Goal: Task Accomplishment & Management: Manage account settings

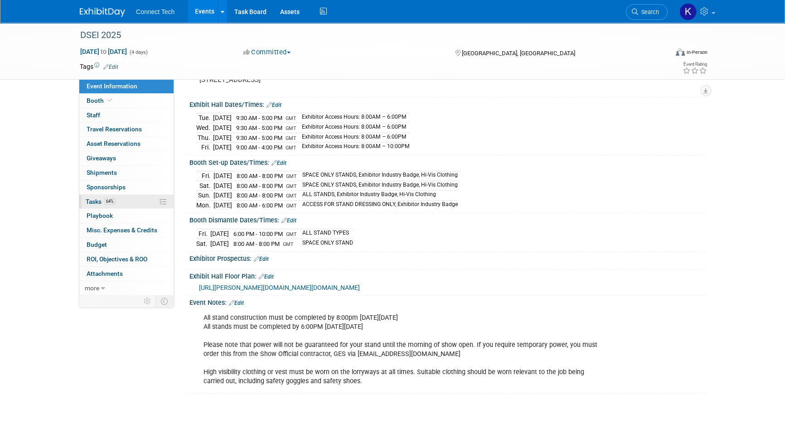
click at [137, 207] on link "64% Tasks 64%" at bounding box center [126, 202] width 94 height 14
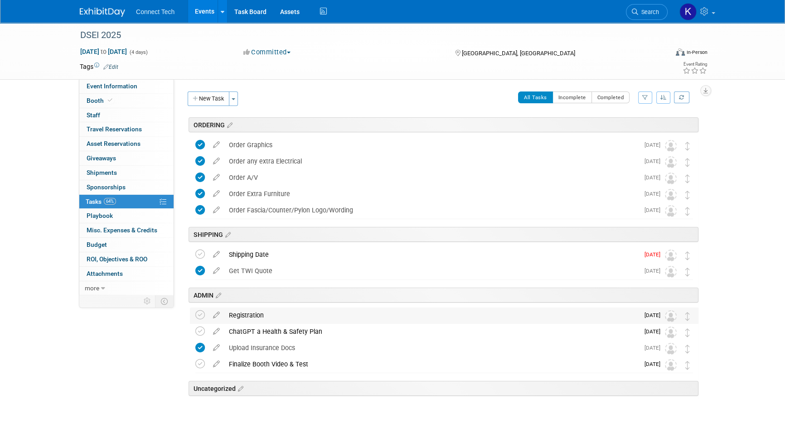
click at [278, 314] on div "Registration" at bounding box center [431, 315] width 415 height 15
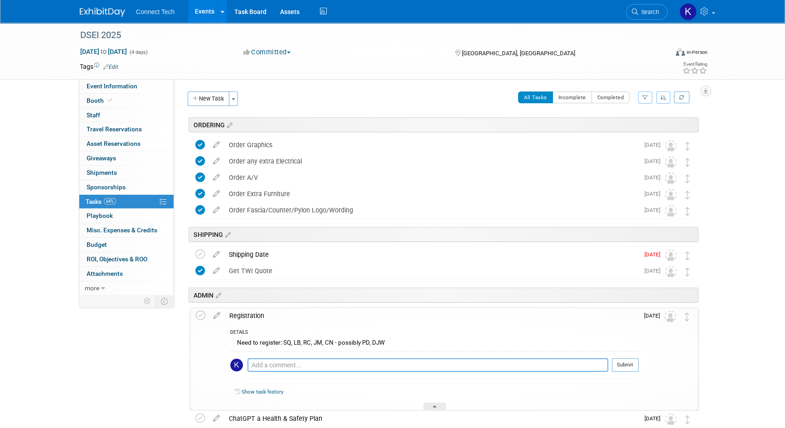
click at [328, 367] on textarea at bounding box center [427, 365] width 361 height 14
click at [309, 367] on textarea "SQ, LB, RC," at bounding box center [427, 365] width 361 height 14
type textarea "SQ, LB, RC, JM. CN to decide if British or Canadian passport; Asked Ornella if …"
click at [615, 366] on button "Submit" at bounding box center [625, 365] width 27 height 14
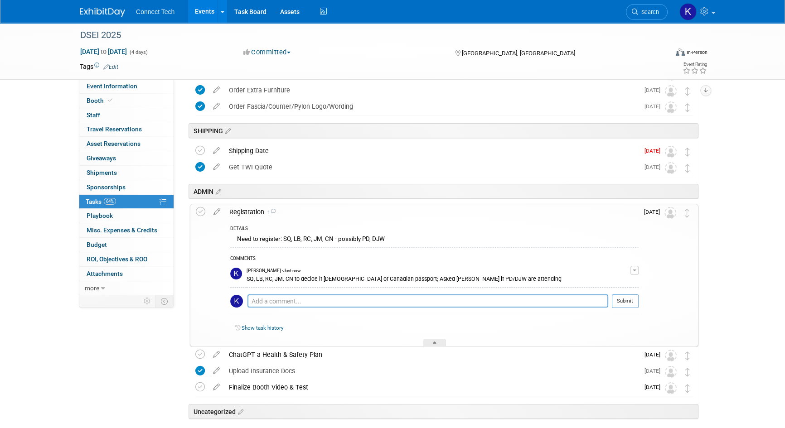
scroll to position [123, 0]
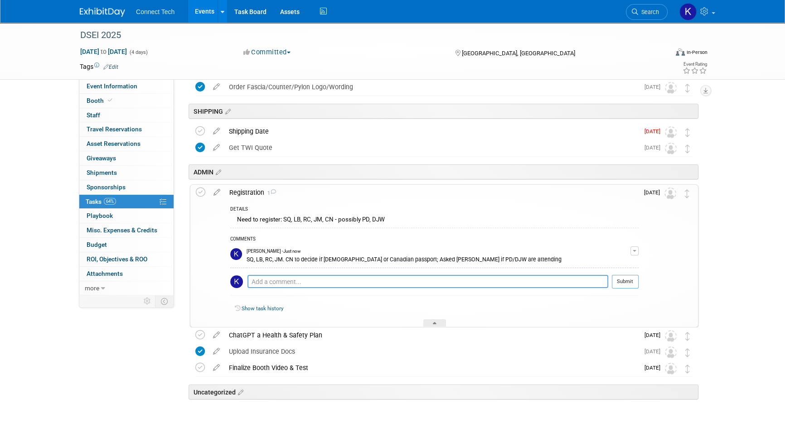
click at [305, 256] on div "SQ, LB, RC, JM. CN to decide if British or Canadian passport; Asked Ornella if …" at bounding box center [438, 259] width 384 height 9
click at [636, 251] on button "button" at bounding box center [634, 250] width 8 height 9
click at [610, 263] on link "Edit Comment" at bounding box center [602, 264] width 72 height 13
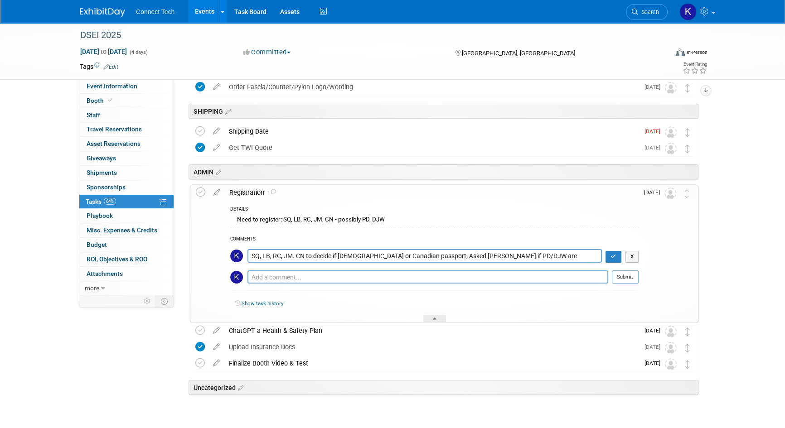
click at [291, 253] on textarea "SQ, LB, RC, JM. CN to decide if British or Canadian passport; Asked Ornella if …" at bounding box center [424, 256] width 354 height 14
type textarea "SQ, LB, RC, JM registered. CN to decide if British or Canadian passport; Asked …"
click at [613, 257] on icon "button" at bounding box center [613, 256] width 6 height 5
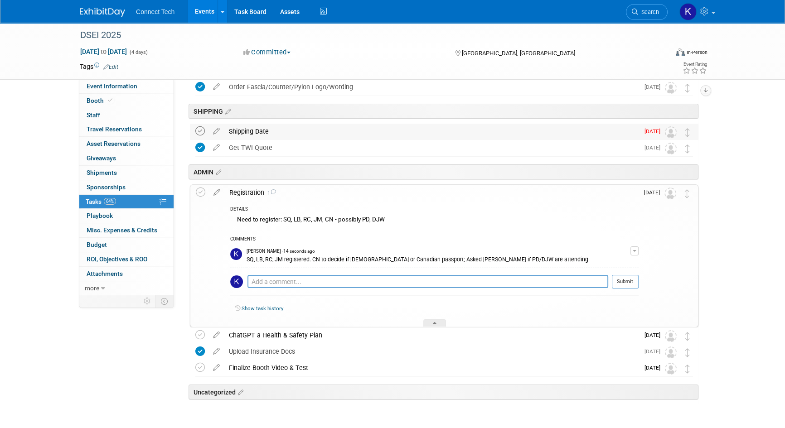
click at [201, 130] on icon at bounding box center [200, 131] width 10 height 10
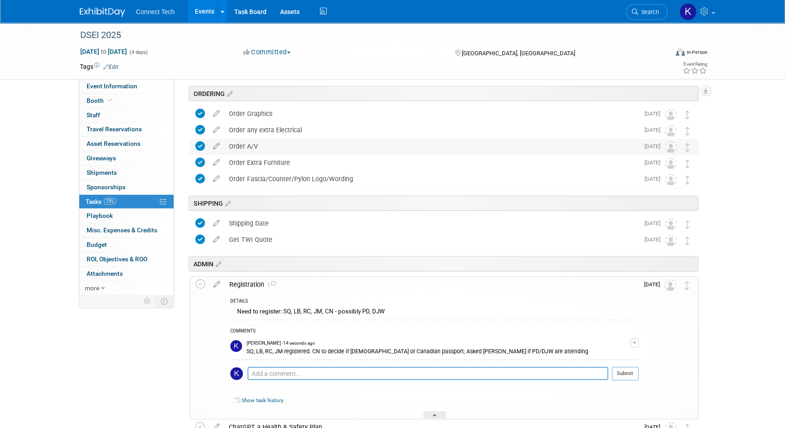
scroll to position [0, 0]
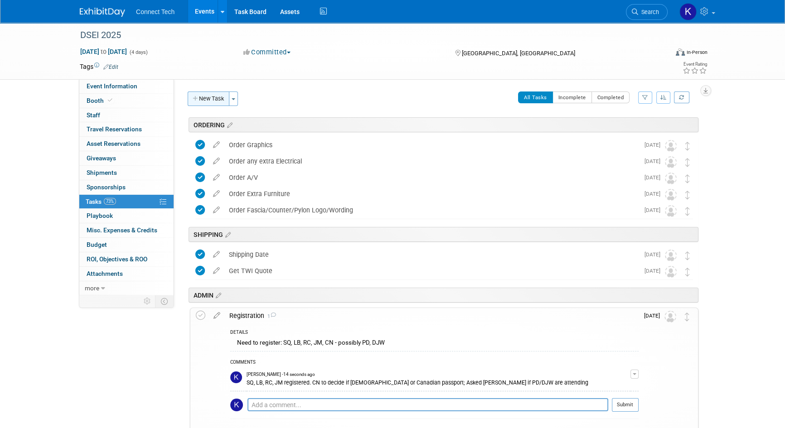
click at [201, 96] on button "New Task" at bounding box center [209, 99] width 42 height 14
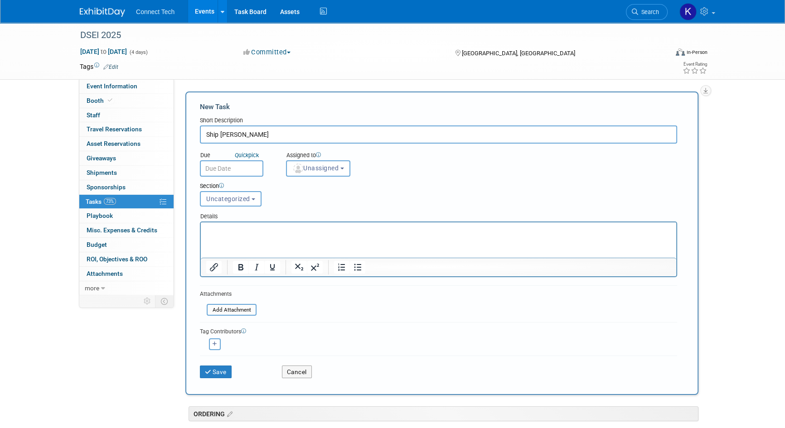
type input "Ship D.A.V.E"
click at [232, 163] on input "text" at bounding box center [231, 168] width 63 height 16
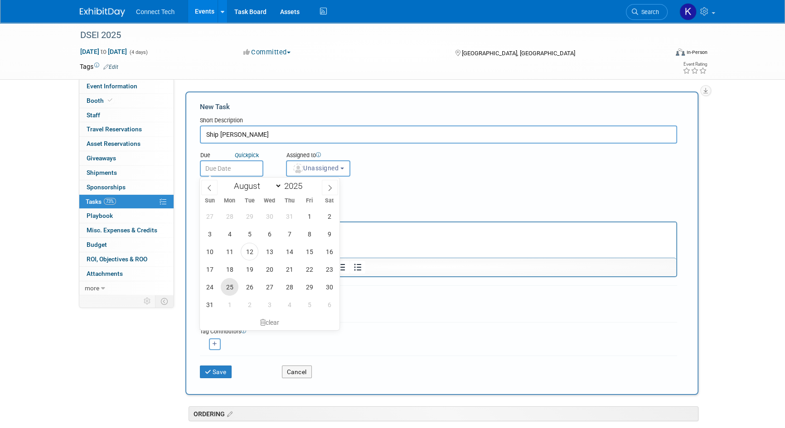
click at [231, 285] on span "25" at bounding box center [230, 287] width 18 height 18
type input "Aug 25, 2025"
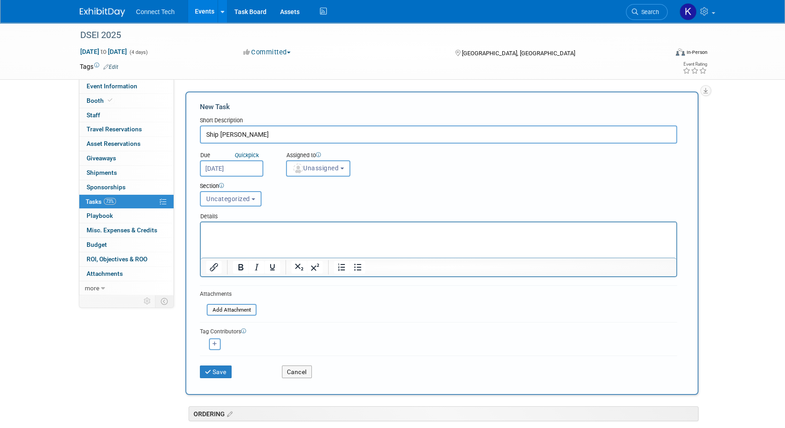
click at [232, 199] on span "Uncategorized" at bounding box center [228, 198] width 44 height 7
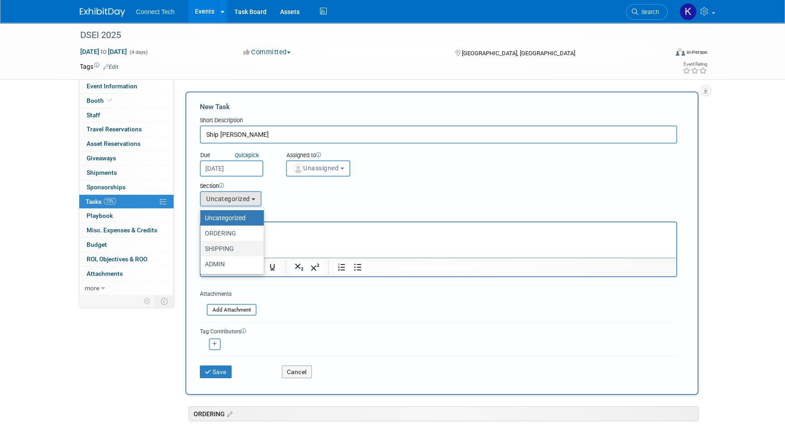
click at [218, 244] on label "SHIPPING" at bounding box center [230, 249] width 50 height 12
click at [202, 246] on input "SHIPPING" at bounding box center [199, 249] width 6 height 6
select select "11271510"
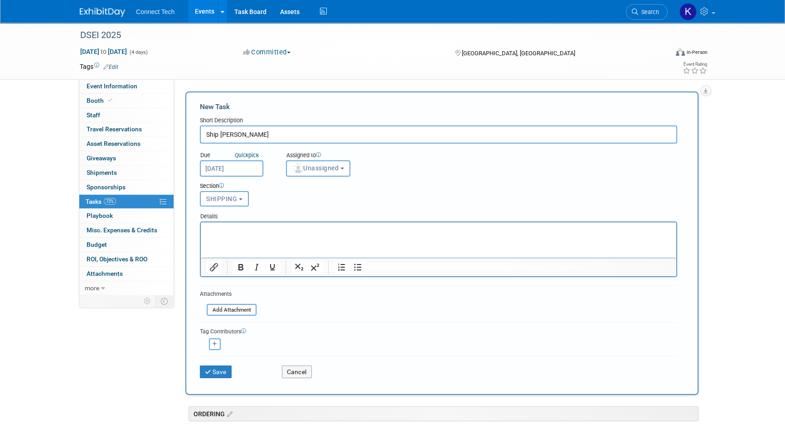
click at [238, 223] on html at bounding box center [438, 228] width 475 height 13
click at [234, 228] on p "Rich Text Area. Press ALT-0 for help." at bounding box center [438, 230] width 465 height 9
click at [216, 371] on button "Save" at bounding box center [216, 372] width 32 height 13
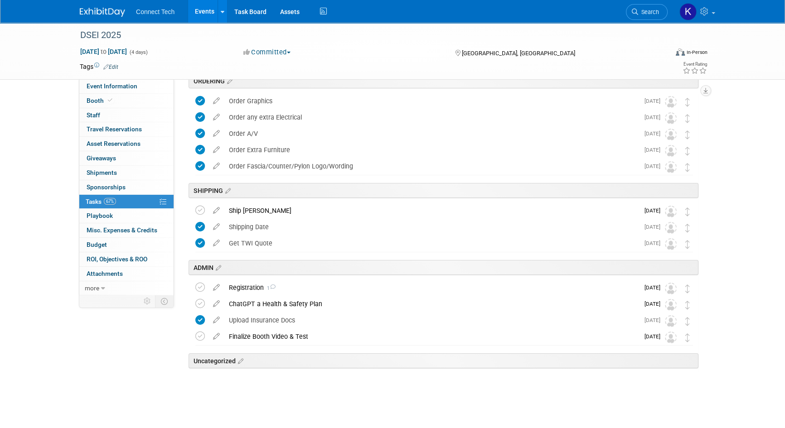
scroll to position [44, 0]
click at [282, 304] on div "ChatGPT a Health & Safety Plan" at bounding box center [431, 303] width 415 height 15
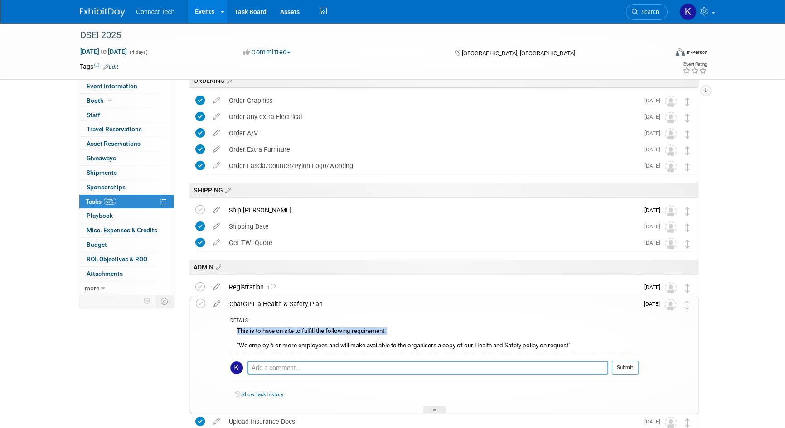
drag, startPoint x: 236, startPoint y: 330, endPoint x: 327, endPoint y: 336, distance: 91.3
click at [327, 336] on div "This is to have on site to fulfill the following requirement: "We employ 6 or m…" at bounding box center [434, 339] width 408 height 29
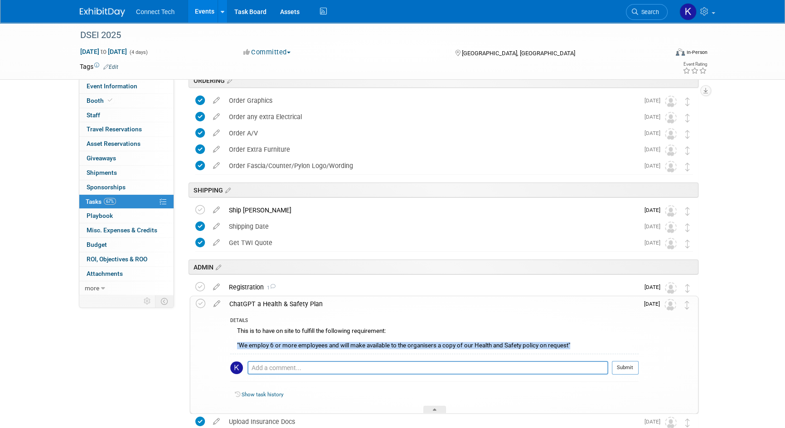
drag, startPoint x: 237, startPoint y: 344, endPoint x: 577, endPoint y: 343, distance: 339.3
click at [577, 343] on div "This is to have on site to fulfill the following requirement: "We employ 6 or m…" at bounding box center [434, 339] width 408 height 29
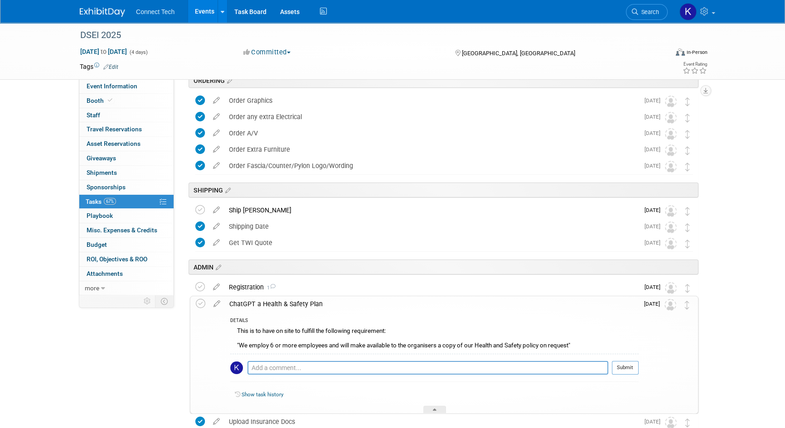
click at [272, 326] on div "This is to have on site to fulfill the following requirement: "We employ 6 or m…" at bounding box center [434, 339] width 408 height 29
drag, startPoint x: 261, startPoint y: 305, endPoint x: 319, endPoint y: 304, distance: 58.5
click at [319, 304] on div "ChatGPT a Health & Safety Plan" at bounding box center [432, 303] width 414 height 15
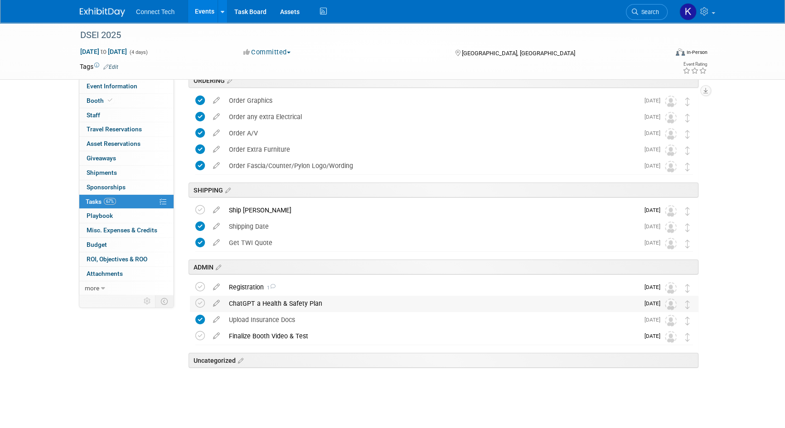
copy div "Health & Safety Plan"
click at [724, 387] on div "DSEI 2025 Sep 9, 2025 to Sep 12, 2025 (4 days) Sep 9, 2025 to Sep 12, 2025 Comm…" at bounding box center [392, 203] width 785 height 450
click at [198, 302] on icon at bounding box center [200, 304] width 10 height 10
click at [127, 94] on link "Booth" at bounding box center [126, 101] width 94 height 14
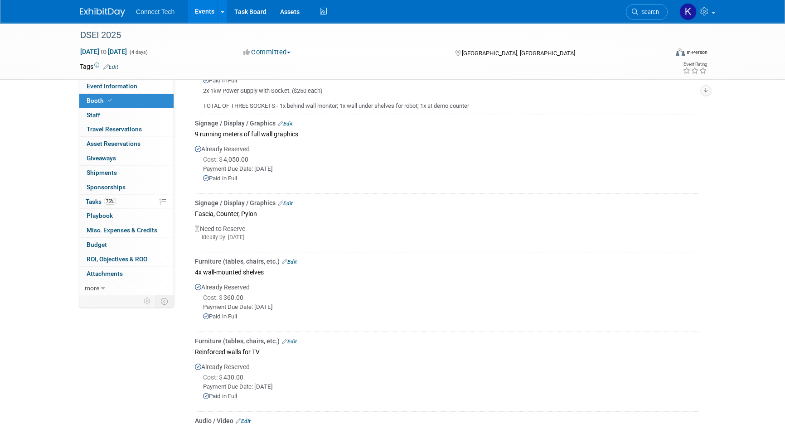
scroll to position [538, 0]
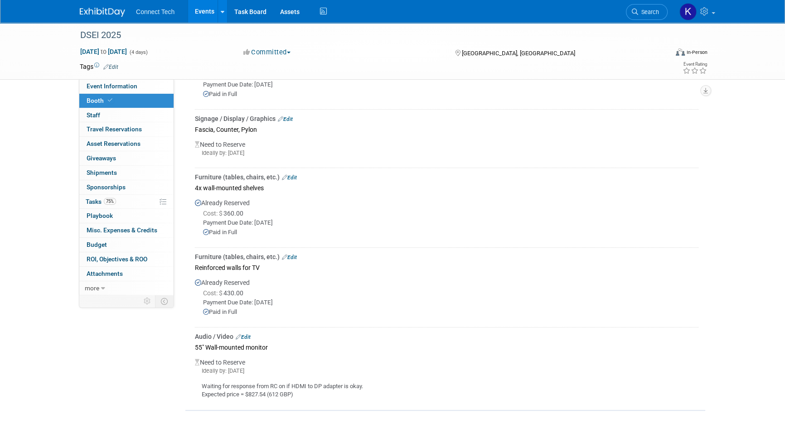
click at [246, 334] on link "Edit" at bounding box center [243, 337] width 15 height 6
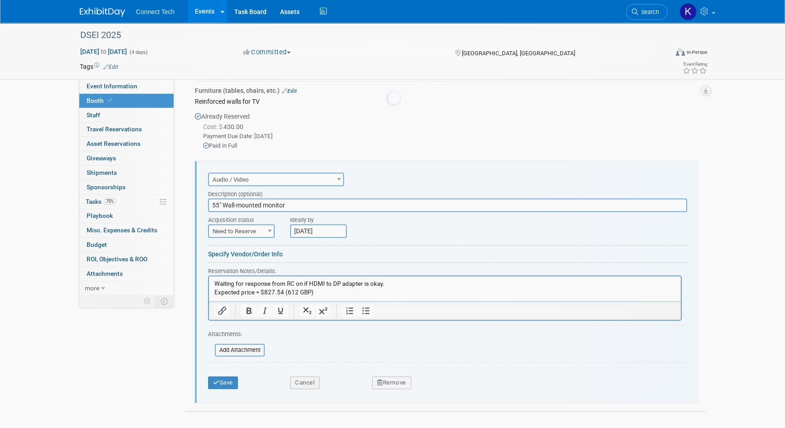
scroll to position [0, 0]
click at [247, 230] on span "Need to Reserve" at bounding box center [241, 231] width 65 height 13
select select "2"
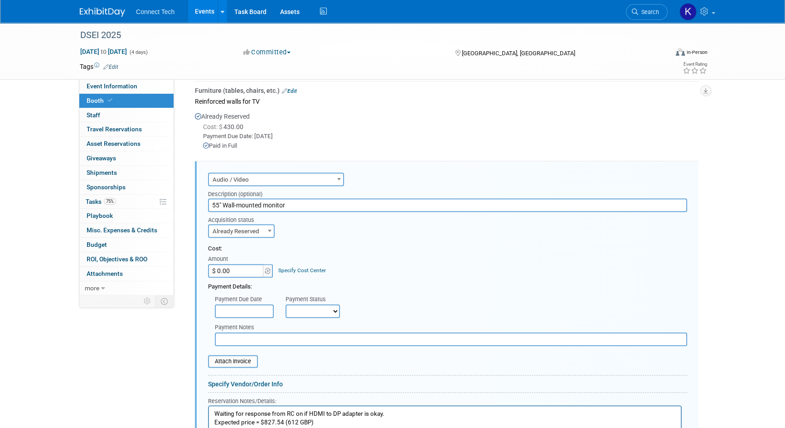
click at [214, 264] on td "Amount $ 0.00" at bounding box center [241, 265] width 66 height 24
click at [218, 267] on input "$ 0.00" at bounding box center [236, 271] width 57 height 14
paste input "827.54"
type input "$ 827.54"
click at [235, 301] on div "Payment Due Date" at bounding box center [243, 299] width 57 height 9
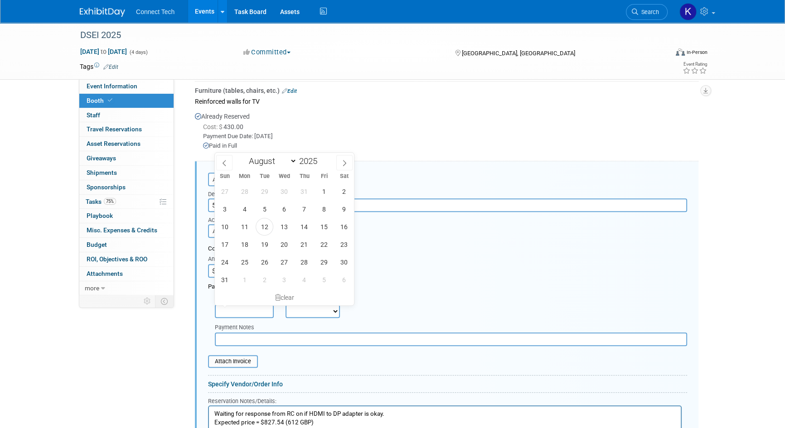
click at [234, 304] on input "text" at bounding box center [244, 311] width 59 height 14
click at [228, 164] on span at bounding box center [224, 162] width 16 height 15
select select "6"
click at [326, 242] on span "25" at bounding box center [324, 245] width 18 height 18
type input "Jul 25, 2025"
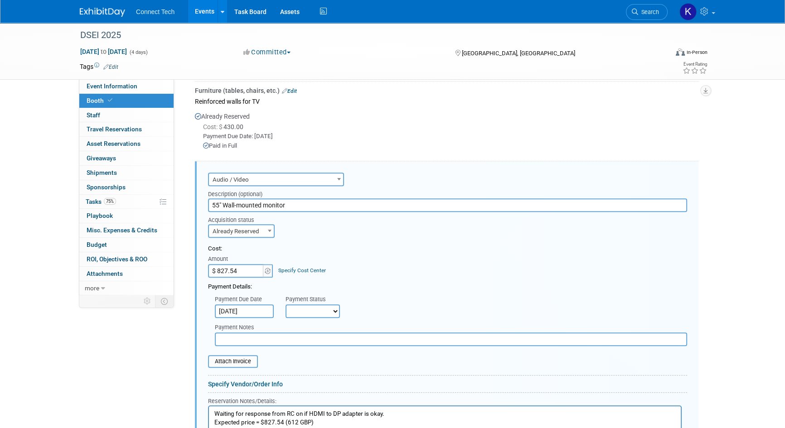
click at [308, 313] on select "Not Paid Yet Partially Paid Paid in Full" at bounding box center [312, 311] width 54 height 14
select select "1"
click at [285, 304] on select "Not Paid Yet Partially Paid Paid in Full" at bounding box center [312, 311] width 54 height 14
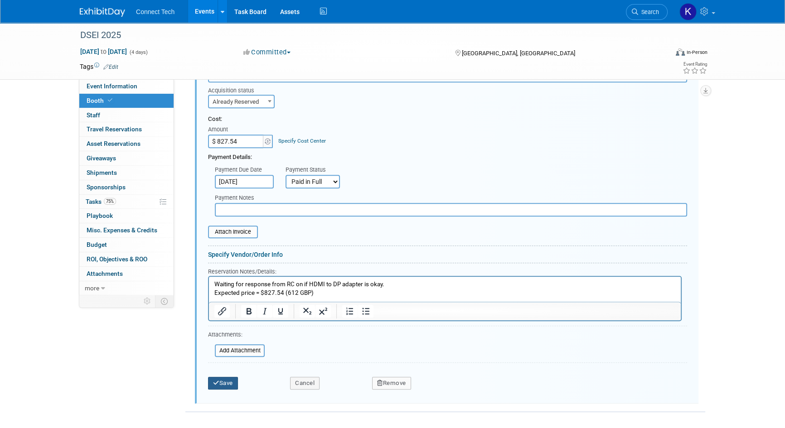
click at [228, 377] on button "Save" at bounding box center [223, 383] width 30 height 13
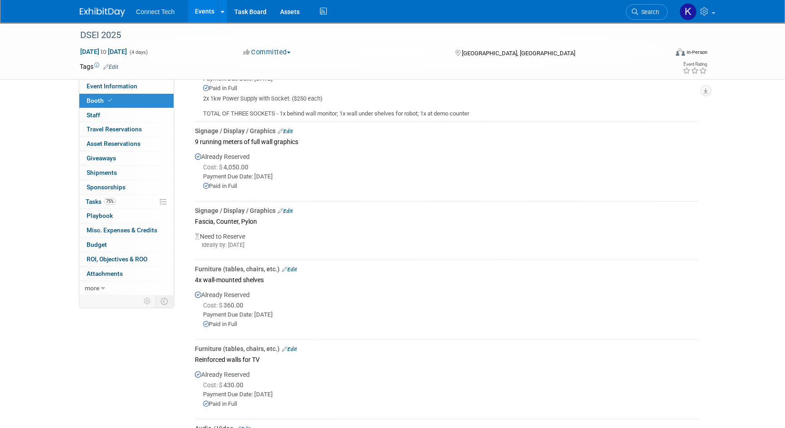
scroll to position [435, 0]
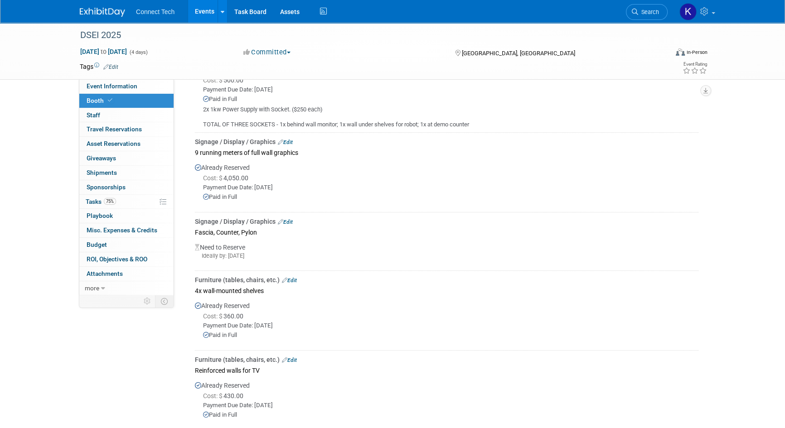
click at [286, 221] on link "Edit" at bounding box center [285, 222] width 15 height 6
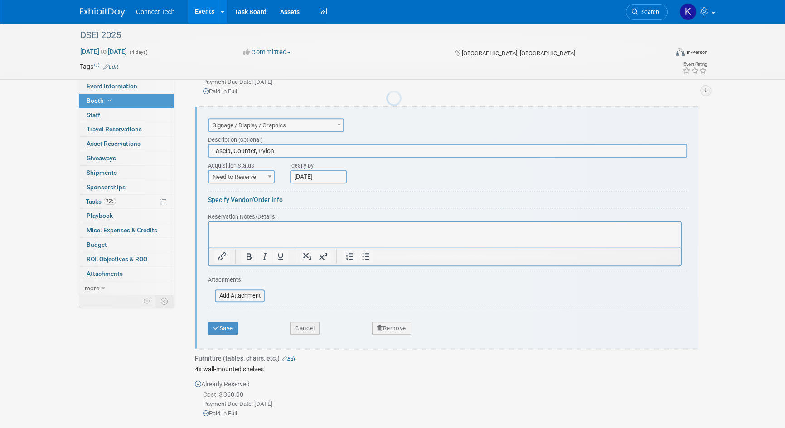
scroll to position [0, 0]
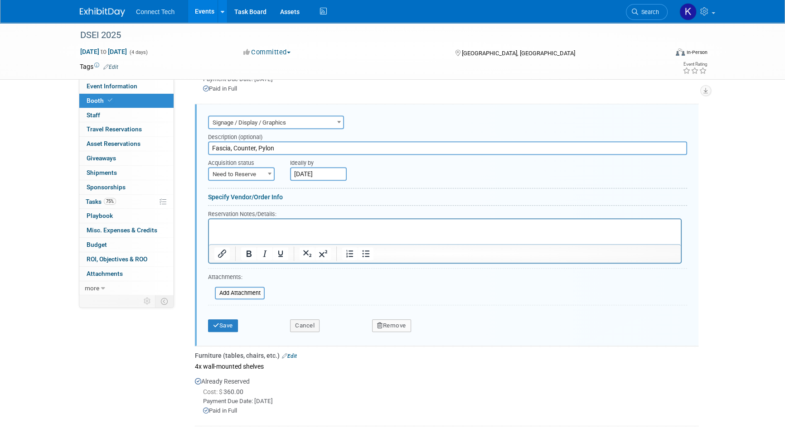
drag, startPoint x: 255, startPoint y: 167, endPoint x: 261, endPoint y: 168, distance: 6.9
click at [261, 168] on span "Need to Reserve" at bounding box center [241, 174] width 65 height 13
select select "2"
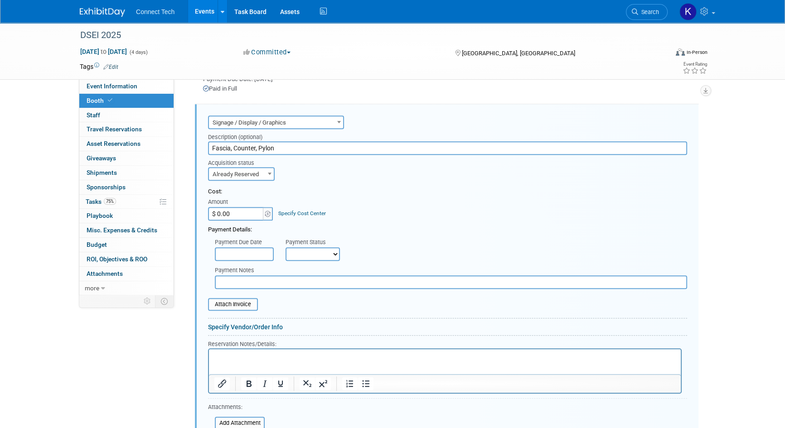
click at [265, 252] on input "text" at bounding box center [244, 254] width 59 height 14
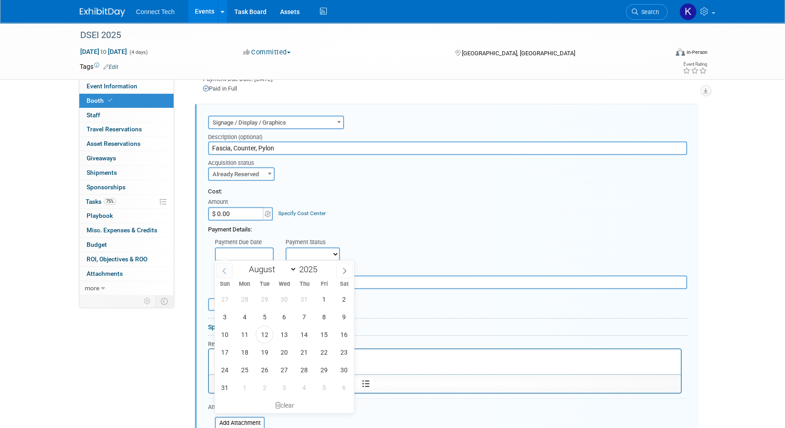
click at [229, 273] on span at bounding box center [224, 270] width 16 height 15
select select "6"
click at [323, 351] on span "25" at bounding box center [324, 352] width 18 height 18
type input "Jul 25, 2025"
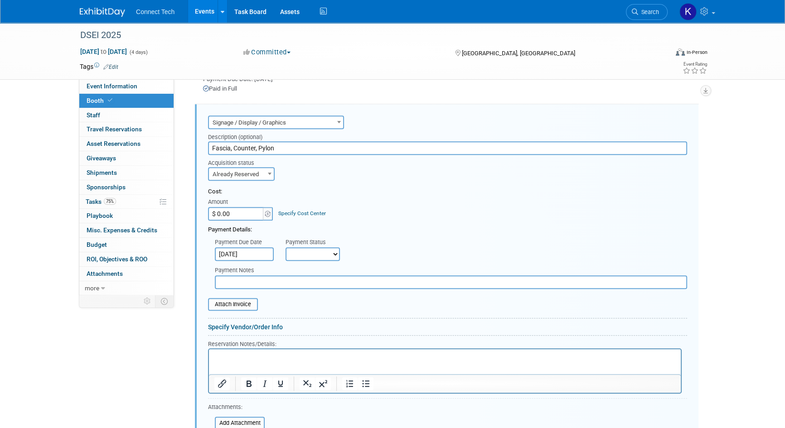
click at [231, 212] on input "$ 0.00" at bounding box center [236, 214] width 57 height 14
type input "$ 570.00"
click at [320, 248] on select "Not Paid Yet Partially Paid Paid in Full" at bounding box center [312, 254] width 54 height 14
select select "1"
click at [285, 247] on select "Not Paid Yet Partially Paid Paid in Full" at bounding box center [312, 254] width 54 height 14
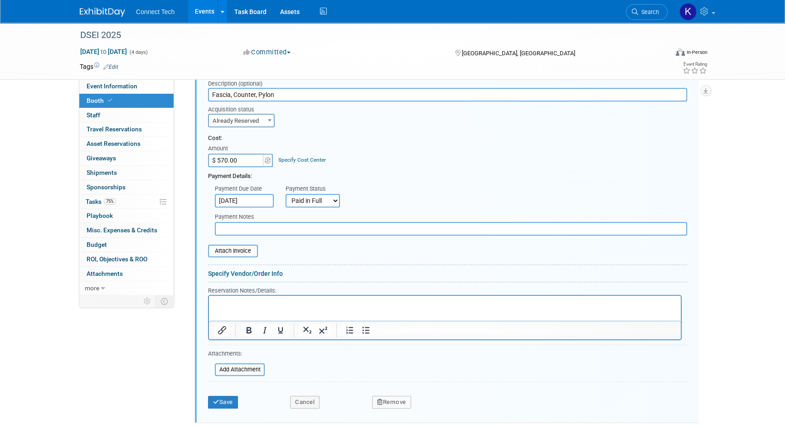
scroll to position [667, 0]
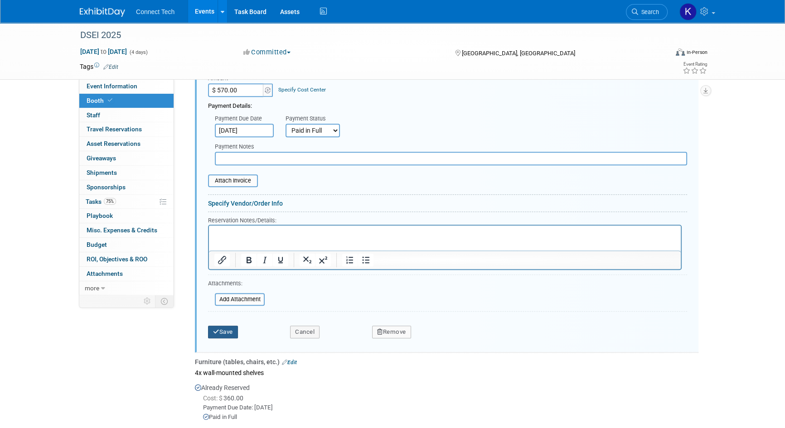
click at [207, 326] on div "Save" at bounding box center [242, 329] width 82 height 19
click at [233, 328] on button "Save" at bounding box center [223, 332] width 30 height 13
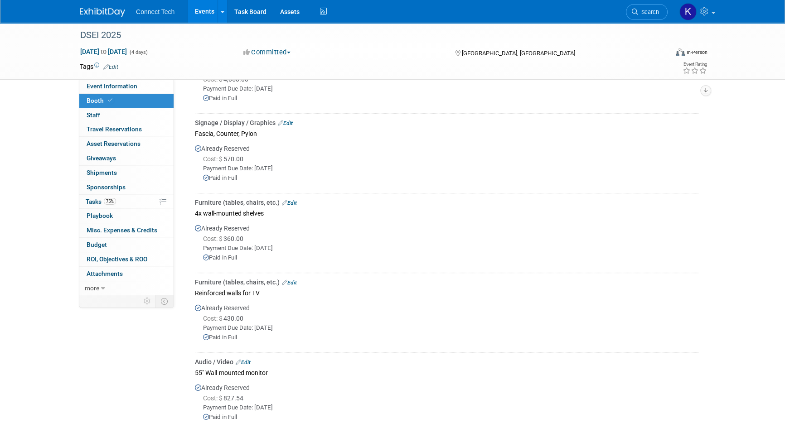
scroll to position [580, 0]
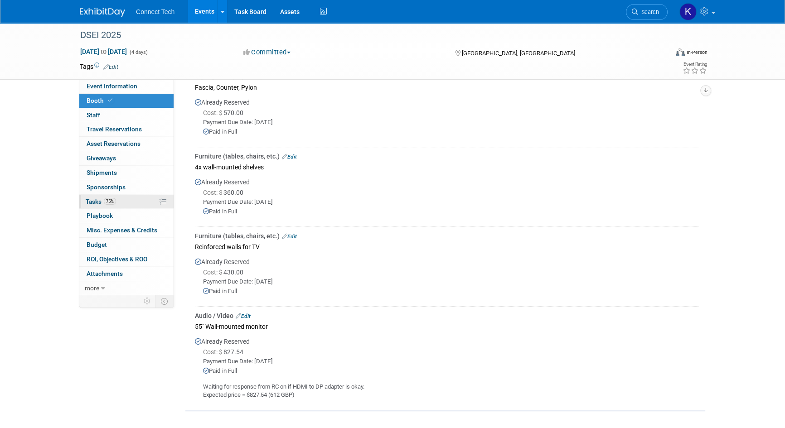
click at [127, 203] on link "75% Tasks 75%" at bounding box center [126, 202] width 94 height 14
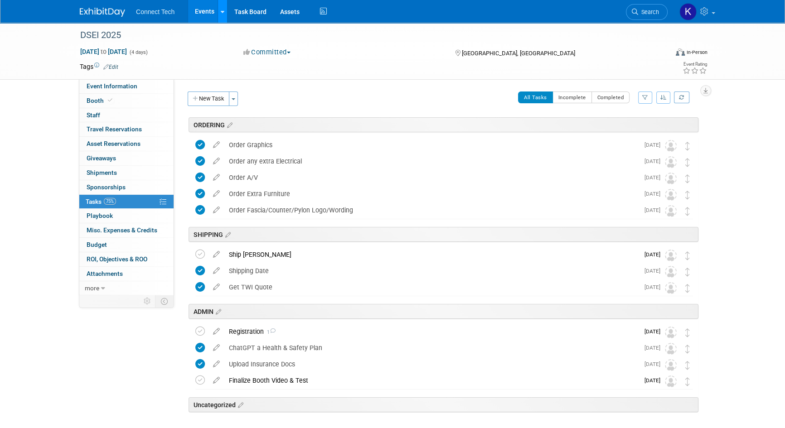
click at [221, 9] on icon at bounding box center [223, 12] width 4 height 6
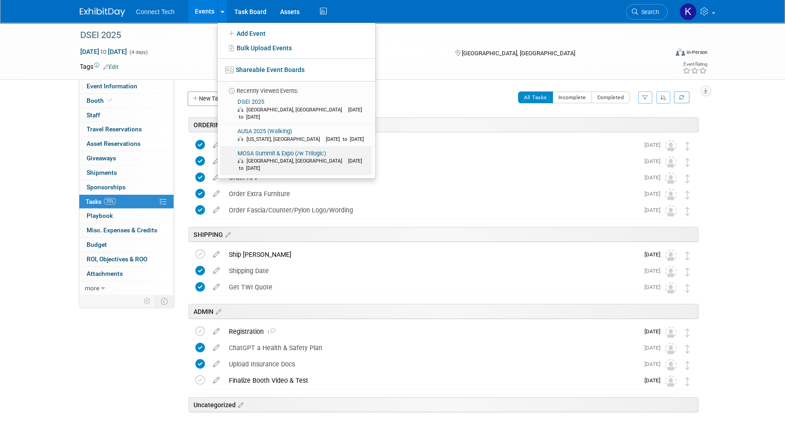
click at [248, 150] on link "MOSA Summit & Expo (/w Trilogic) Oxon Hill, MD Aug 27, 2025 to Aug 28, 2025" at bounding box center [295, 161] width 151 height 29
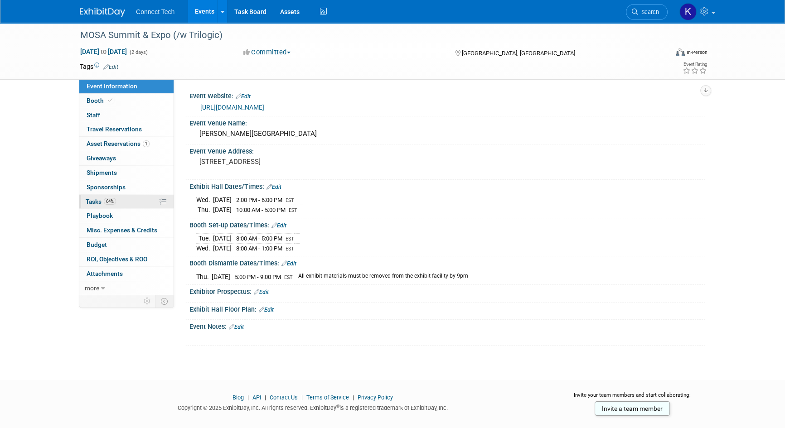
click at [135, 207] on link "64% Tasks 64%" at bounding box center [126, 202] width 94 height 14
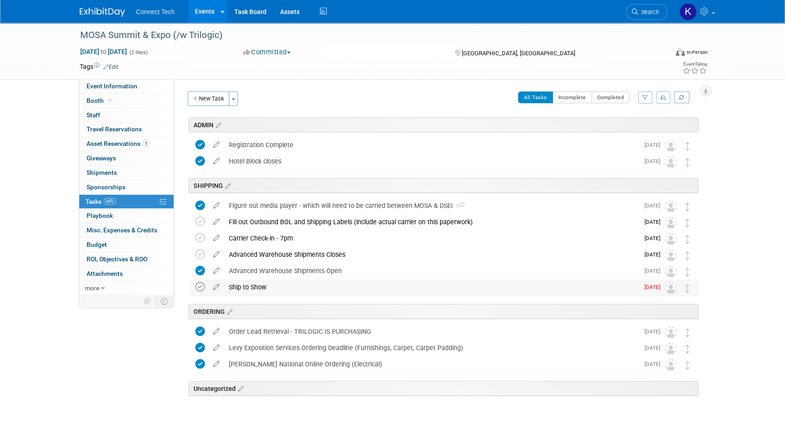
click at [199, 286] on icon at bounding box center [200, 287] width 10 height 10
click at [118, 145] on span "Asset Reservations 1" at bounding box center [118, 143] width 63 height 7
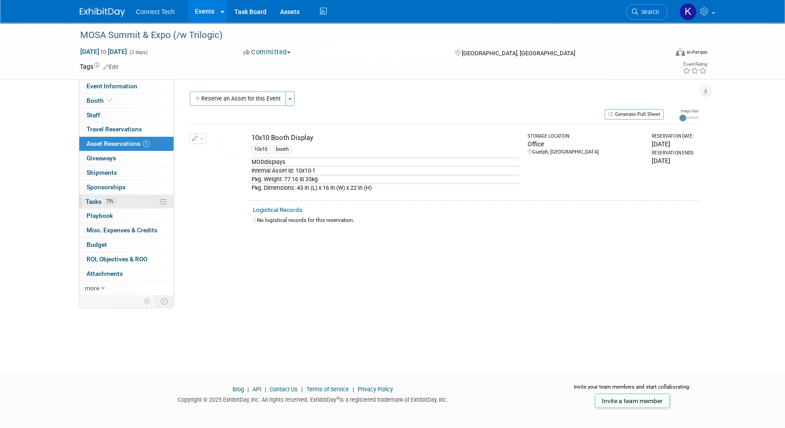
click at [130, 199] on link "73% Tasks 73%" at bounding box center [126, 202] width 94 height 14
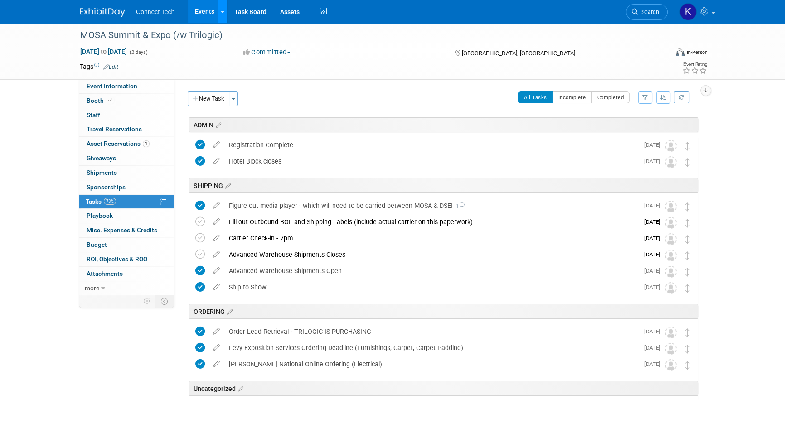
click at [221, 9] on icon at bounding box center [223, 12] width 4 height 6
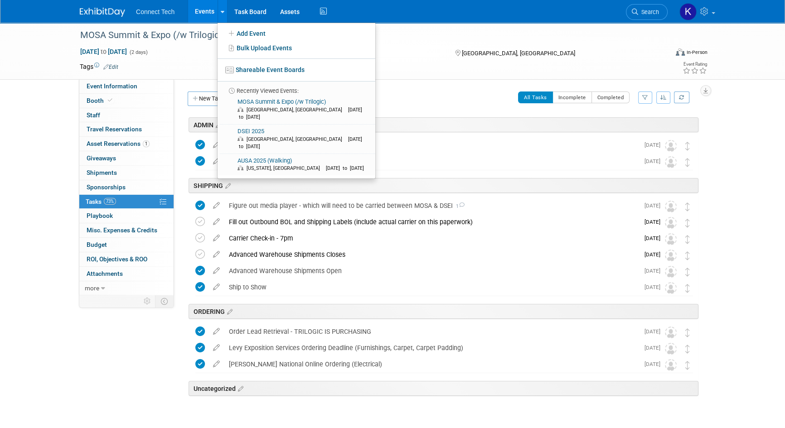
click at [203, 11] on link "Events" at bounding box center [204, 11] width 33 height 23
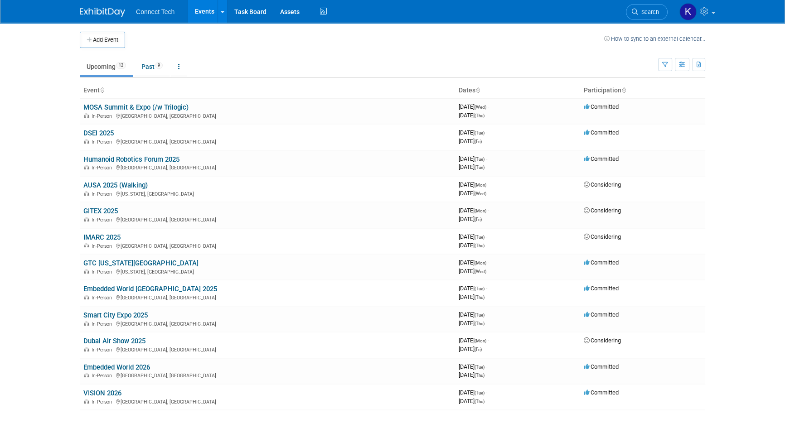
click at [15, 275] on body "Connect Tech Events Add Event Bulk Upload Events Shareable Event Boards Recentl…" at bounding box center [392, 214] width 785 height 428
click at [95, 263] on link "GTC [US_STATE][GEOGRAPHIC_DATA]" at bounding box center [140, 263] width 115 height 8
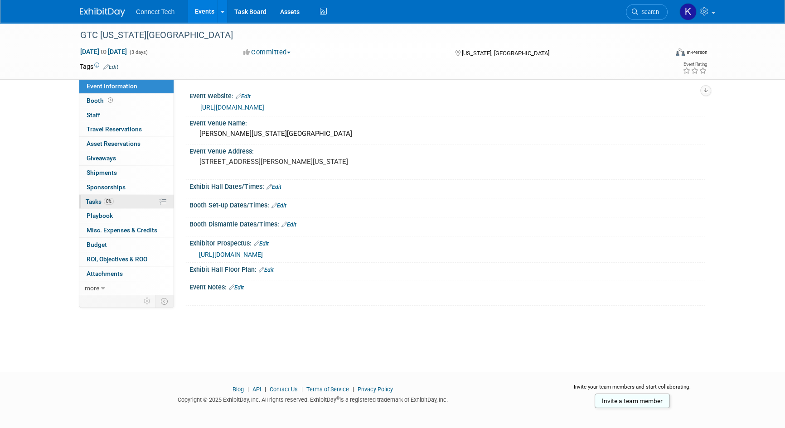
click at [115, 196] on link "0% Tasks 0%" at bounding box center [126, 202] width 94 height 14
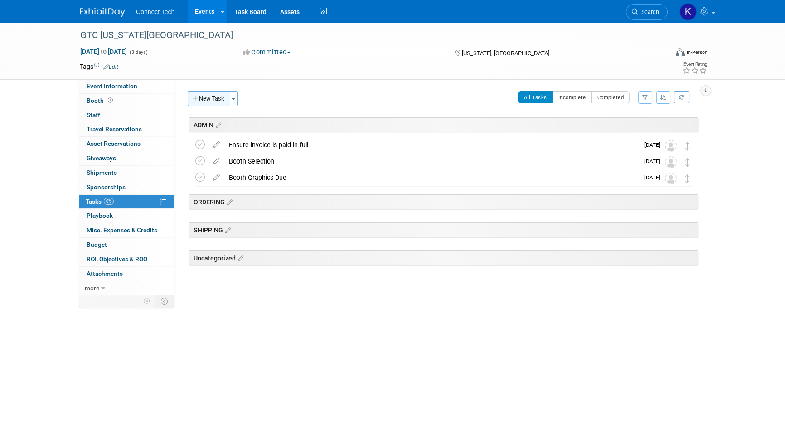
click at [217, 101] on button "New Task" at bounding box center [209, 99] width 42 height 14
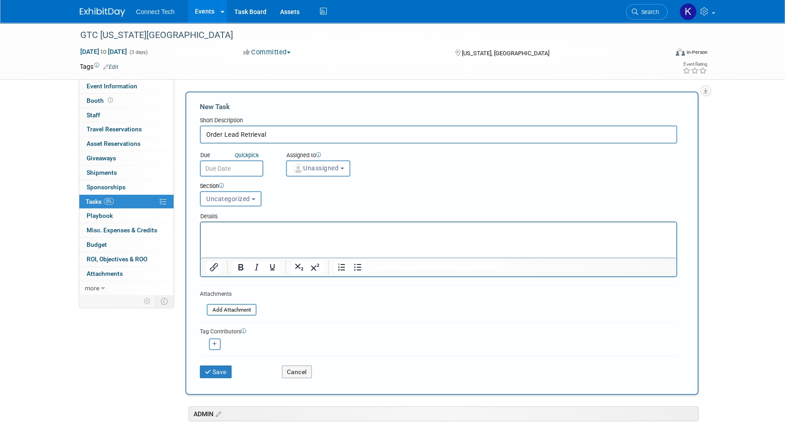
type input "Order Lead Retrieval"
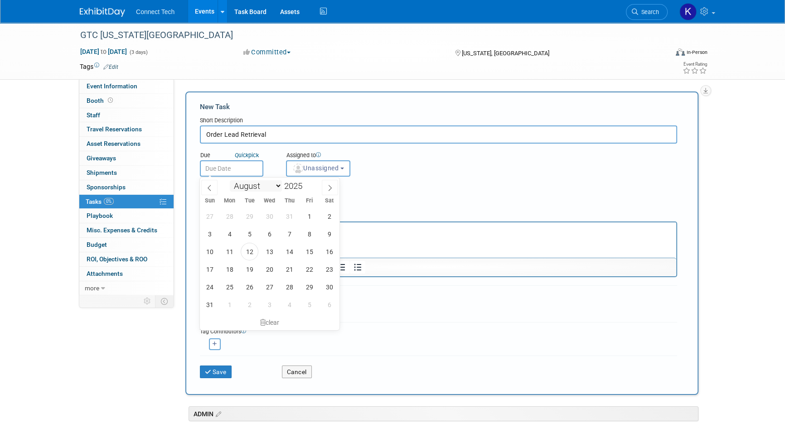
click at [252, 172] on input "text" at bounding box center [231, 168] width 63 height 16
click at [327, 186] on icon at bounding box center [330, 188] width 6 height 6
click at [213, 186] on span at bounding box center [209, 187] width 16 height 15
select select "8"
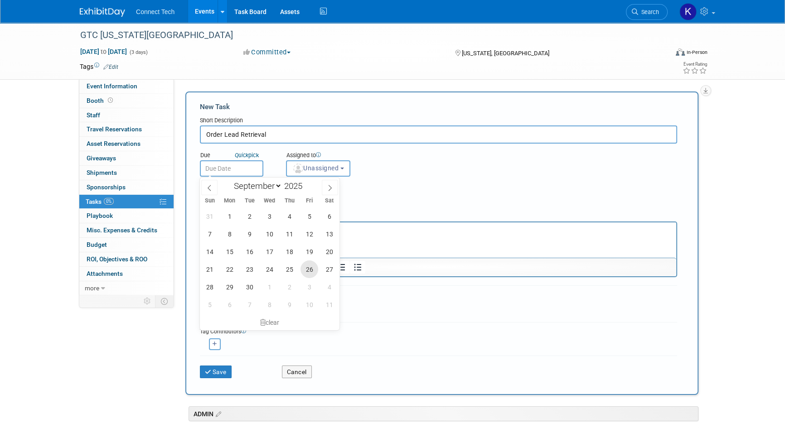
click at [312, 269] on span "26" at bounding box center [309, 270] width 18 height 18
type input "Sep 26, 2025"
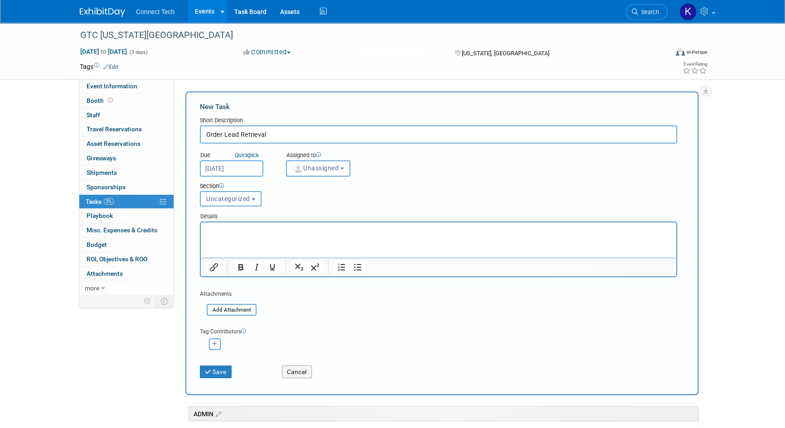
click at [365, 235] on html at bounding box center [438, 228] width 475 height 13
click at [240, 203] on button "Uncategorized" at bounding box center [231, 198] width 62 height 15
click at [227, 247] on label "ORDERING" at bounding box center [230, 249] width 50 height 12
click at [202, 247] on input "ORDERING" at bounding box center [199, 249] width 6 height 6
select select "11273016"
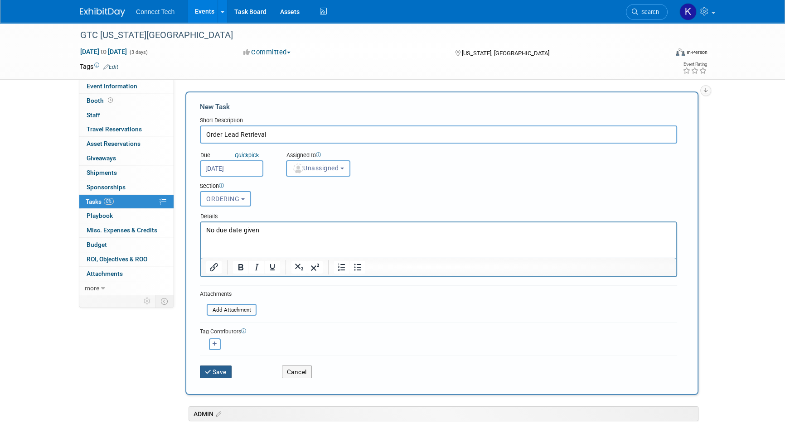
click at [221, 366] on button "Save" at bounding box center [216, 372] width 32 height 13
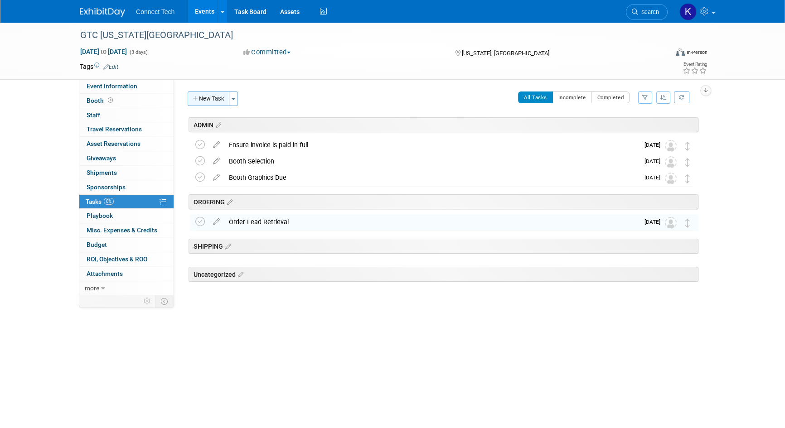
click at [207, 104] on button "New Task" at bounding box center [209, 99] width 42 height 14
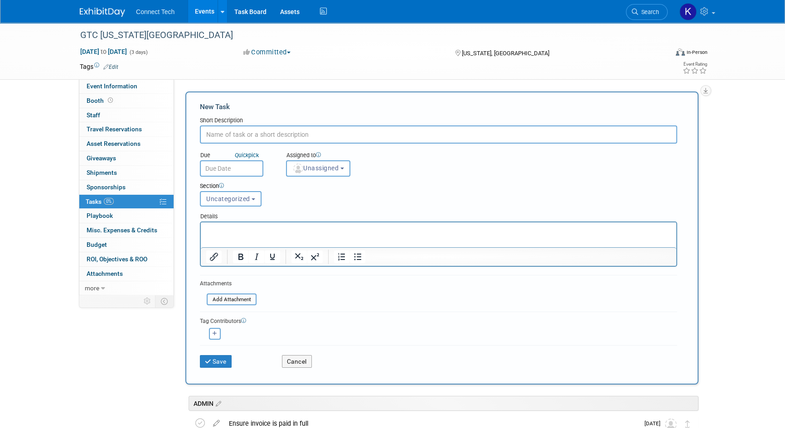
click at [224, 130] on input "text" at bounding box center [438, 134] width 477 height 18
type input "E"
click at [265, 131] on input "A/V Order" at bounding box center [438, 134] width 477 height 18
type input "A/V Order"
click at [123, 200] on link "0% Tasks 0%" at bounding box center [126, 202] width 94 height 14
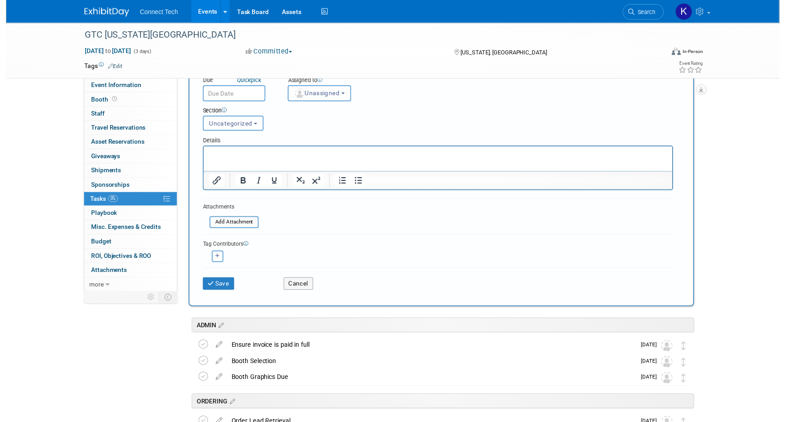
scroll to position [206, 0]
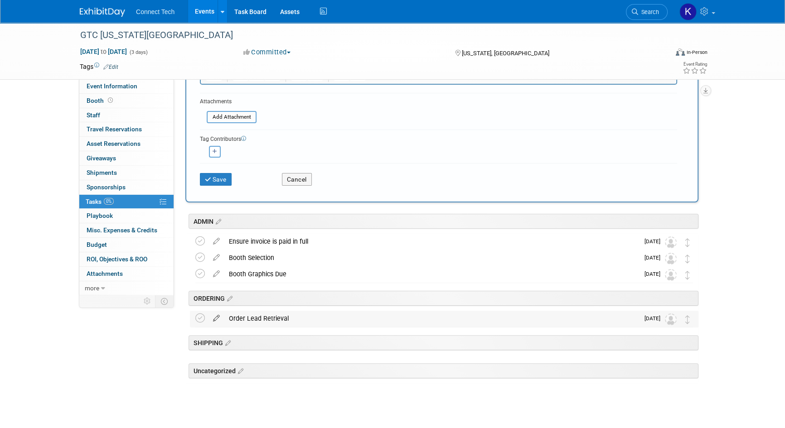
click at [213, 318] on icon at bounding box center [216, 316] width 16 height 11
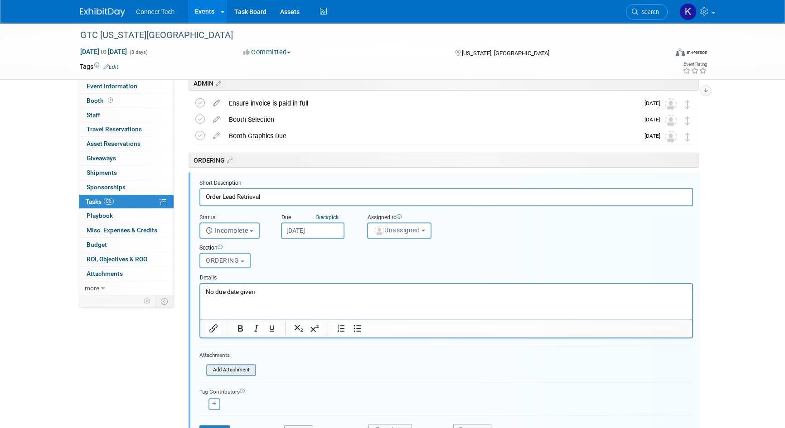
scroll to position [382, 0]
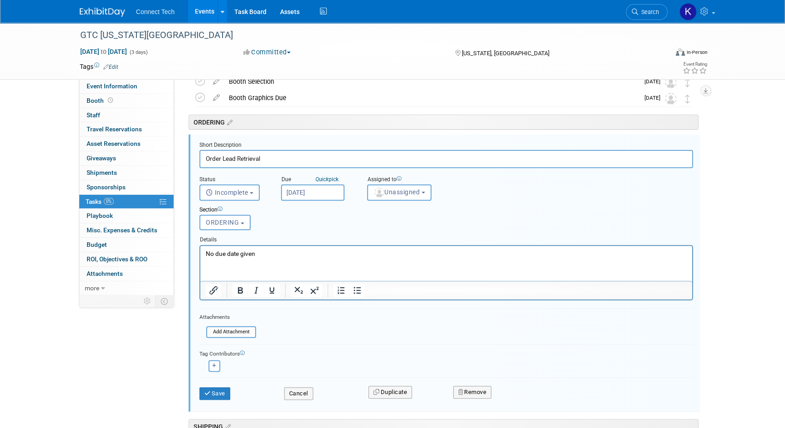
click at [276, 258] on html "No due date given" at bounding box center [446, 252] width 492 height 12
click at [280, 161] on input "Order Lead Retrieval" at bounding box center [445, 159] width 493 height 18
type input "Order Lead Retrieval (1 given with package)"
click at [264, 252] on p "No due date given" at bounding box center [446, 253] width 481 height 9
drag, startPoint x: 212, startPoint y: 384, endPoint x: 212, endPoint y: 391, distance: 6.8
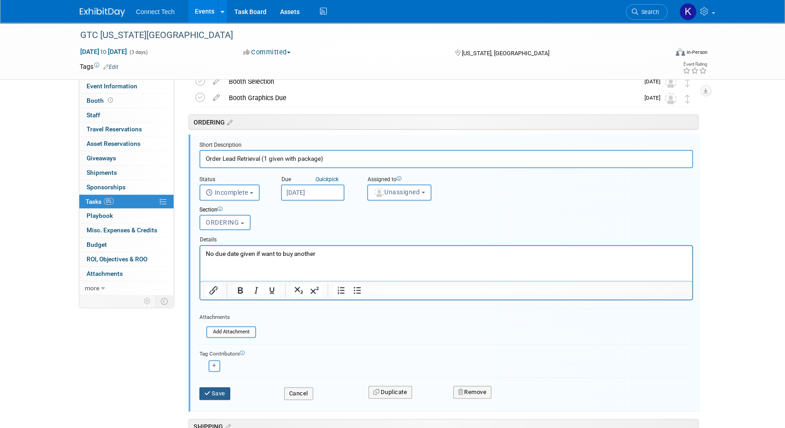
click at [212, 387] on div "Save" at bounding box center [235, 390] width 85 height 19
click at [212, 391] on button "Save" at bounding box center [214, 393] width 31 height 13
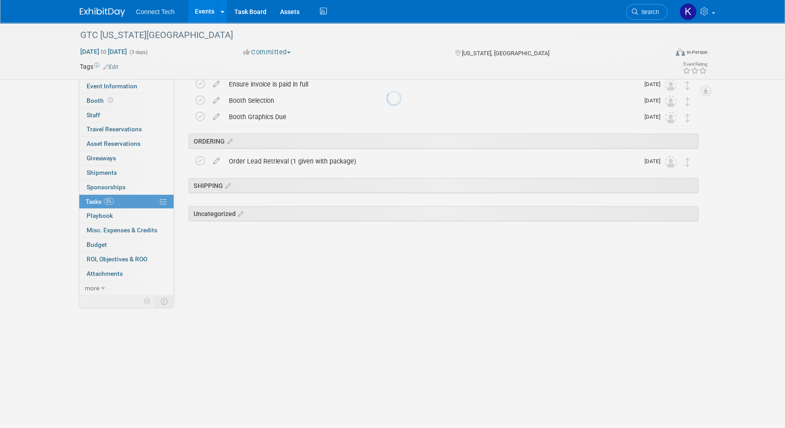
scroll to position [215, 0]
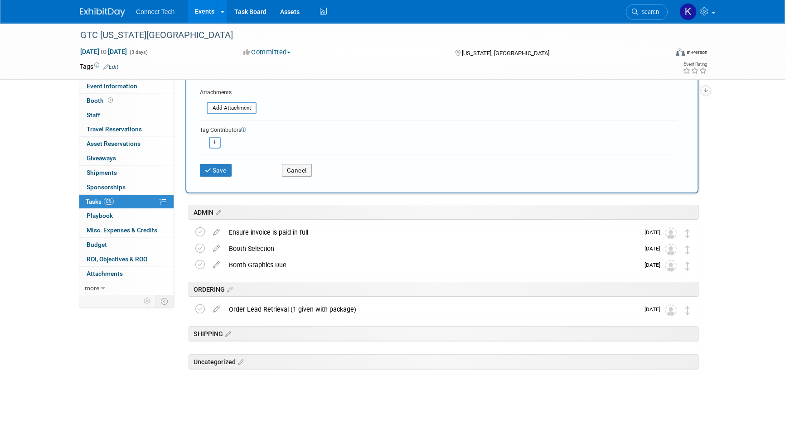
click at [23, 132] on div "GTC Washington DC Oct 27, 2025 to Oct 29, 2025 (3 days) Oct 27, 2025 to Oct 29,…" at bounding box center [392, 119] width 785 height 622
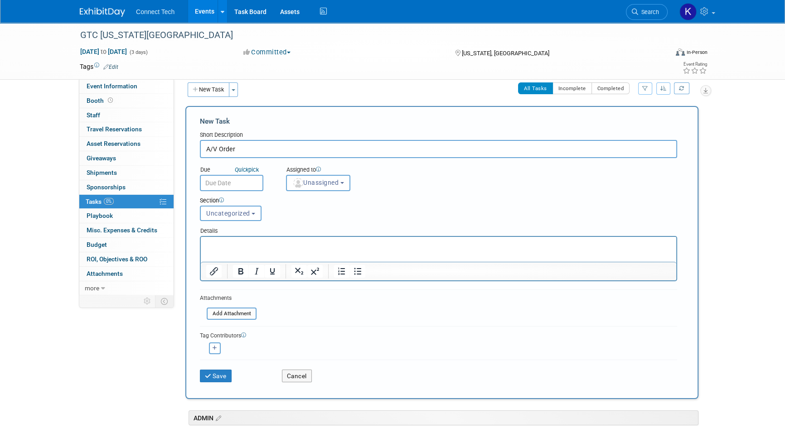
scroll to position [0, 0]
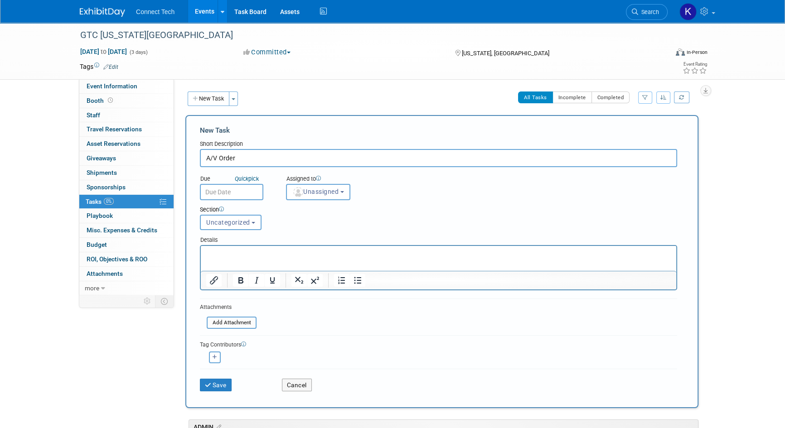
click at [249, 159] on input "A/V Order" at bounding box center [438, 158] width 477 height 18
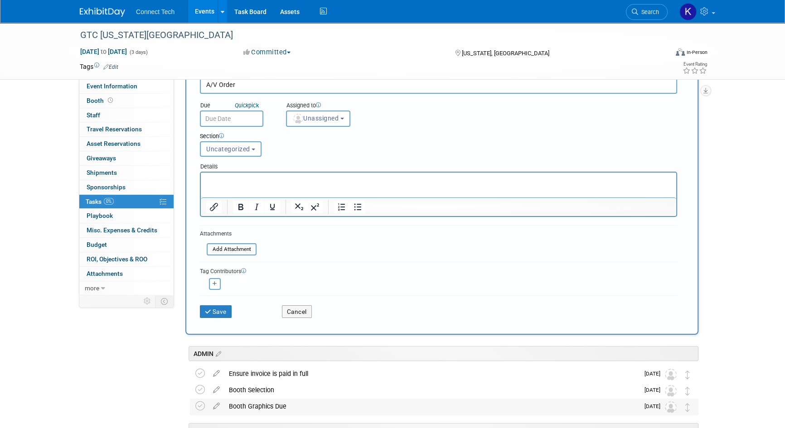
scroll to position [41, 0]
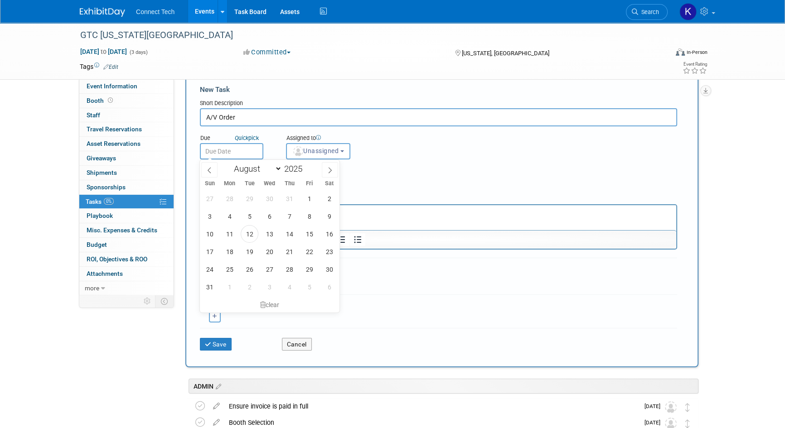
click at [229, 150] on input "text" at bounding box center [231, 151] width 63 height 16
click at [299, 127] on div "Due Quick pick Assigned to <img src="https://www.exhibitday.com/Images/Unassign…" at bounding box center [438, 142] width 491 height 33
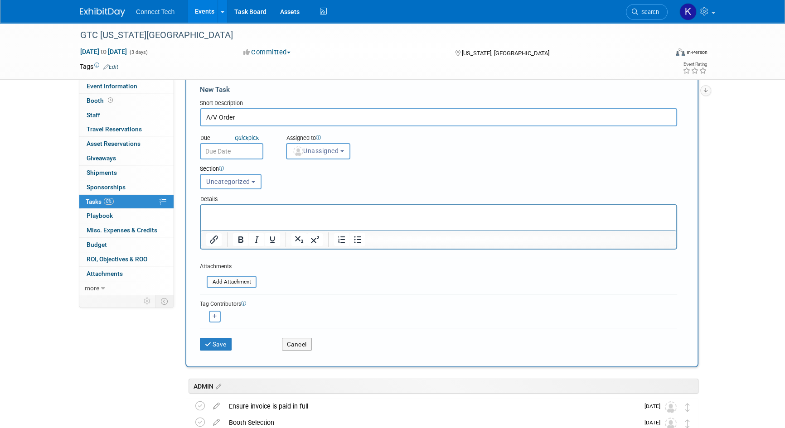
click at [271, 119] on input "A/V Order" at bounding box center [438, 117] width 477 height 18
click at [287, 218] on html at bounding box center [438, 211] width 475 height 13
click at [236, 150] on input "text" at bounding box center [231, 151] width 63 height 16
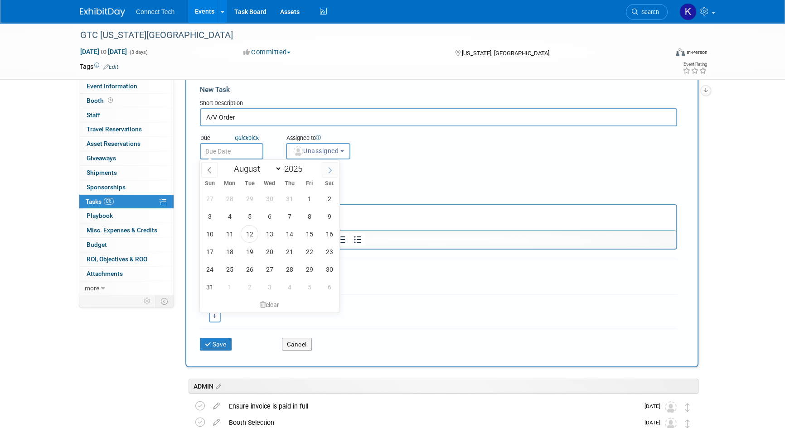
click at [335, 172] on span at bounding box center [330, 169] width 16 height 15
select select "8"
click at [312, 198] on span "5" at bounding box center [309, 199] width 18 height 18
type input "Sep 5, 2025"
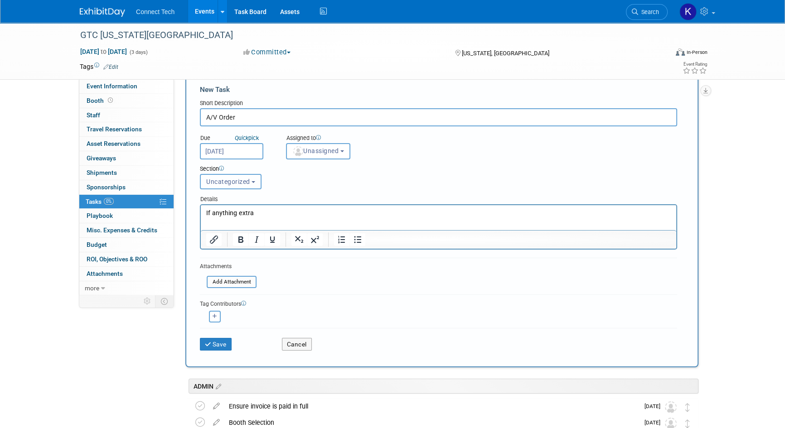
click at [226, 174] on button "Uncategorized" at bounding box center [231, 181] width 62 height 15
click at [222, 232] on label "ORDERING" at bounding box center [230, 232] width 50 height 12
click at [202, 232] on input "ORDERING" at bounding box center [199, 232] width 6 height 6
select select "11273016"
click at [268, 116] on input "A/V Order" at bounding box center [438, 117] width 477 height 18
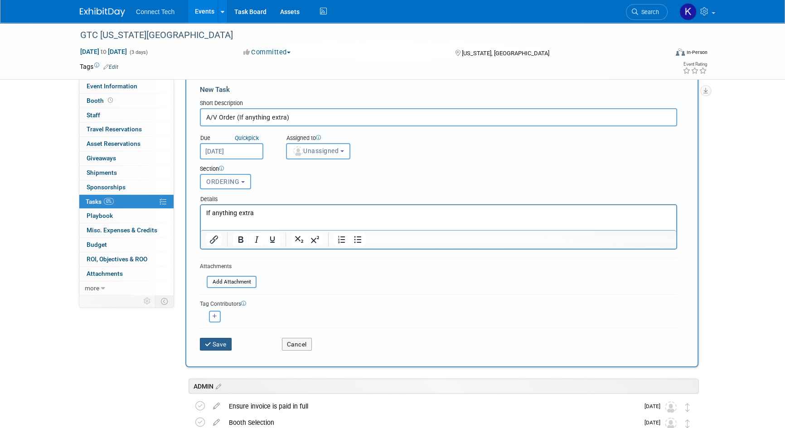
type input "A/V Order (If anything extra)"
click at [208, 342] on icon "submit" at bounding box center [209, 345] width 8 height 6
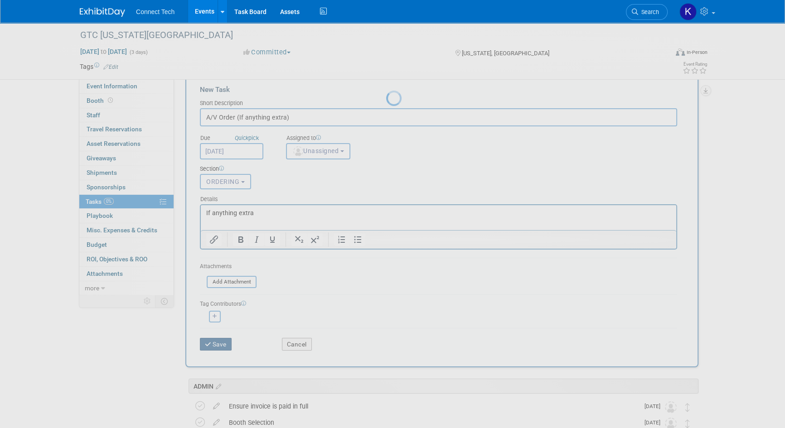
scroll to position [0, 0]
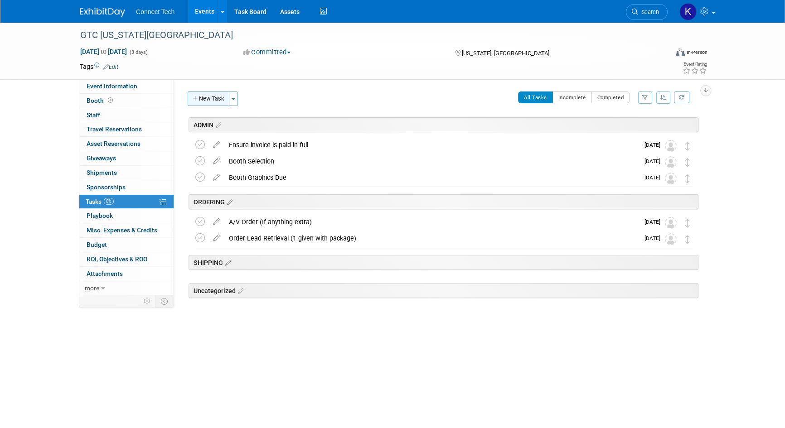
click at [193, 99] on icon "button" at bounding box center [196, 99] width 6 height 6
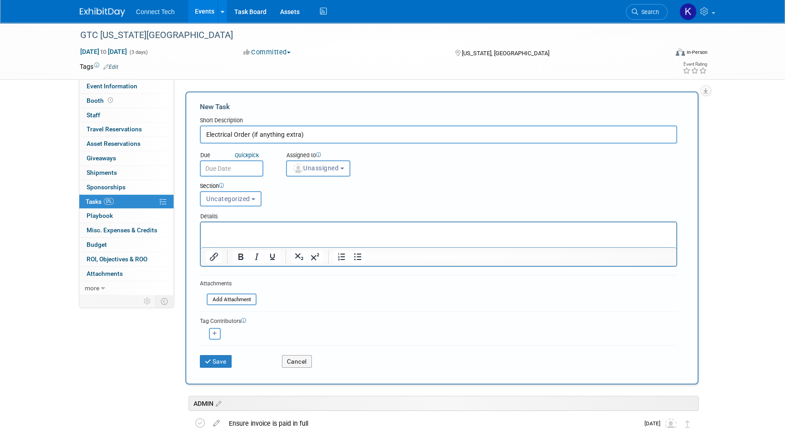
type input "Electrical Order (if anything extra)"
click at [223, 169] on input "text" at bounding box center [231, 168] width 63 height 16
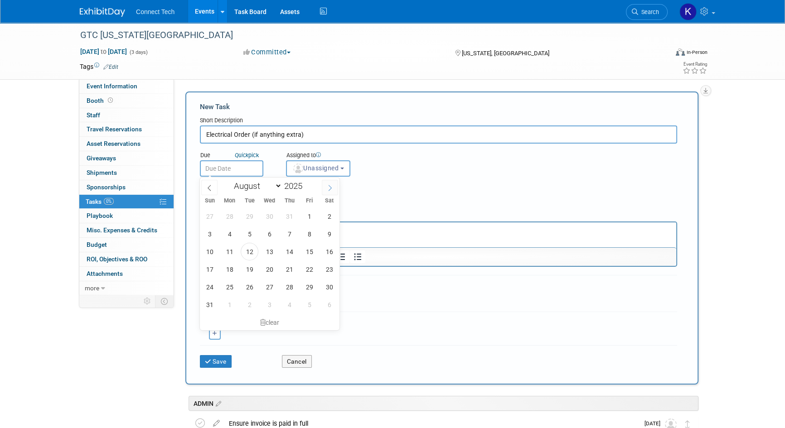
click at [325, 187] on span at bounding box center [330, 187] width 16 height 15
select select "8"
click at [312, 267] on span "26" at bounding box center [309, 270] width 18 height 18
type input "Sep 26, 2025"
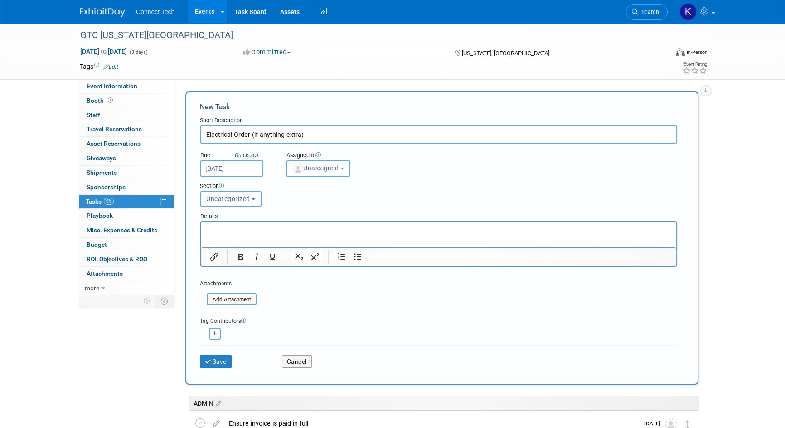
click at [236, 199] on span "Uncategorized" at bounding box center [228, 198] width 44 height 7
click at [231, 245] on label "ORDERING" at bounding box center [230, 249] width 50 height 12
click at [202, 246] on input "ORDERING" at bounding box center [199, 249] width 6 height 6
select select "11273016"
click at [270, 225] on html at bounding box center [438, 228] width 475 height 13
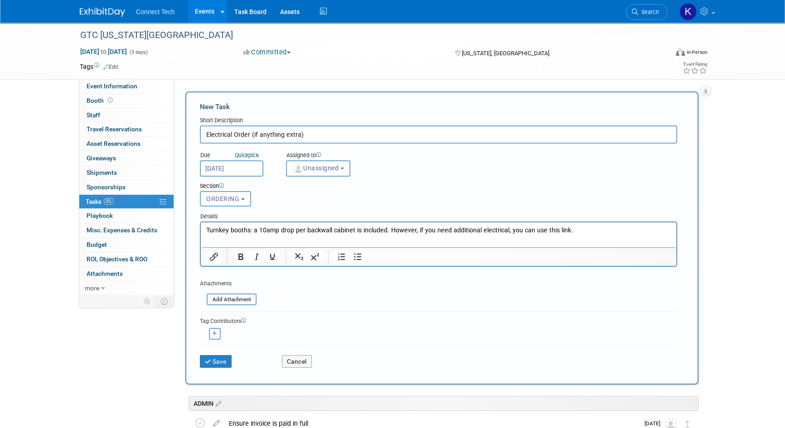
click at [599, 227] on p "Turnkey booths: a 10amp drop per backwall cabinet is included. However, if you …" at bounding box center [438, 230] width 465 height 9
click at [222, 362] on button "Save" at bounding box center [216, 361] width 32 height 13
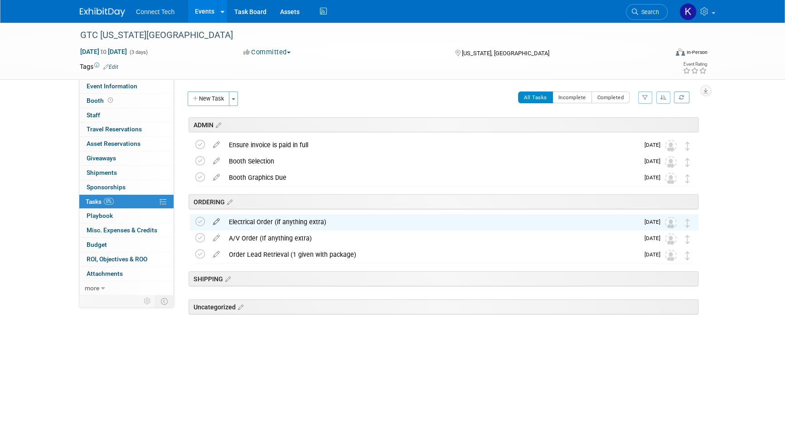
click at [217, 222] on icon at bounding box center [216, 219] width 16 height 11
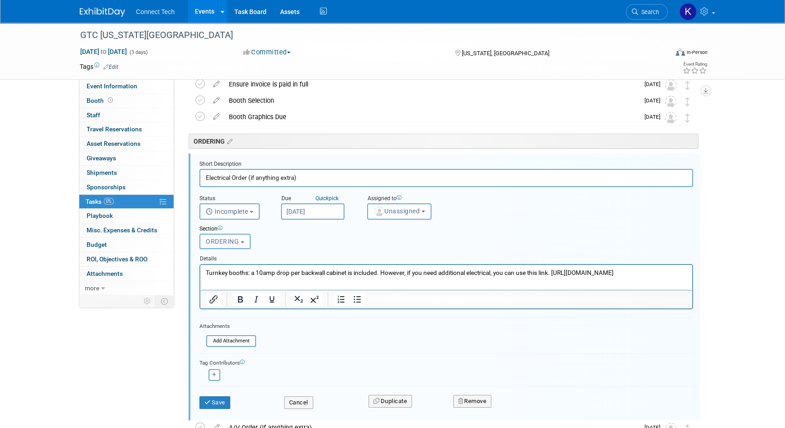
scroll to position [82, 0]
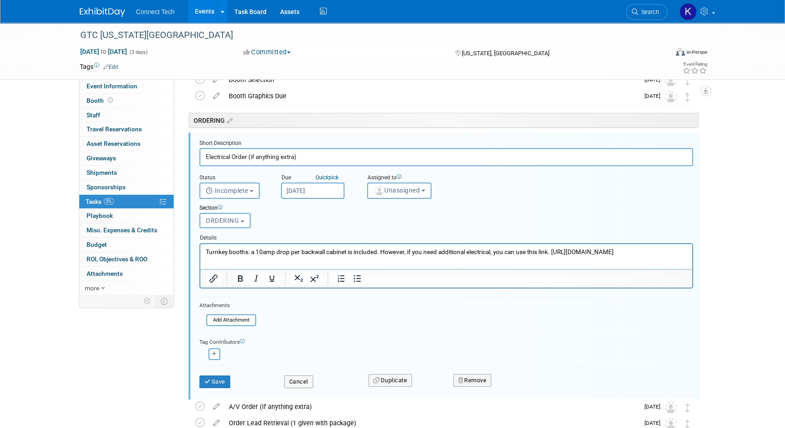
click at [661, 256] on p "Turnkey booths: a 10amp drop per backwall cabinet is included. However, if you …" at bounding box center [446, 251] width 481 height 9
click at [287, 377] on button "Cancel" at bounding box center [298, 382] width 29 height 13
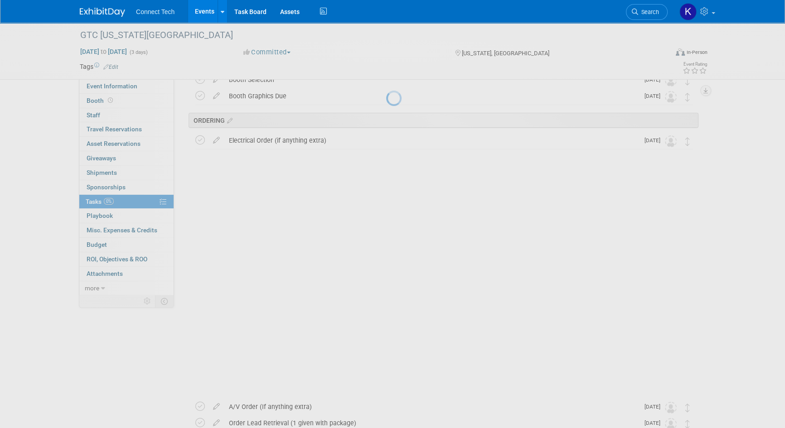
scroll to position [0, 0]
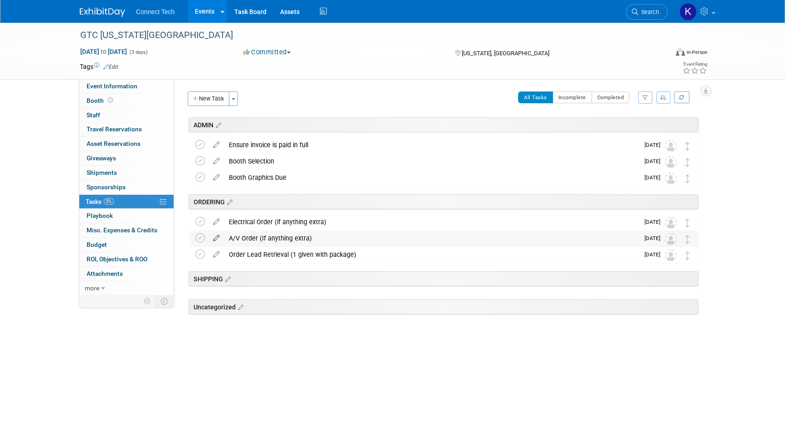
click at [214, 234] on icon at bounding box center [216, 236] width 16 height 11
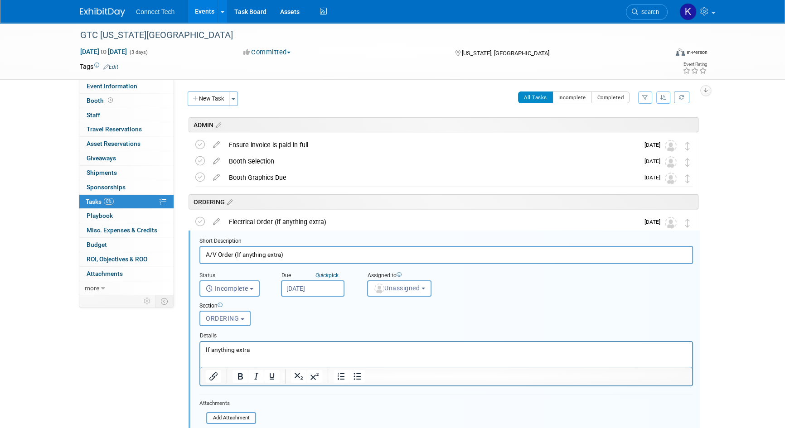
scroll to position [97, 0]
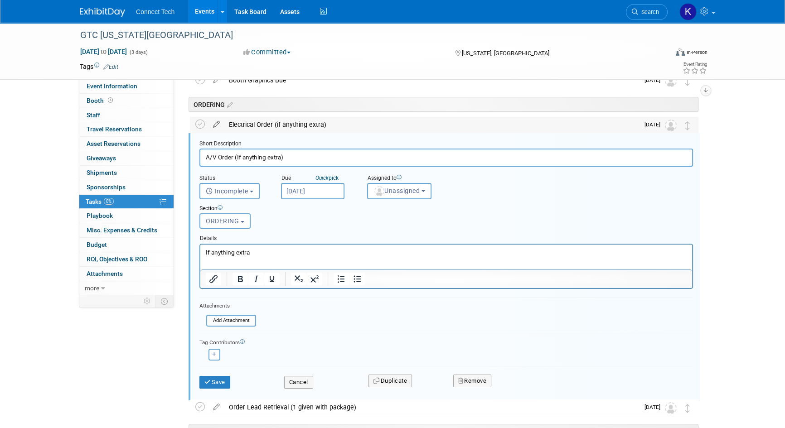
click at [217, 126] on icon at bounding box center [216, 122] width 16 height 11
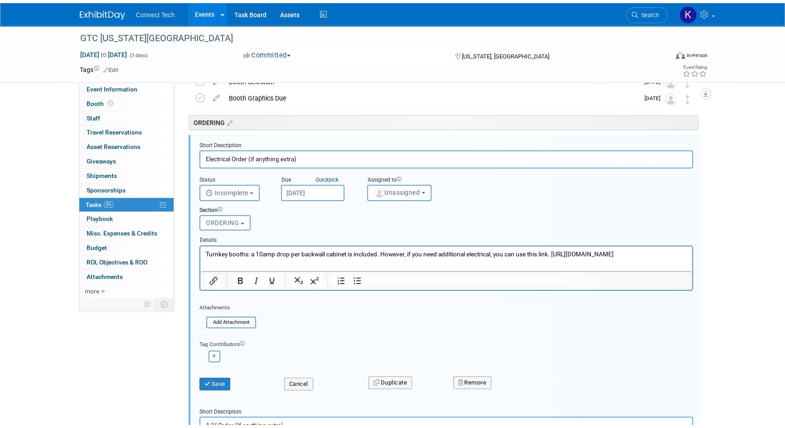
scroll to position [82, 0]
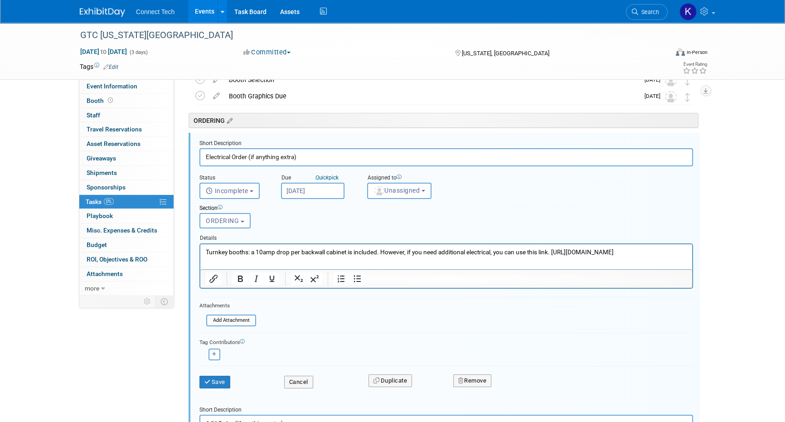
click at [228, 117] on icon at bounding box center [229, 121] width 8 height 8
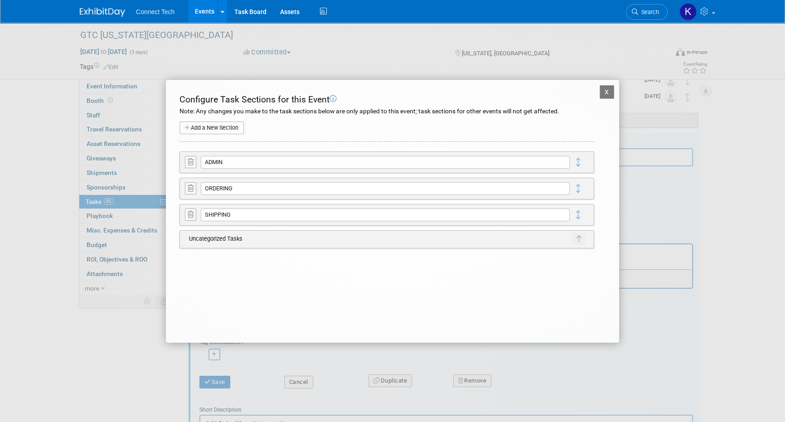
click at [599, 86] on button "X" at bounding box center [606, 92] width 14 height 14
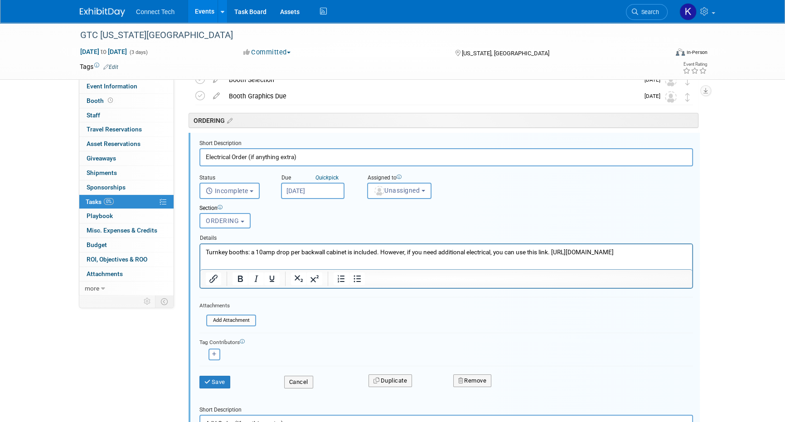
click at [748, 222] on div "GTC Washington DC Oct 27, 2025 to Oct 29, 2025 (3 days) Oct 27, 2025 to Oct 29,…" at bounding box center [392, 367] width 785 height 852
click at [294, 387] on div "Save Cancel Duplicate Remove" at bounding box center [446, 380] width 507 height 21
click at [294, 384] on button "Cancel" at bounding box center [298, 382] width 29 height 13
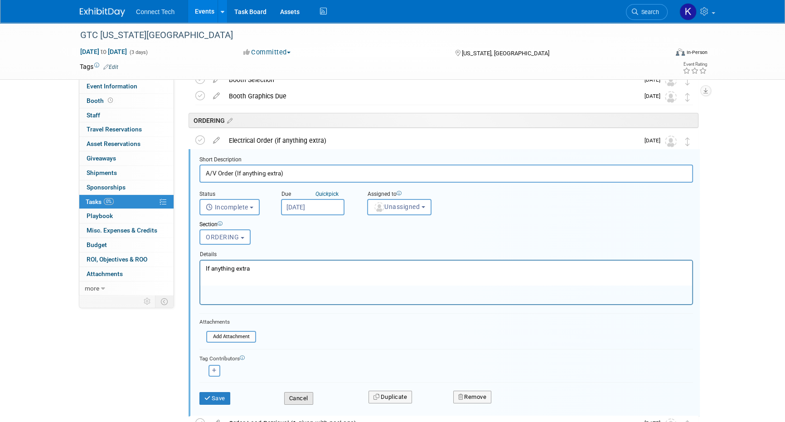
click at [301, 399] on button "Cancel" at bounding box center [298, 398] width 29 height 13
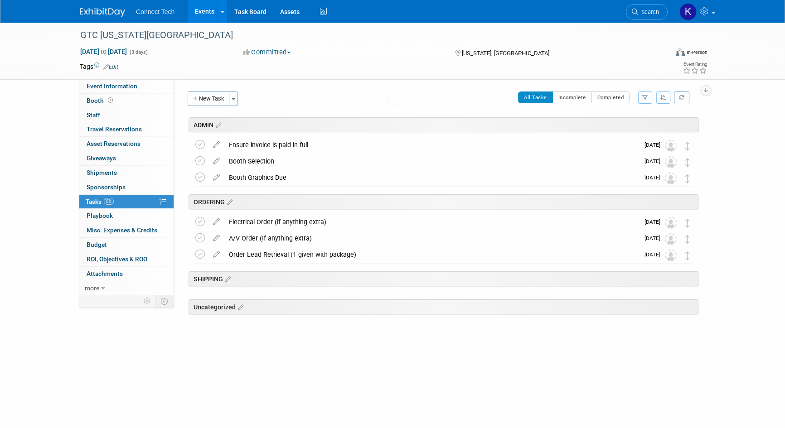
scroll to position [0, 0]
click at [212, 94] on button "New Task" at bounding box center [209, 99] width 42 height 14
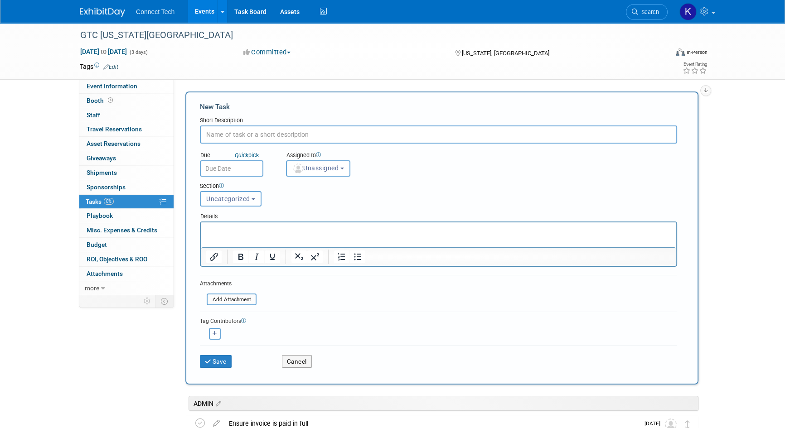
click at [254, 127] on input "text" at bounding box center [438, 134] width 477 height 18
type input "Internet Order (If needed)"
click at [216, 159] on div "Due Quick pick" at bounding box center [236, 155] width 72 height 9
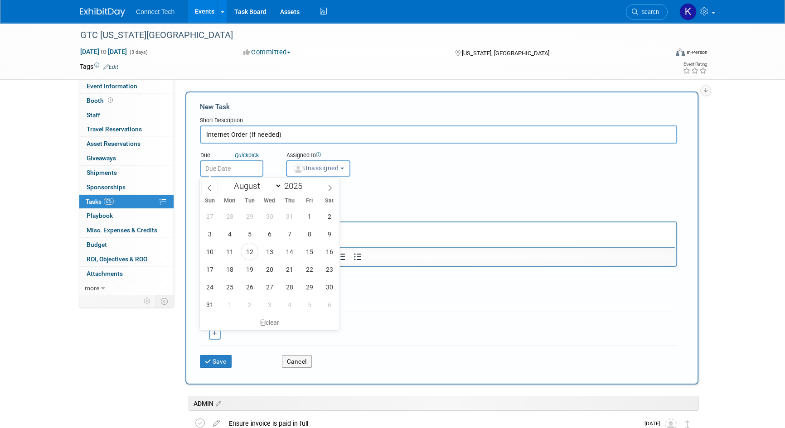
click at [212, 168] on input "text" at bounding box center [231, 168] width 63 height 16
click at [330, 194] on span at bounding box center [330, 187] width 16 height 15
select select "8"
click at [312, 270] on span "26" at bounding box center [309, 270] width 18 height 18
type input "Sep 26, 2025"
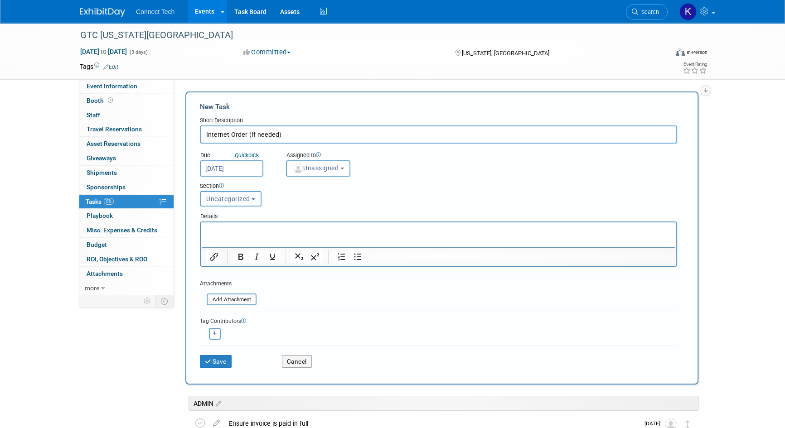
click at [226, 195] on span "Uncategorized" at bounding box center [228, 198] width 44 height 7
click at [231, 246] on label "ORDERING" at bounding box center [230, 249] width 50 height 12
click at [202, 246] on input "ORDERING" at bounding box center [199, 249] width 6 height 6
select select "11273016"
click at [222, 355] on button "Save" at bounding box center [216, 361] width 32 height 13
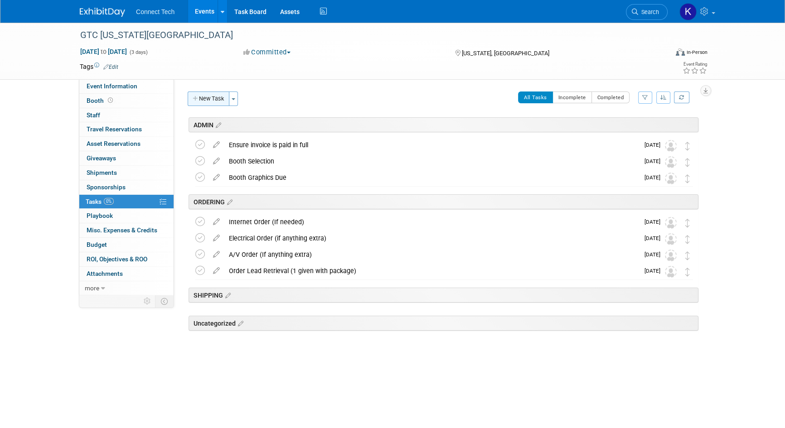
click at [214, 95] on button "New Task" at bounding box center [209, 99] width 42 height 14
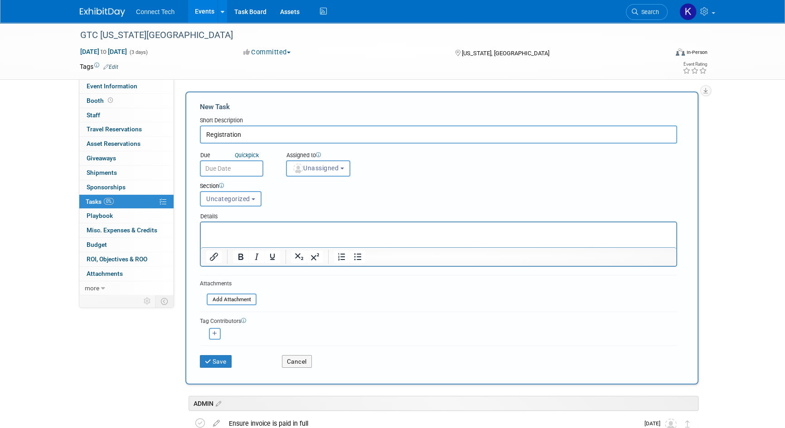
type input "Registration"
click at [222, 172] on input "text" at bounding box center [231, 168] width 63 height 16
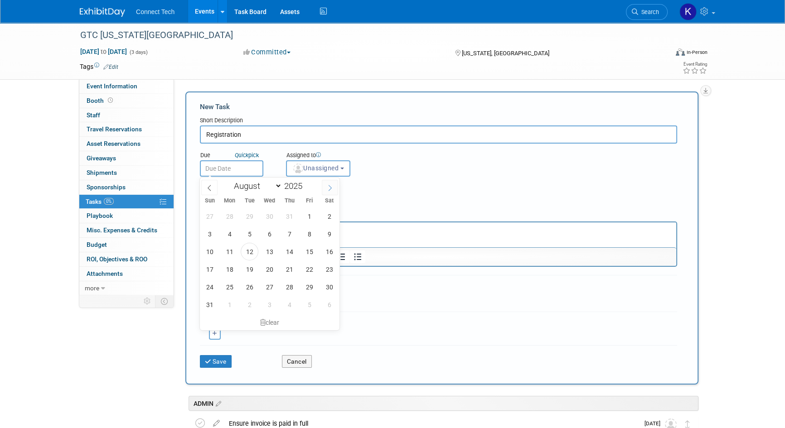
click at [330, 187] on icon at bounding box center [330, 188] width 6 height 6
click at [329, 189] on icon at bounding box center [329, 188] width 3 height 6
select select "9"
click at [222, 232] on span "6" at bounding box center [230, 234] width 18 height 18
type input "Oct 6, 2025"
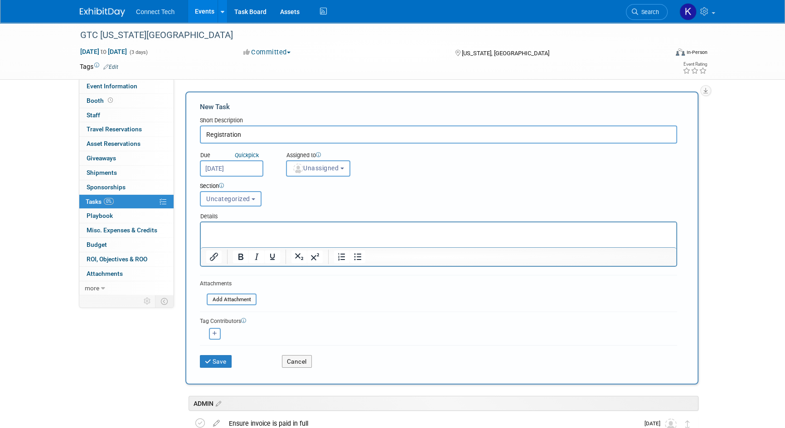
click at [250, 197] on button "Uncategorized" at bounding box center [231, 198] width 62 height 15
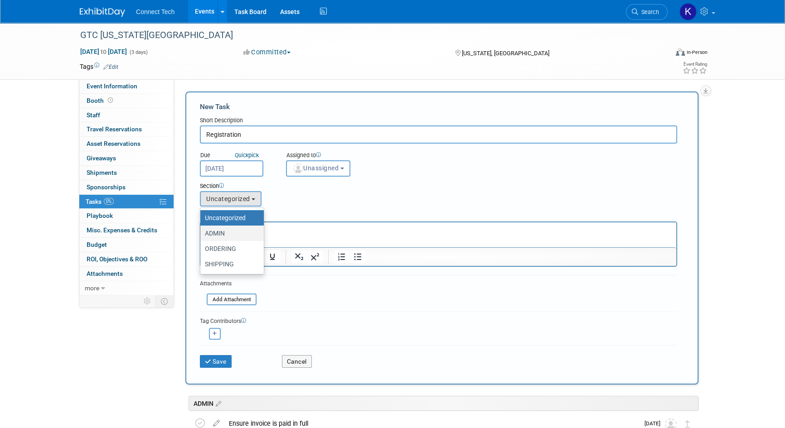
click at [225, 237] on label "ADMIN" at bounding box center [230, 233] width 50 height 12
click at [202, 236] on input "ADMIN" at bounding box center [199, 234] width 6 height 6
select select "11273017"
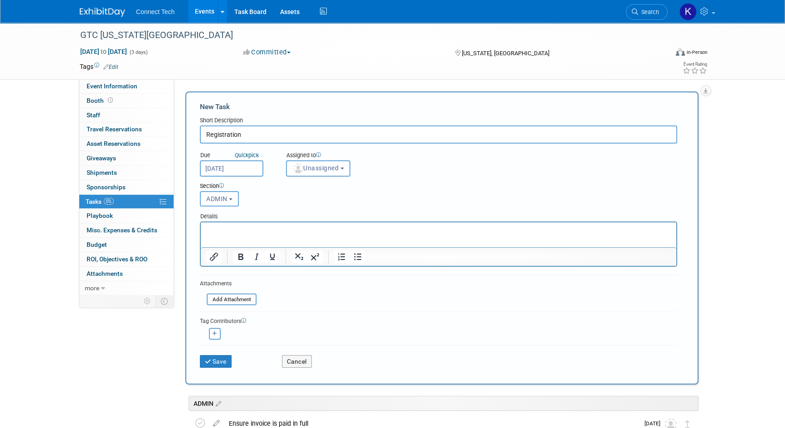
click at [247, 235] on html at bounding box center [438, 228] width 475 height 13
click at [241, 231] on p "Rich Text Area. Press ALT-0 for help." at bounding box center [438, 230] width 465 height 9
click at [208, 363] on button "Save" at bounding box center [216, 361] width 32 height 13
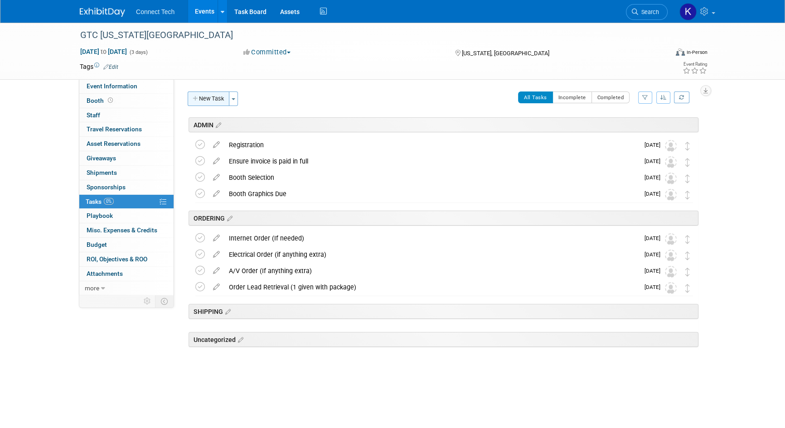
click at [212, 98] on button "New Task" at bounding box center [209, 99] width 42 height 14
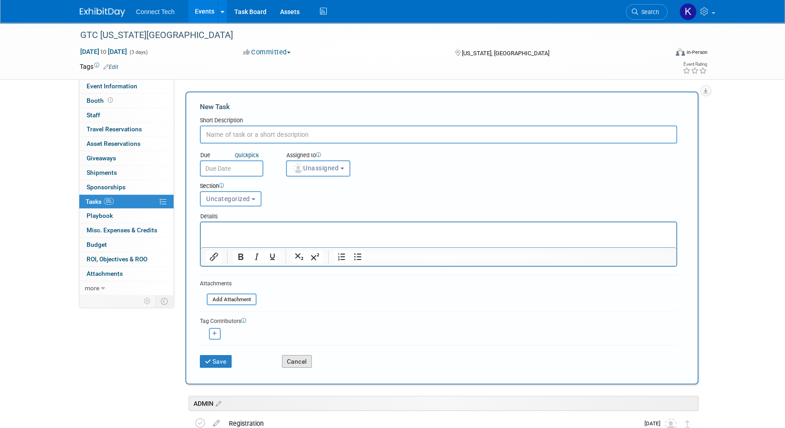
click at [294, 362] on button "Cancel" at bounding box center [297, 361] width 30 height 13
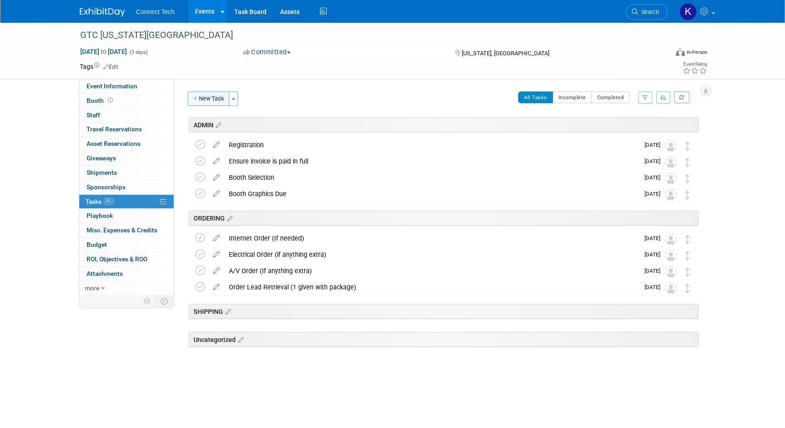
drag, startPoint x: 207, startPoint y: 97, endPoint x: 357, endPoint y: 149, distance: 159.0
click at [207, 97] on button "New Task" at bounding box center [209, 99] width 42 height 14
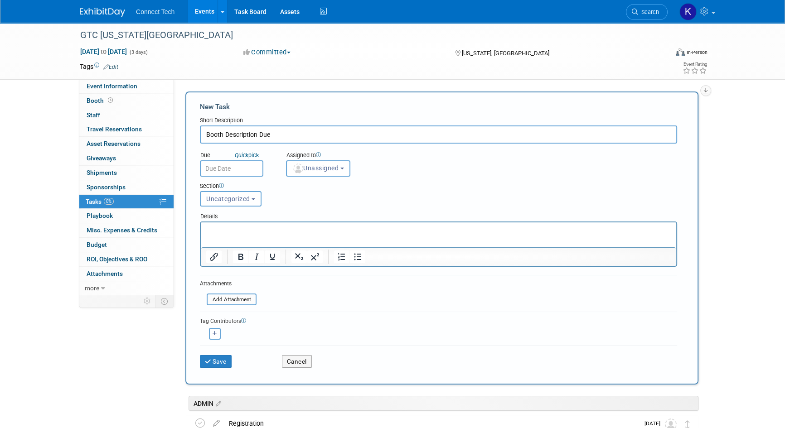
click at [256, 134] on input "Booth Description Due" at bounding box center [438, 134] width 477 height 18
click at [224, 132] on input "Booth Descriptions Due" at bounding box center [438, 134] width 477 height 18
click at [275, 137] on input "Booth Demo Descriptions Due" at bounding box center [438, 134] width 477 height 18
type input "Booth Demo Description Due"
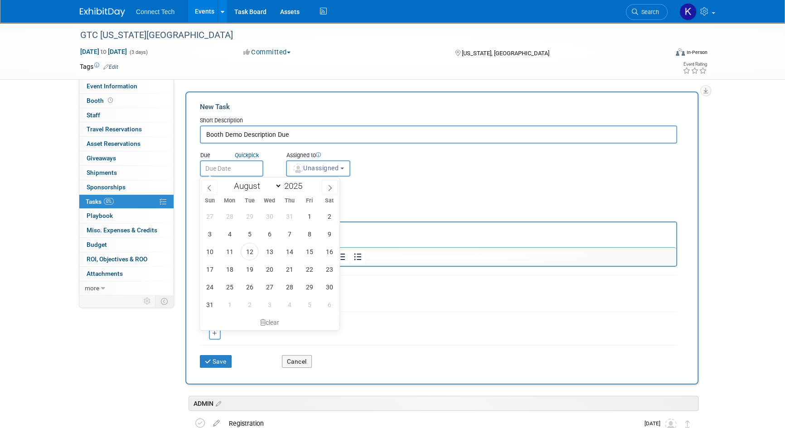
click at [249, 165] on input "text" at bounding box center [231, 168] width 63 height 16
click at [330, 193] on span at bounding box center [330, 187] width 16 height 15
select select "8"
click at [309, 251] on span "19" at bounding box center [309, 252] width 18 height 18
type input "Sep 19, 2025"
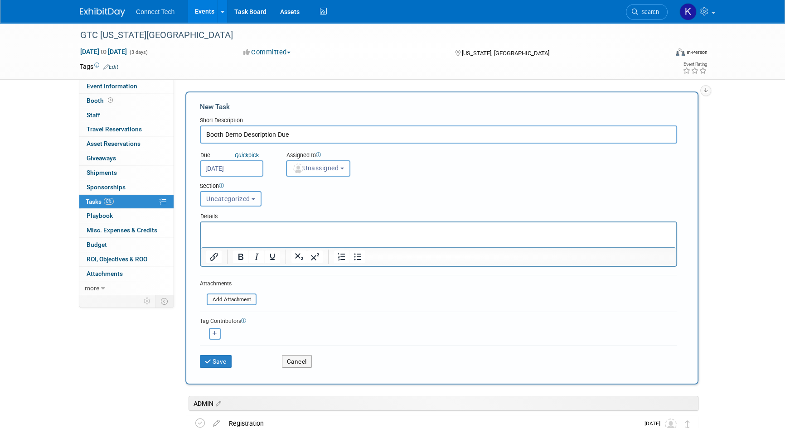
click at [235, 200] on span "Uncategorized" at bounding box center [228, 198] width 44 height 7
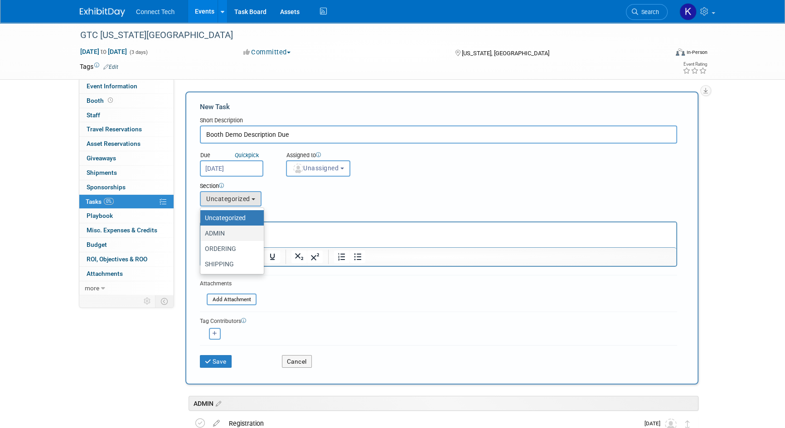
click at [229, 230] on label "ADMIN" at bounding box center [230, 233] width 50 height 12
click at [202, 231] on input "ADMIN" at bounding box center [199, 234] width 6 height 6
select select "11273017"
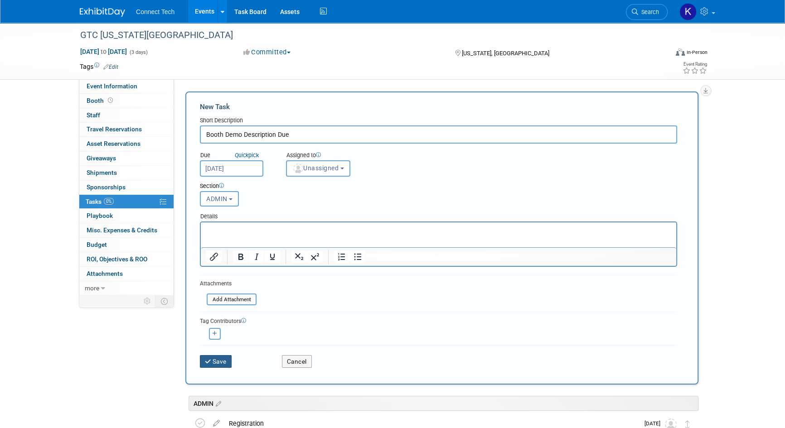
click at [222, 360] on button "Save" at bounding box center [216, 361] width 32 height 13
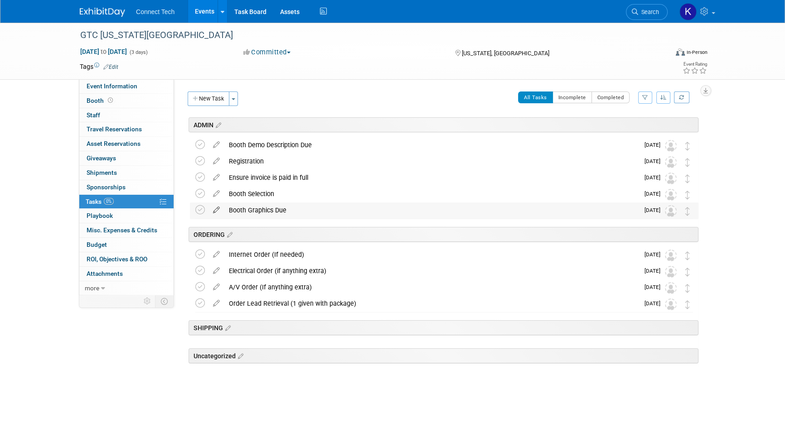
click at [222, 210] on icon at bounding box center [216, 208] width 16 height 11
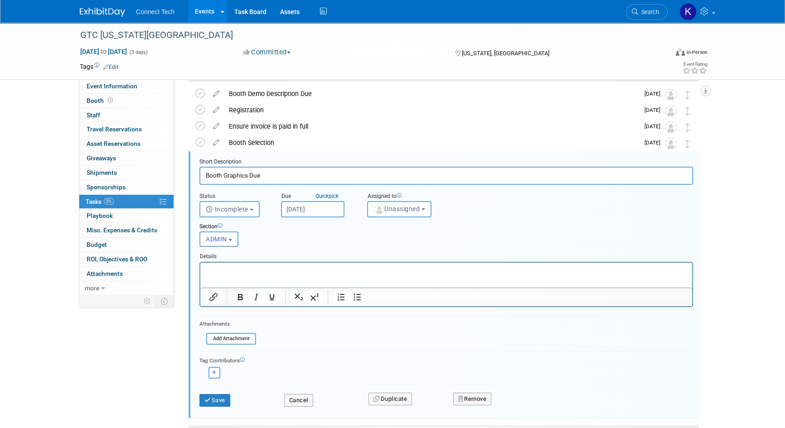
scroll to position [69, 0]
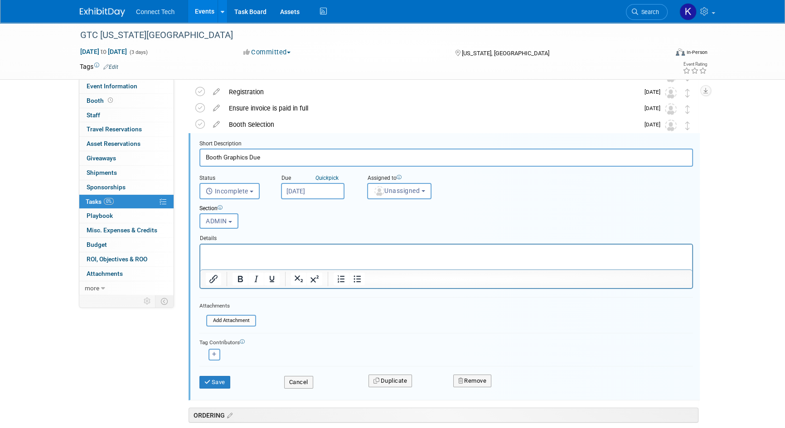
click at [217, 254] on p "Rich Text Area. Press ALT-0 for help." at bounding box center [446, 252] width 481 height 9
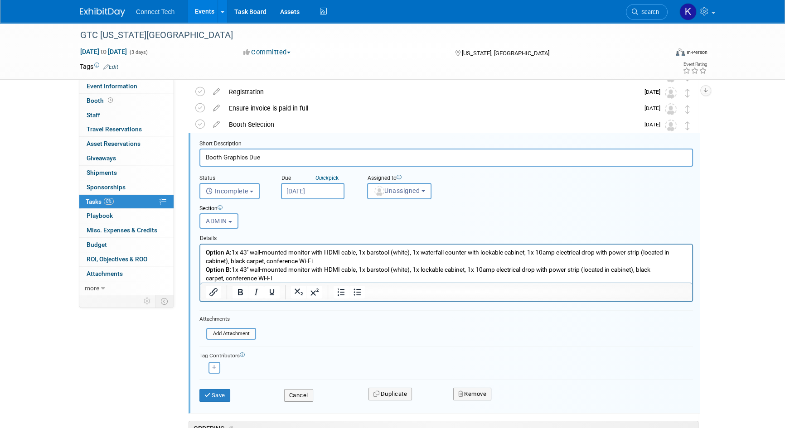
click at [329, 259] on p "Option A: 1x 43'' wall-mounted monitor with HDMI cable, 1x barstool (white), 1x…" at bounding box center [446, 265] width 481 height 34
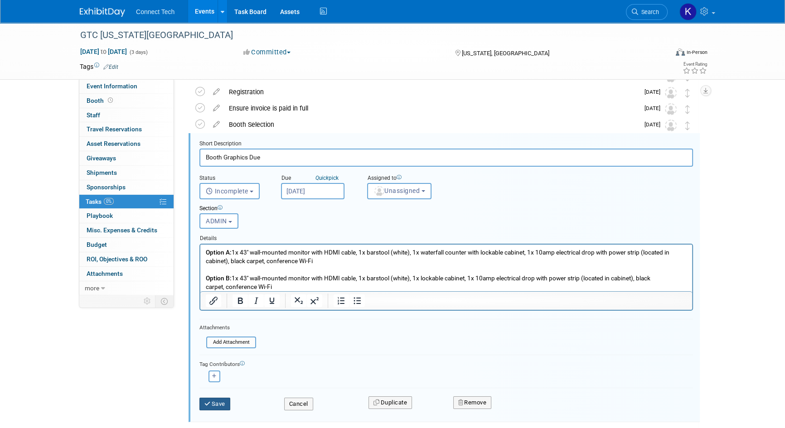
click at [217, 404] on button "Save" at bounding box center [214, 404] width 31 height 13
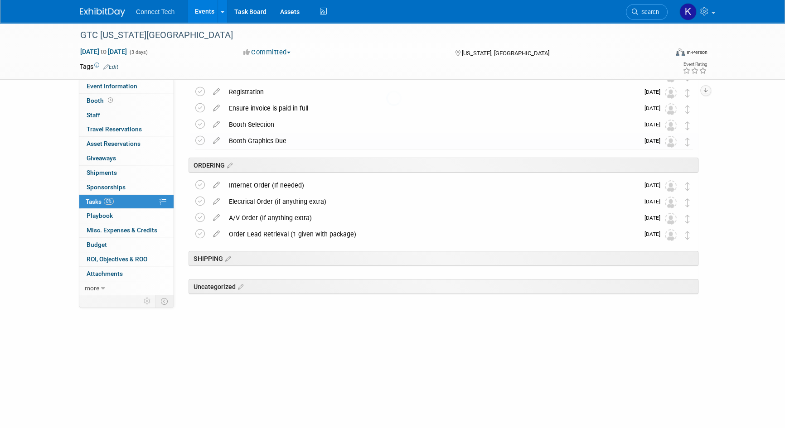
scroll to position [0, 0]
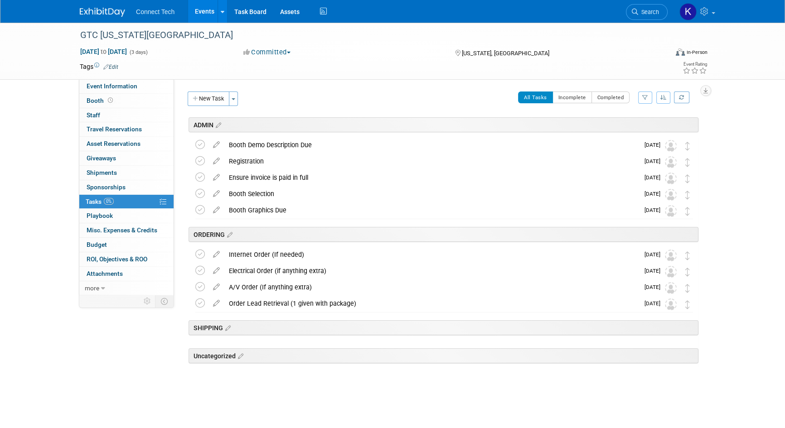
click at [268, 208] on div "Booth Graphics Due" at bounding box center [431, 210] width 415 height 15
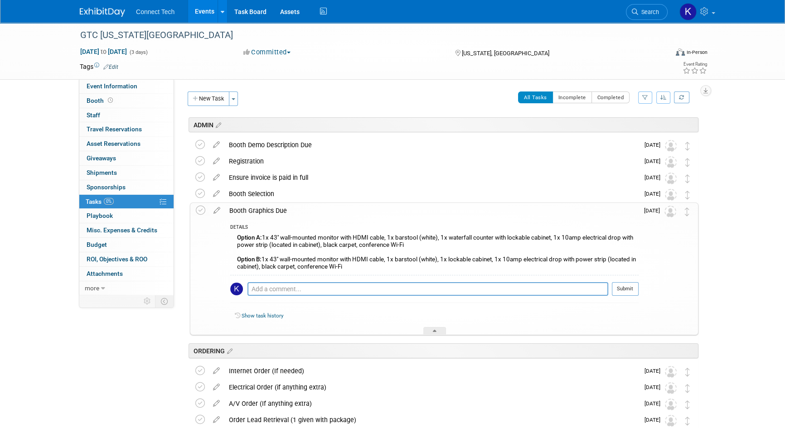
click at [714, 304] on div "GTC Washington DC Oct 27, 2025 to Oct 29, 2025 (3 days) Oct 27, 2025 to Oct 29,…" at bounding box center [392, 281] width 785 height 517
drag, startPoint x: 271, startPoint y: 206, endPoint x: 257, endPoint y: 210, distance: 14.6
click at [271, 207] on div "Booth Graphics Due" at bounding box center [432, 210] width 414 height 15
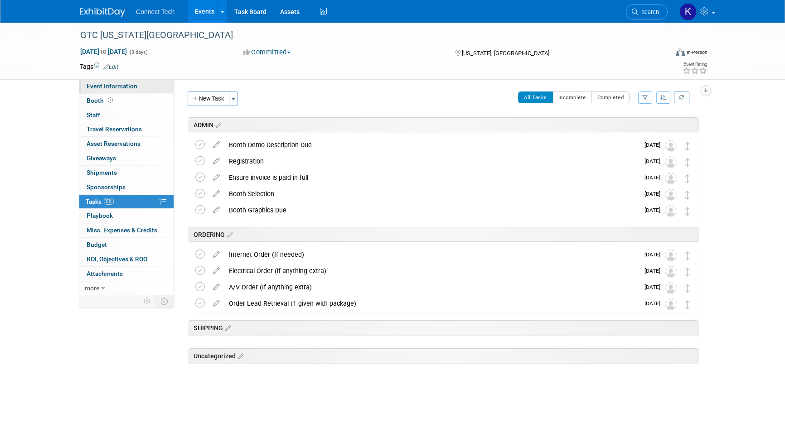
click at [116, 92] on link "Event Information" at bounding box center [126, 86] width 94 height 14
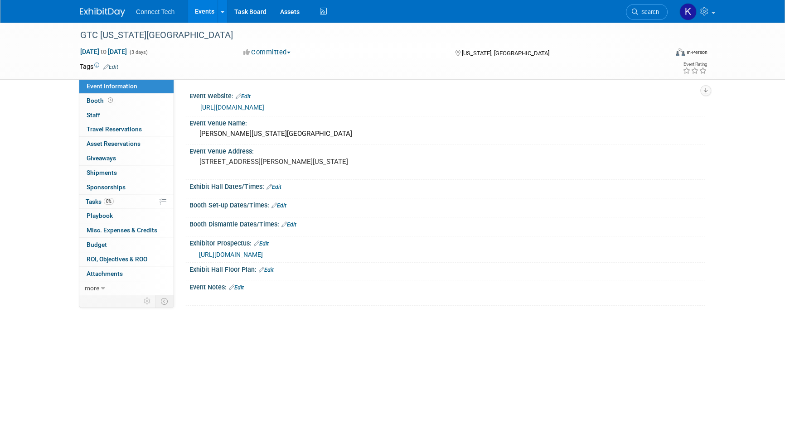
click at [277, 184] on link "Edit" at bounding box center [273, 187] width 15 height 6
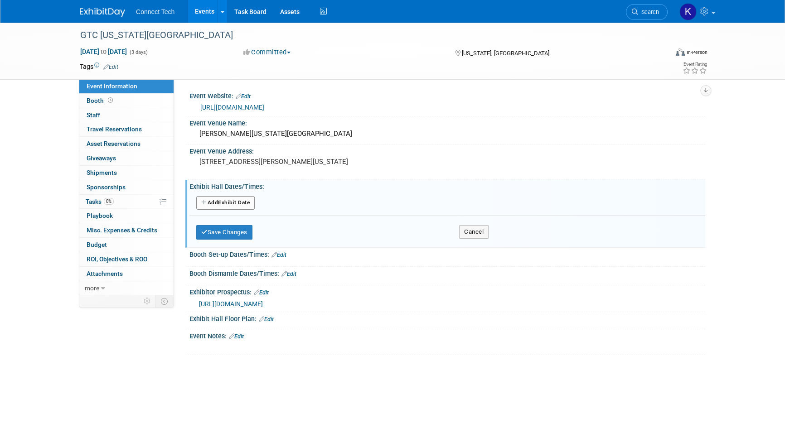
click at [227, 203] on button "Add Another Exhibit Date" at bounding box center [225, 203] width 58 height 14
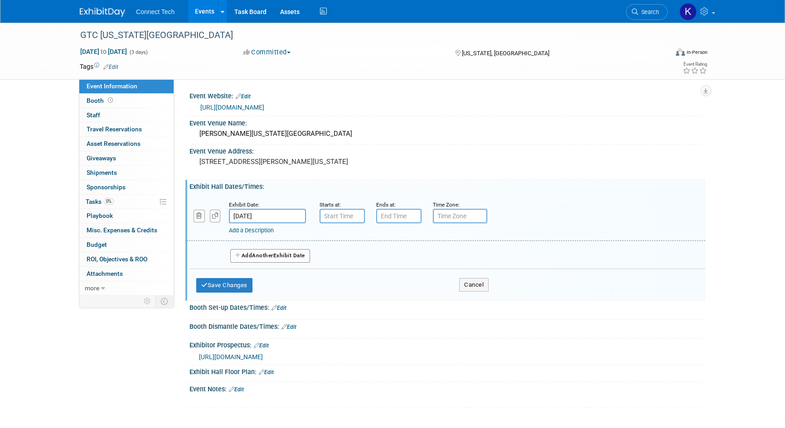
type input "7:00 AM"
click at [336, 212] on input "7:00 AM" at bounding box center [341, 216] width 45 height 14
click at [478, 284] on button "Cancel" at bounding box center [473, 285] width 29 height 14
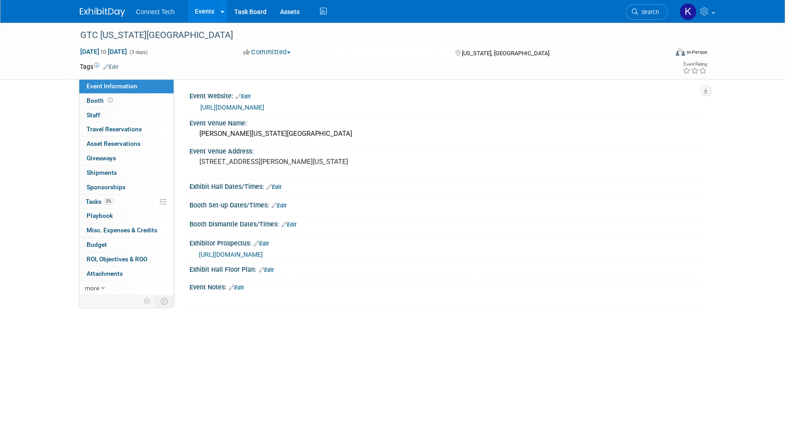
click at [280, 204] on link "Edit" at bounding box center [278, 206] width 15 height 6
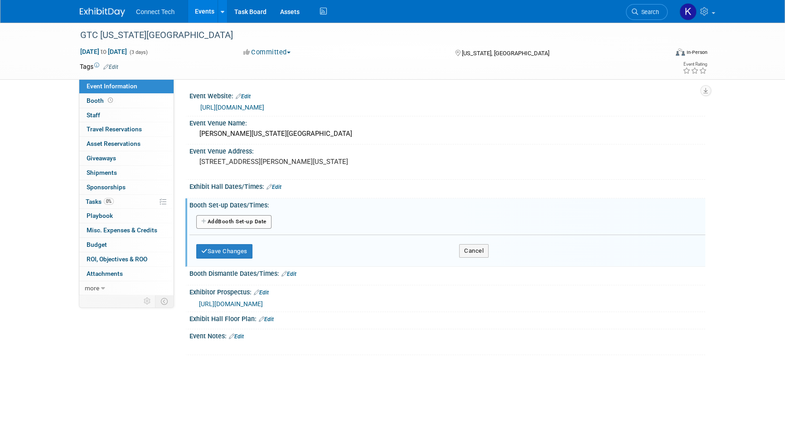
click at [231, 223] on button "Add Another Booth Set-up Date" at bounding box center [233, 222] width 75 height 14
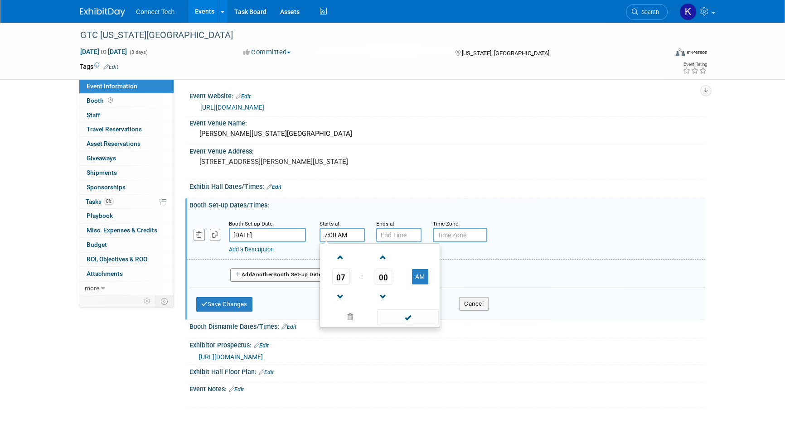
click at [335, 240] on input "7:00 AM" at bounding box center [341, 235] width 45 height 14
click at [342, 263] on span at bounding box center [341, 258] width 16 height 16
type input "8:00 AM"
click at [419, 307] on td at bounding box center [420, 296] width 36 height 23
click at [417, 310] on span at bounding box center [407, 317] width 61 height 16
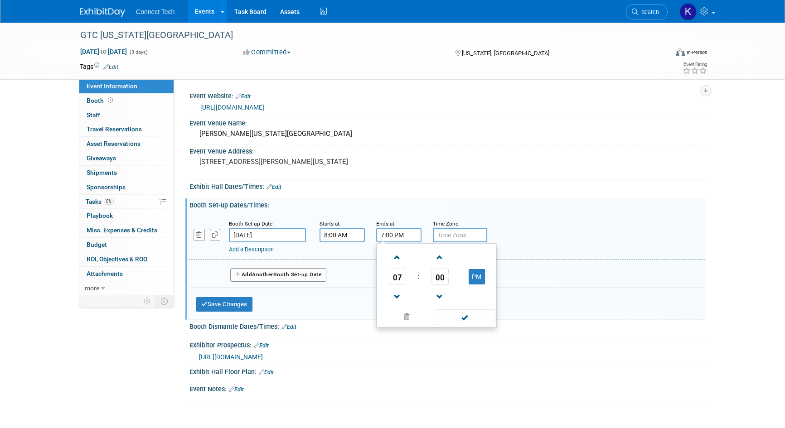
click at [393, 233] on input "7:00 PM" at bounding box center [398, 235] width 45 height 14
click at [393, 261] on span at bounding box center [397, 258] width 16 height 16
click at [394, 290] on span at bounding box center [397, 297] width 16 height 16
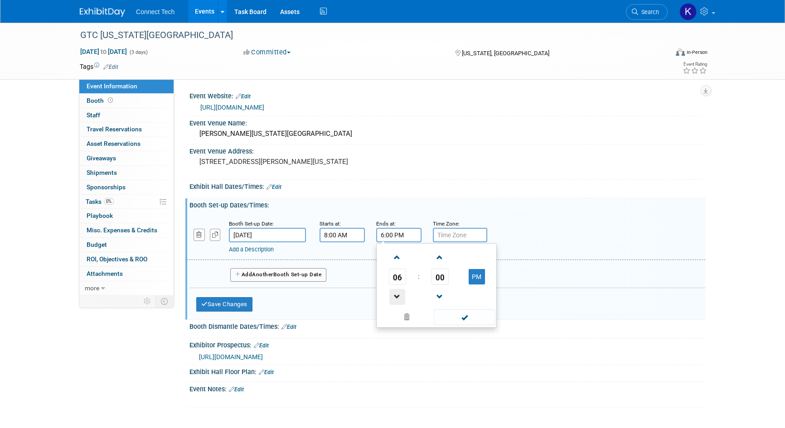
type input "5:00 PM"
click at [442, 238] on input "text" at bounding box center [460, 235] width 54 height 14
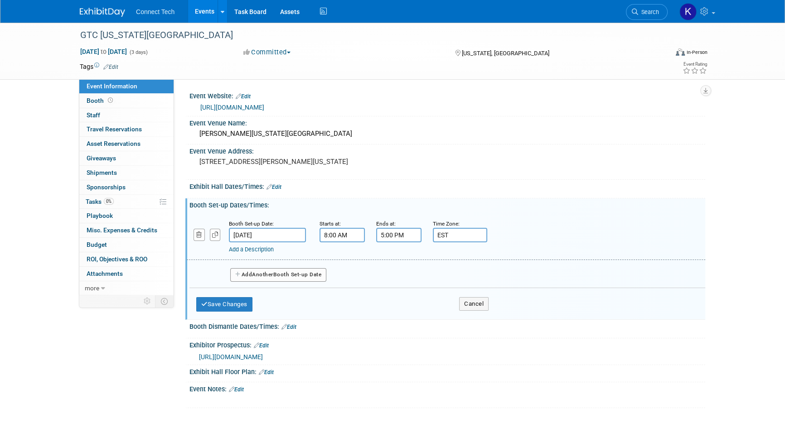
type input "EST"
click at [275, 270] on button "Add Another Booth Set-up Date" at bounding box center [278, 275] width 96 height 14
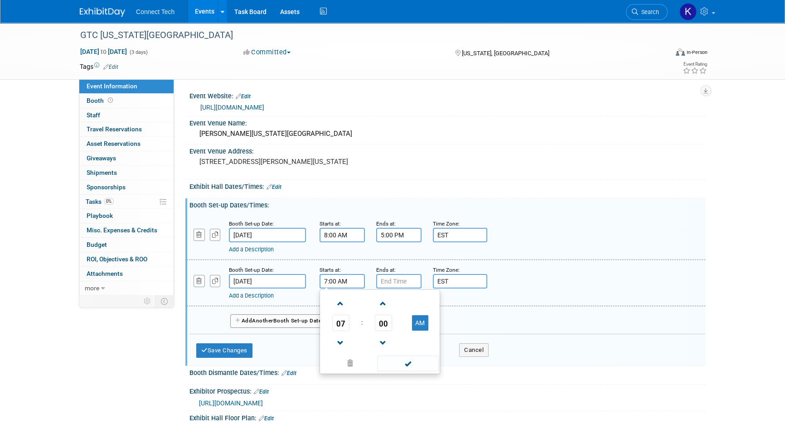
click at [333, 279] on input "7:00 AM" at bounding box center [341, 281] width 45 height 14
click at [339, 302] on span at bounding box center [341, 304] width 16 height 16
type input "8:00 AM"
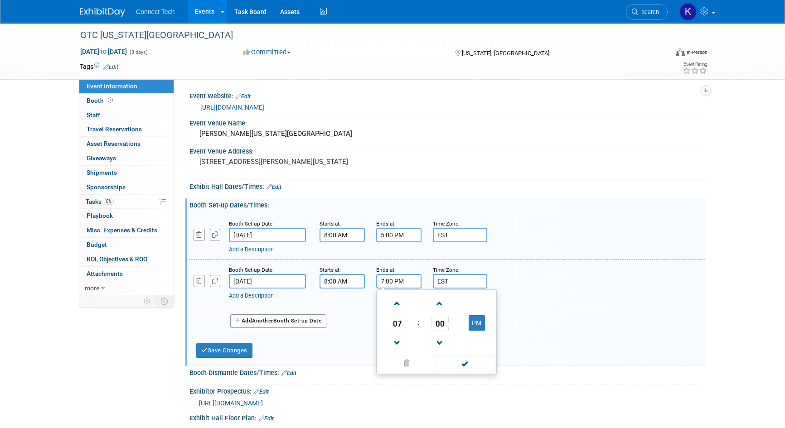
click at [387, 284] on input "7:00 PM" at bounding box center [398, 281] width 45 height 14
click at [391, 323] on span "07" at bounding box center [397, 323] width 17 height 16
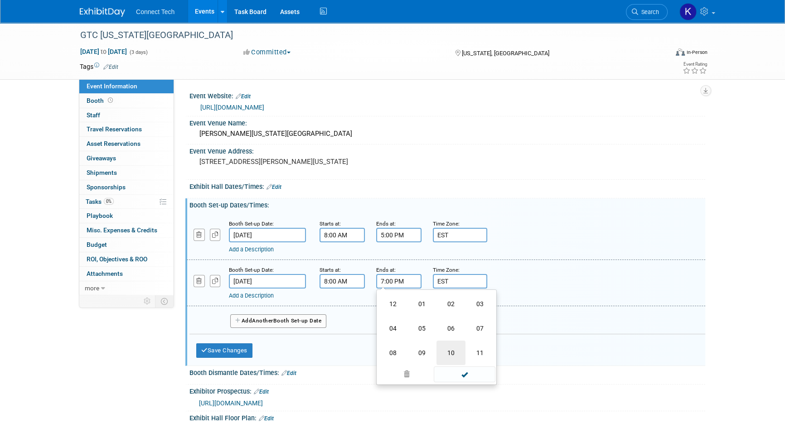
click at [445, 349] on td "10" at bounding box center [450, 353] width 29 height 24
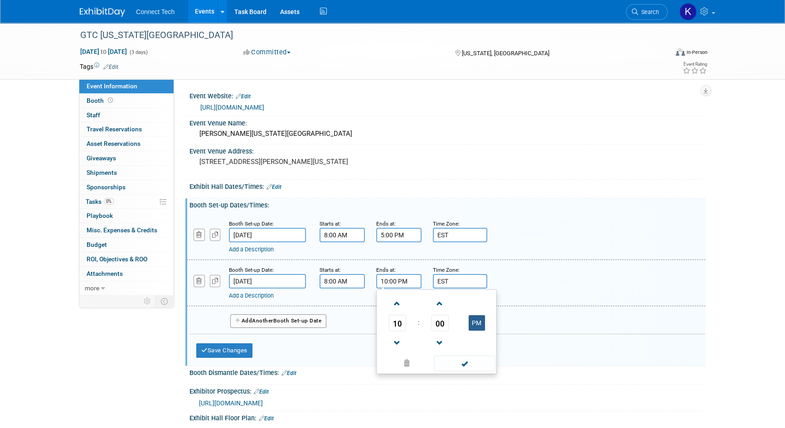
click at [473, 322] on button "PM" at bounding box center [476, 322] width 16 height 15
type input "10:00 AM"
click at [460, 359] on span at bounding box center [464, 364] width 61 height 16
click at [249, 292] on link "Add a Description" at bounding box center [251, 295] width 45 height 7
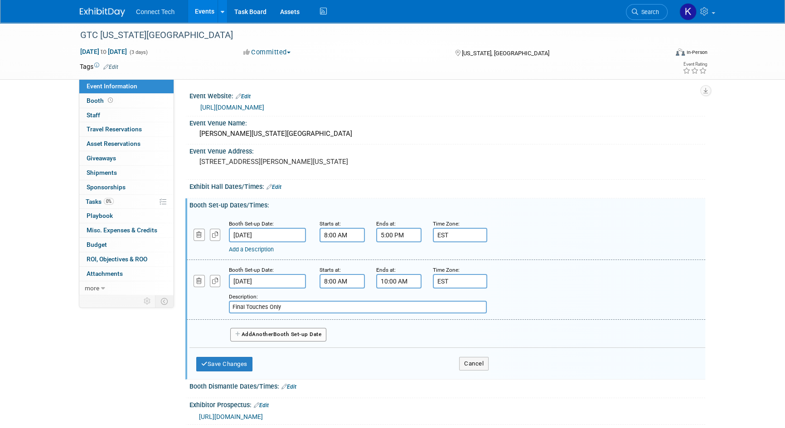
type input "Final Touches Only"
click at [255, 253] on div "Add a Description" at bounding box center [422, 250] width 387 height 8
click at [255, 252] on div "Add a Description" at bounding box center [422, 250] width 387 height 8
click at [256, 250] on link "Add a Description" at bounding box center [251, 249] width 45 height 7
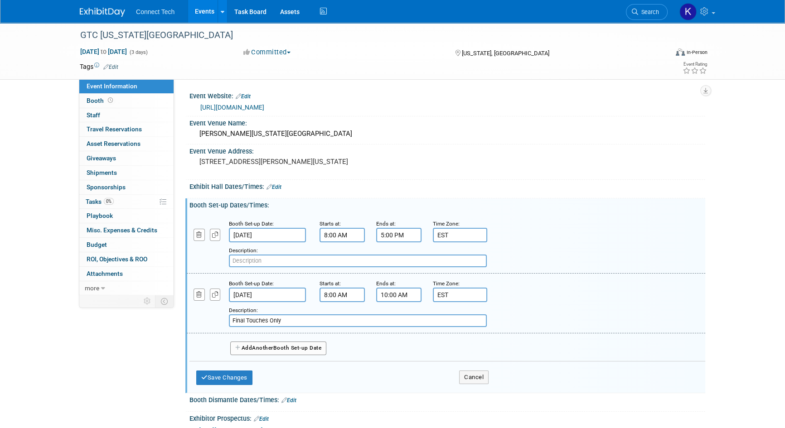
click at [305, 264] on input "text" at bounding box center [358, 261] width 258 height 13
paste input "All Freight and Boxes must be Cleared from Floor by 5:00 pm"
type input "All Freight and Boxes must be Cleared from Floor by 5:00 pm"
click at [247, 378] on button "Save Changes" at bounding box center [224, 378] width 56 height 14
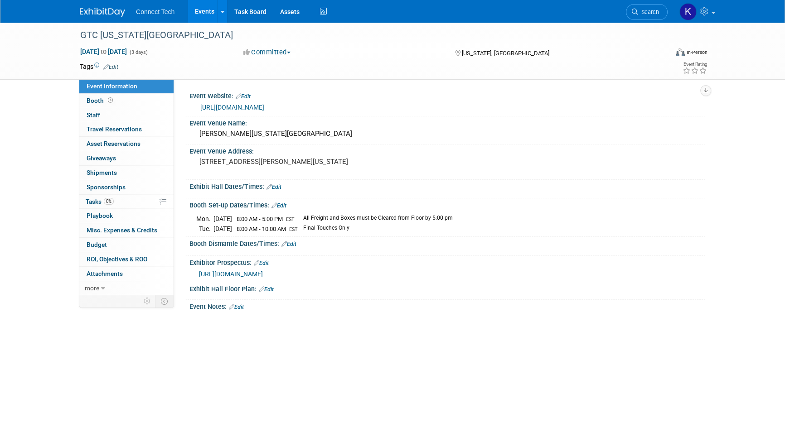
click at [291, 242] on link "Edit" at bounding box center [288, 244] width 15 height 6
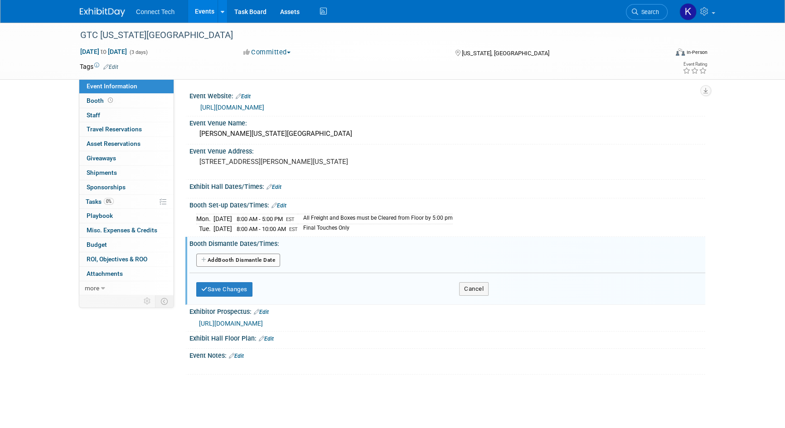
click at [242, 260] on button "Add Another Booth Dismantle Date" at bounding box center [238, 261] width 84 height 14
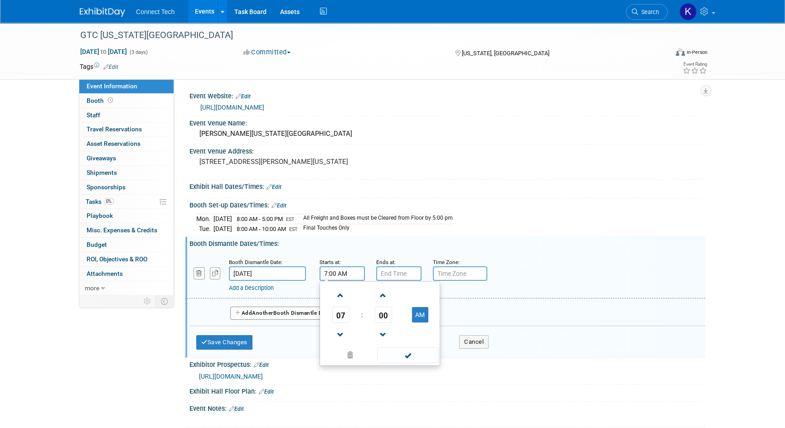
click at [337, 274] on input "7:00 AM" at bounding box center [341, 273] width 45 height 14
click at [344, 296] on span at bounding box center [341, 296] width 16 height 16
click at [343, 297] on span at bounding box center [341, 296] width 16 height 16
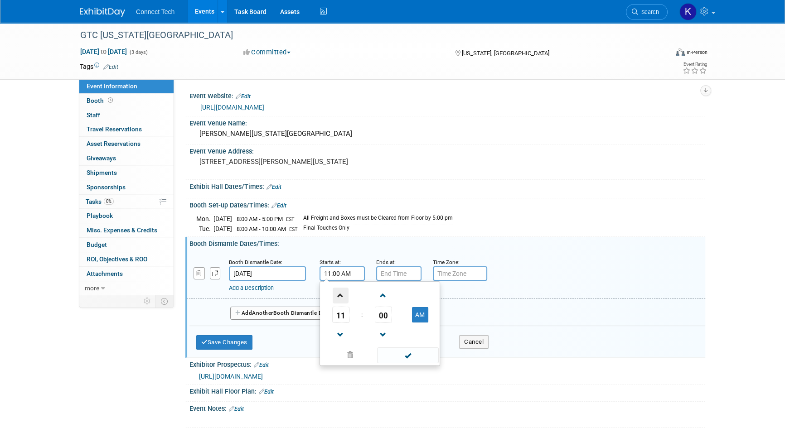
click at [343, 297] on span at bounding box center [341, 296] width 16 height 16
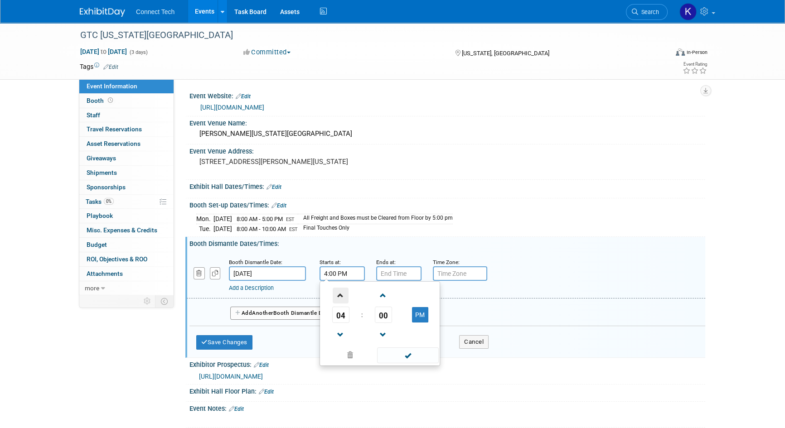
click at [343, 297] on span at bounding box center [341, 296] width 16 height 16
type input "5:00 PM"
type input "7:00 PM"
click at [390, 279] on input "7:00 PM" at bounding box center [398, 273] width 45 height 14
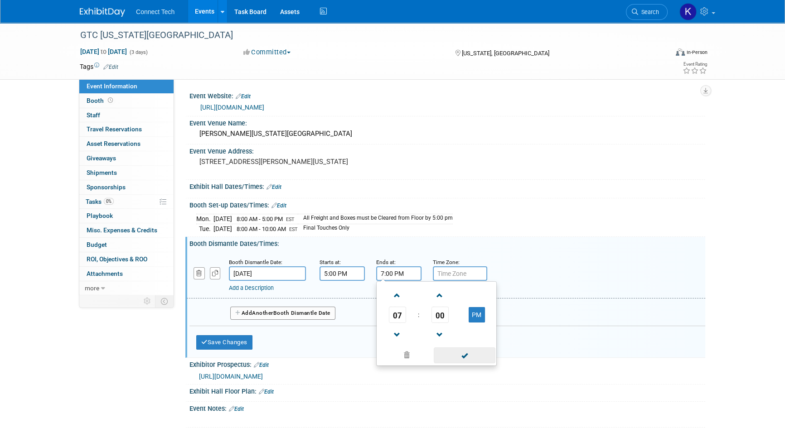
click at [445, 355] on span at bounding box center [464, 355] width 61 height 16
click at [444, 277] on input "text" at bounding box center [460, 273] width 54 height 14
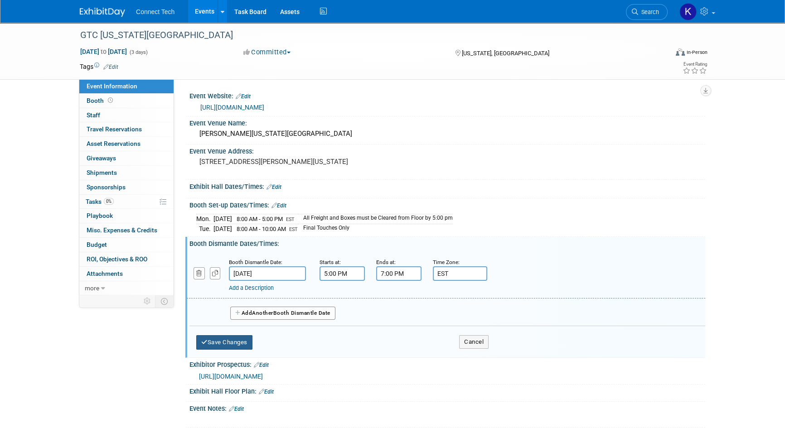
type input "EST"
click at [233, 344] on button "Save Changes" at bounding box center [224, 342] width 56 height 14
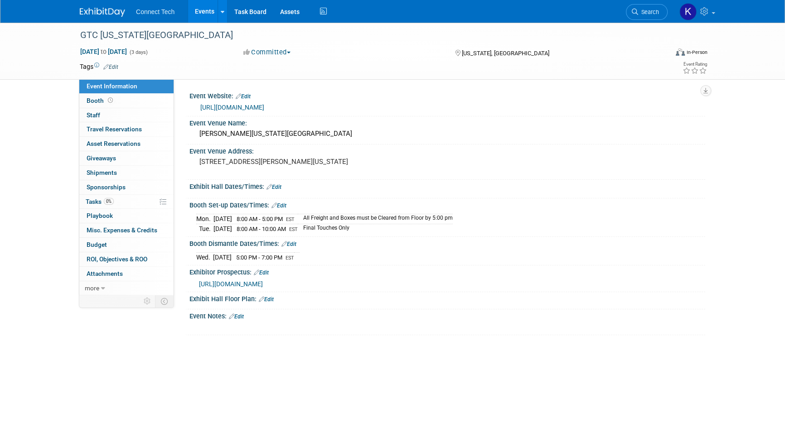
click at [274, 187] on link "Edit" at bounding box center [273, 187] width 15 height 6
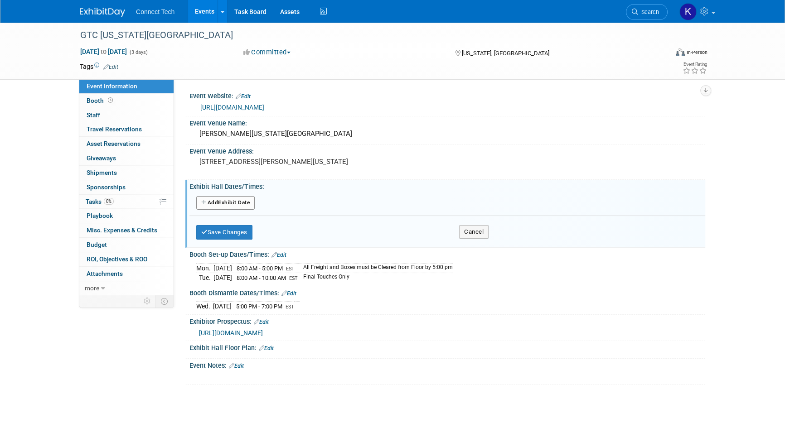
click at [248, 199] on button "Add Another Exhibit Date" at bounding box center [225, 203] width 58 height 14
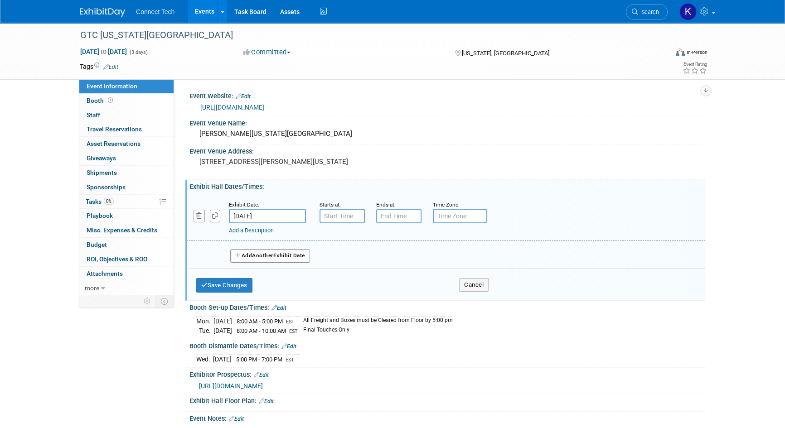
click at [285, 217] on input "Oct 27, 2025" at bounding box center [267, 216] width 77 height 14
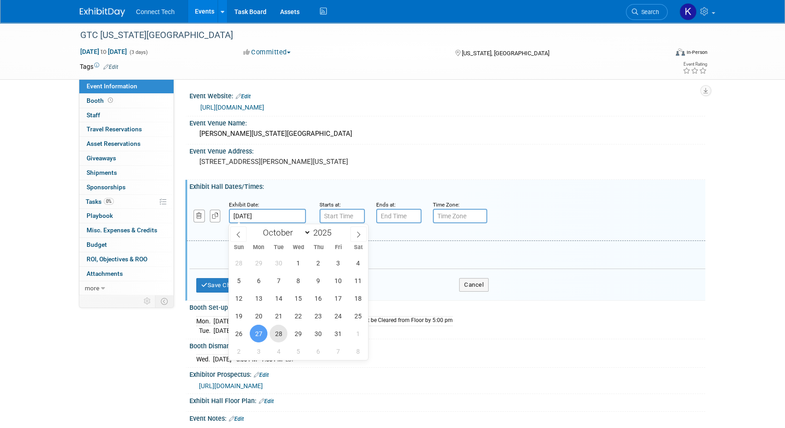
click at [282, 333] on span "28" at bounding box center [279, 334] width 18 height 18
type input "Oct 28, 2025"
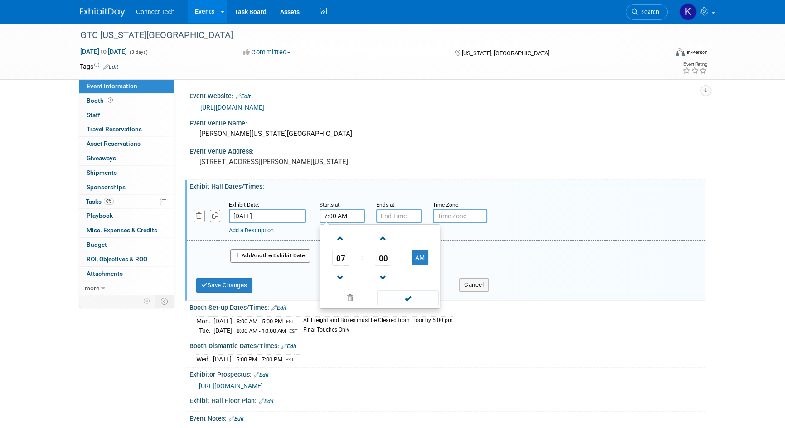
click at [349, 222] on input "7:00 AM" at bounding box center [341, 216] width 45 height 14
drag, startPoint x: 350, startPoint y: 217, endPoint x: 310, endPoint y: 210, distance: 40.4
click at [310, 210] on div "Exhibit Date: Oct 28, 2025 Starts at: 7:00 AM1 07 : 00 AM 12 01 02 03 04 05 06 …" at bounding box center [446, 218] width 518 height 46
click at [340, 244] on span at bounding box center [341, 239] width 16 height 16
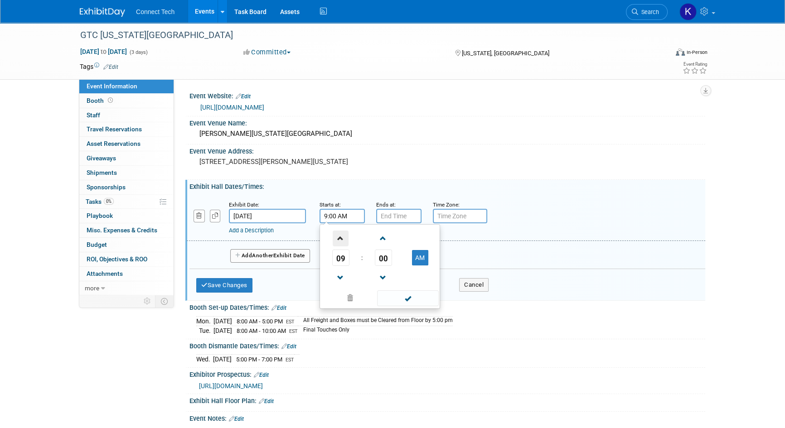
click at [340, 244] on span at bounding box center [341, 239] width 16 height 16
type input "1:00 PM"
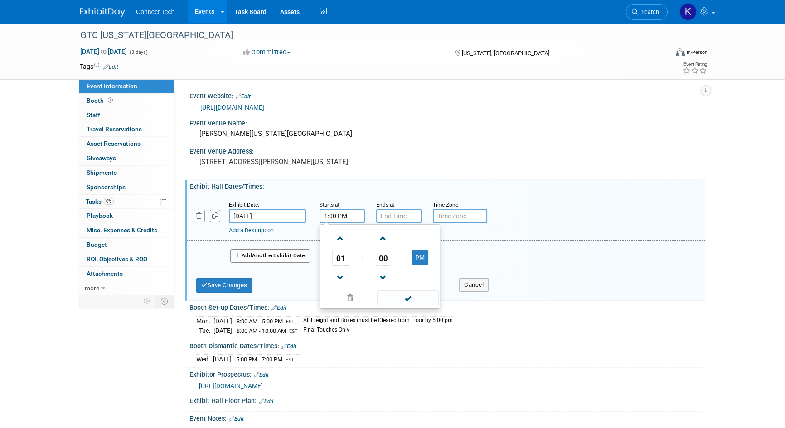
type input "7:00 PM"
click at [399, 213] on input "7:00 PM" at bounding box center [398, 216] width 45 height 14
click at [451, 217] on input "text" at bounding box center [460, 216] width 54 height 14
type input "EST"
click at [250, 252] on button "Add Another Exhibit Date" at bounding box center [270, 256] width 80 height 14
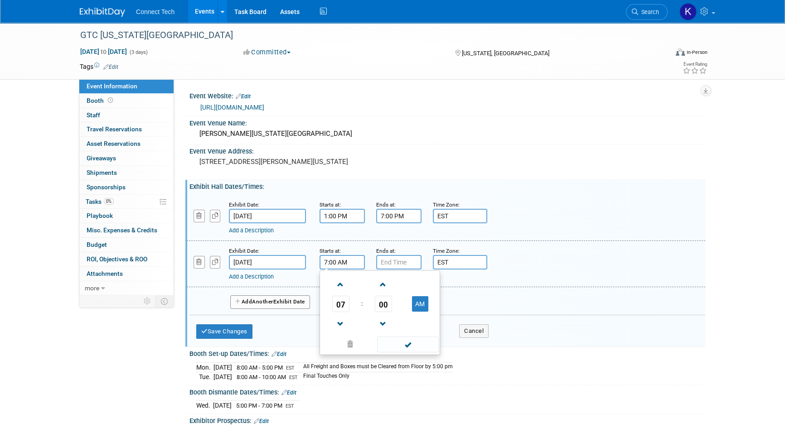
click at [336, 262] on input "7:00 AM" at bounding box center [341, 262] width 45 height 14
click at [340, 288] on span at bounding box center [341, 285] width 16 height 16
type input "9:00 AM"
click at [393, 264] on input "7:00 PM" at bounding box center [398, 262] width 45 height 14
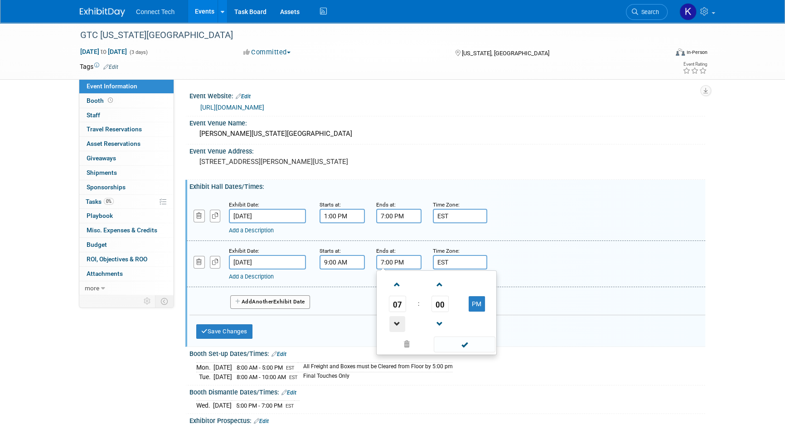
click at [396, 318] on span at bounding box center [397, 324] width 16 height 16
type input "5:00 PM"
click at [328, 326] on div "Save Changes Cancel" at bounding box center [342, 329] width 292 height 28
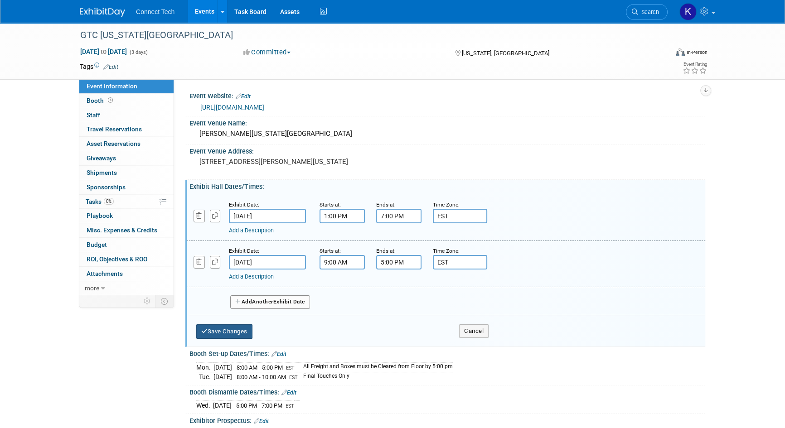
click at [246, 334] on button "Save Changes" at bounding box center [224, 331] width 56 height 14
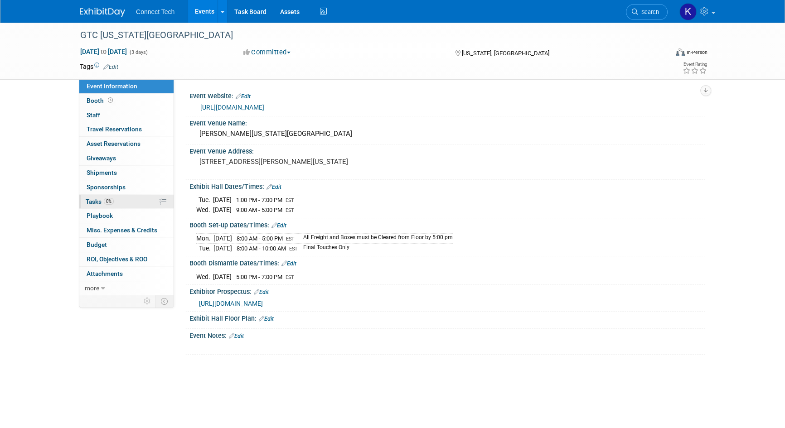
click at [130, 207] on link "0% Tasks 0%" at bounding box center [126, 202] width 94 height 14
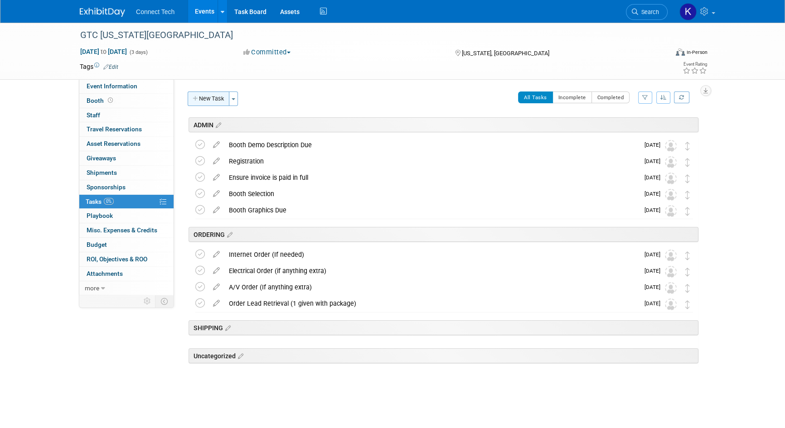
click at [221, 98] on button "New Task" at bounding box center [209, 99] width 42 height 14
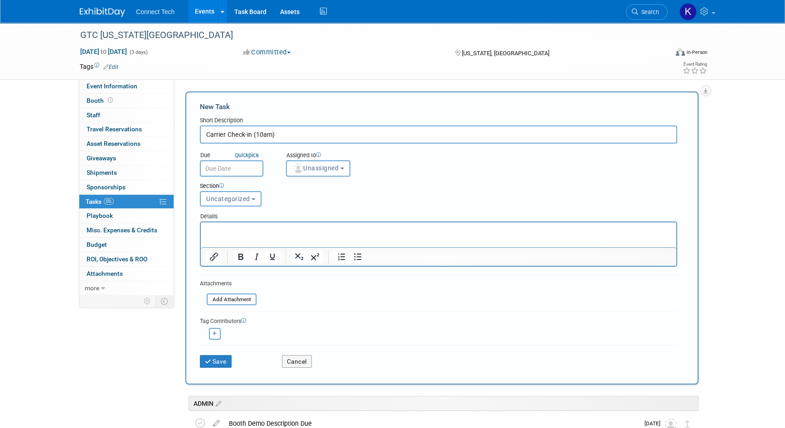
type input "Carrier Check-in (10am)"
click at [224, 164] on input "text" at bounding box center [231, 168] width 63 height 16
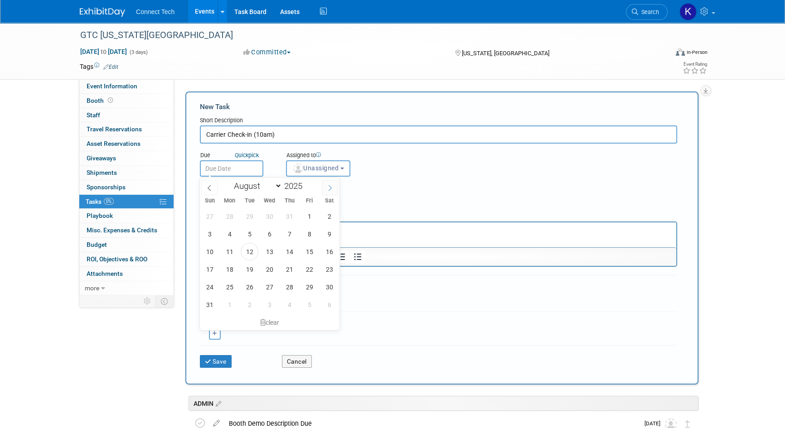
click at [327, 191] on span at bounding box center [330, 187] width 16 height 15
click at [326, 191] on span at bounding box center [330, 187] width 16 height 15
select select "9"
click at [286, 281] on span "30" at bounding box center [289, 287] width 18 height 18
type input "Oct 30, 2025"
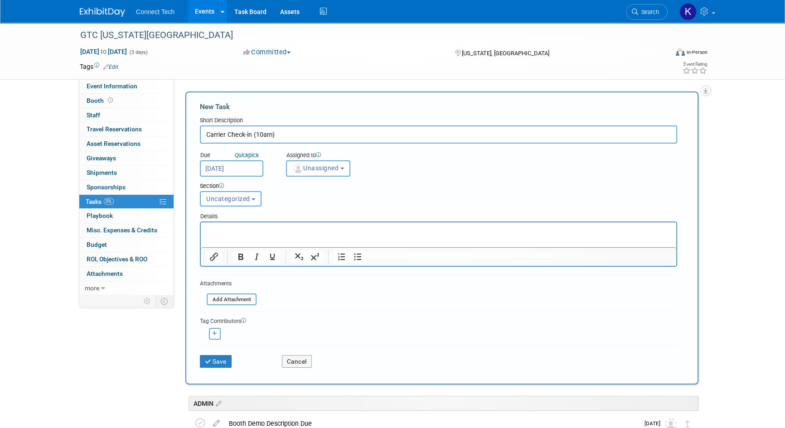
click at [241, 197] on span "Uncategorized" at bounding box center [228, 198] width 44 height 7
click at [225, 262] on label "SHIPPING" at bounding box center [230, 264] width 50 height 12
click at [202, 262] on input "SHIPPING" at bounding box center [199, 264] width 6 height 6
select select "11273018"
click at [222, 355] on button "Save" at bounding box center [216, 361] width 32 height 13
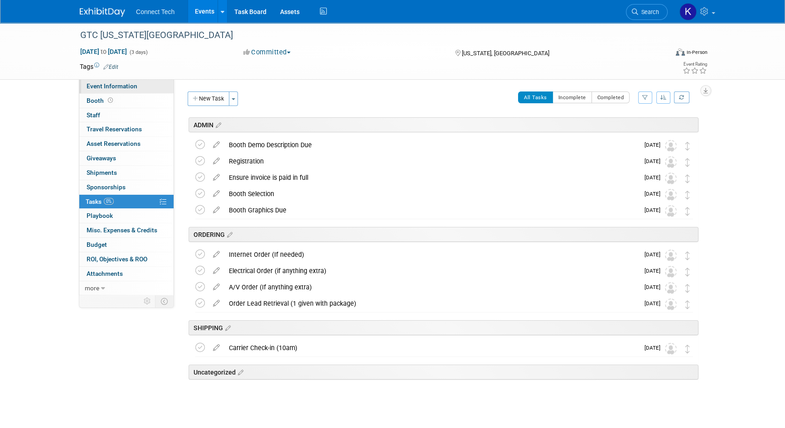
click at [148, 87] on link "Event Information" at bounding box center [126, 86] width 94 height 14
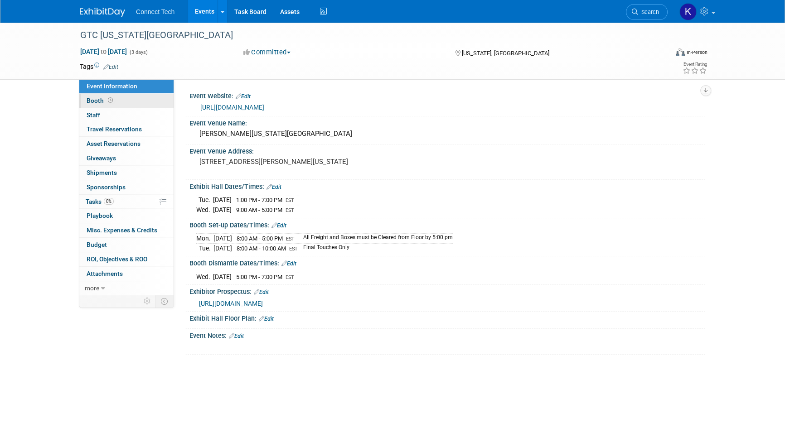
click at [145, 96] on link "Booth" at bounding box center [126, 101] width 94 height 14
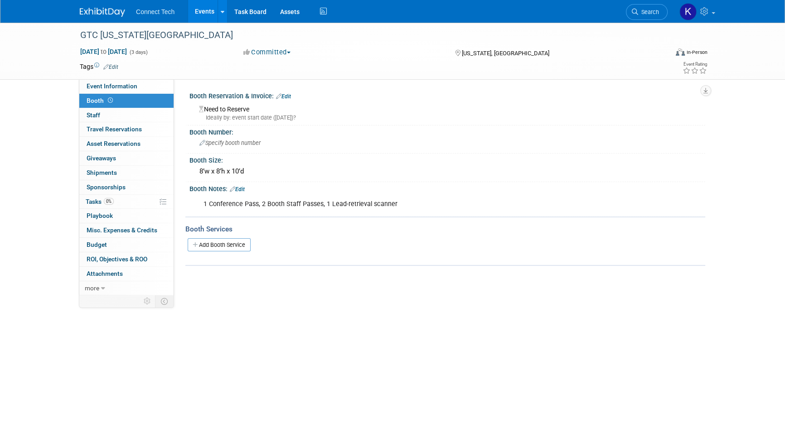
click at [288, 97] on link "Edit" at bounding box center [283, 96] width 15 height 6
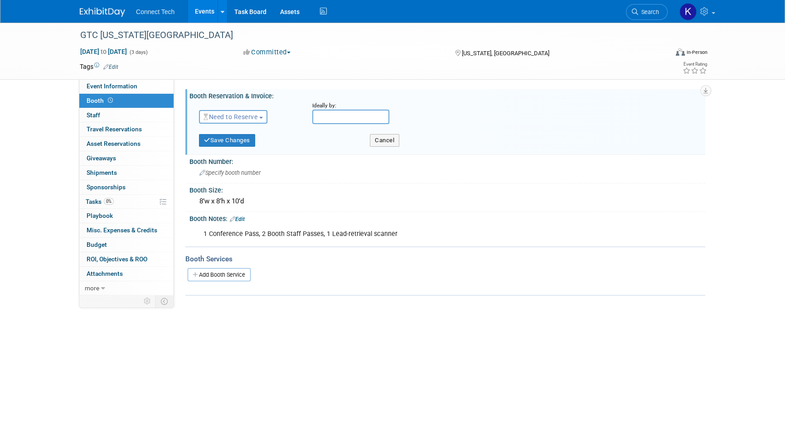
click at [250, 114] on span "Need to Reserve" at bounding box center [230, 116] width 54 height 7
click at [232, 144] on link "Reserved" at bounding box center [247, 145] width 97 height 13
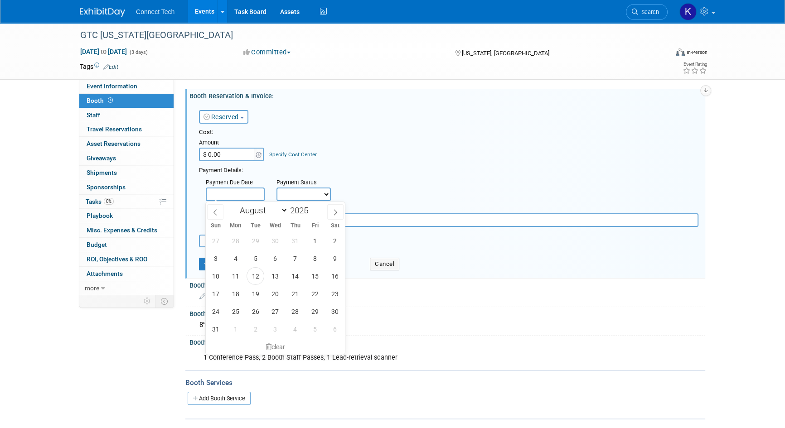
click at [244, 192] on input "text" at bounding box center [235, 195] width 59 height 14
click at [338, 212] on icon at bounding box center [335, 212] width 6 height 6
select select "8"
click at [315, 293] on span "26" at bounding box center [315, 294] width 18 height 18
type input "Sep 26, 2025"
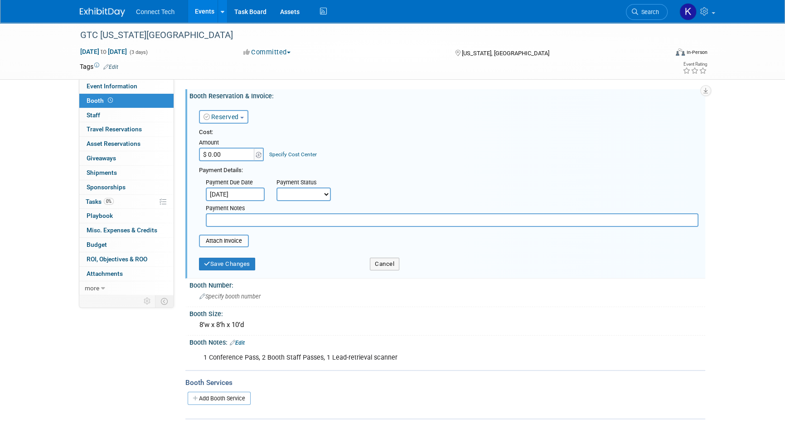
click at [226, 150] on input "$ 0.00" at bounding box center [227, 155] width 57 height 14
type input "$ 20,000.00"
click at [287, 198] on select "Not Paid Yet Partially Paid Paid in Full" at bounding box center [303, 195] width 54 height 14
click at [401, 199] on div "Payment Due Date Sep 26, 2025 Payment Status Not Paid Yet Partially Paid Paid i…" at bounding box center [448, 201] width 513 height 52
click at [352, 219] on input "text" at bounding box center [452, 220] width 492 height 14
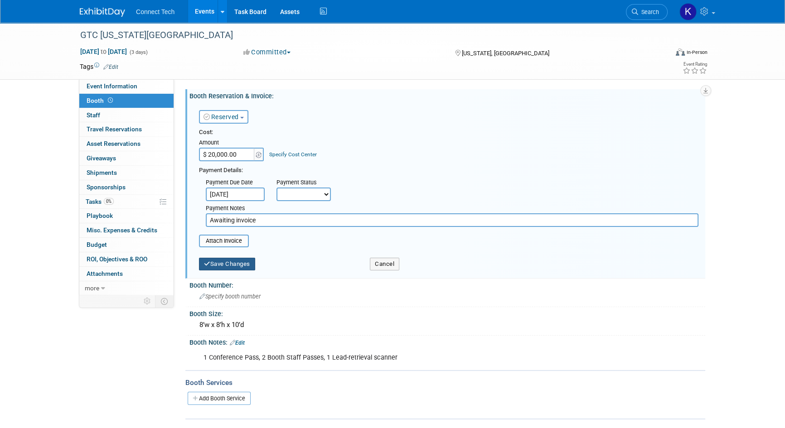
type input "Awaiting invoice"
click at [249, 259] on button "Save Changes" at bounding box center [227, 264] width 56 height 13
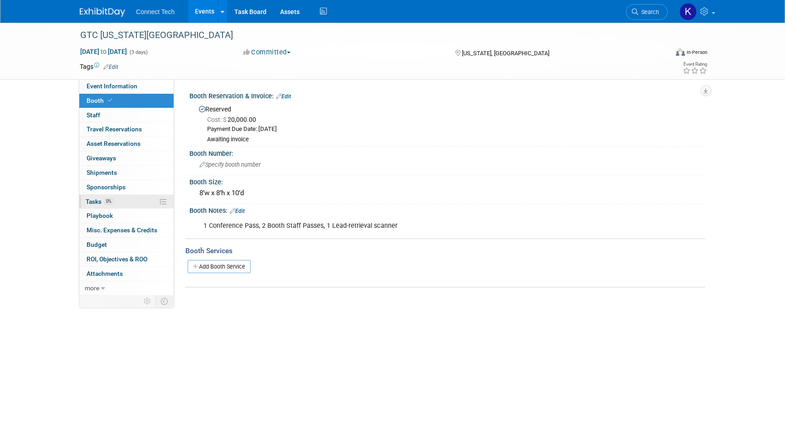
click at [121, 196] on link "0% Tasks 0%" at bounding box center [126, 202] width 94 height 14
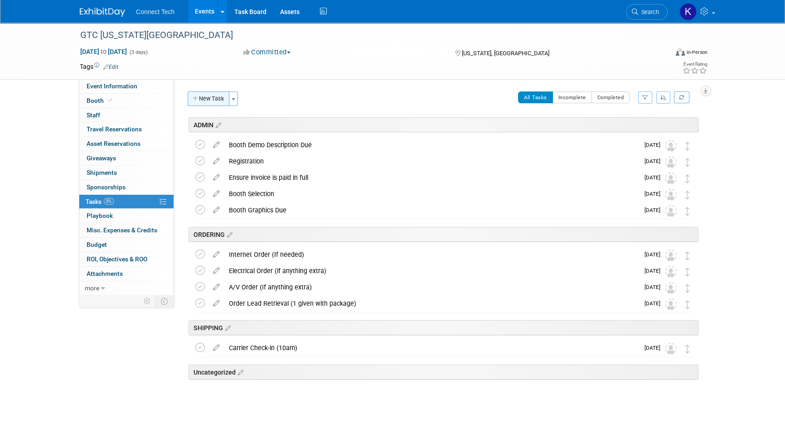
click at [208, 99] on button "New Task" at bounding box center [209, 99] width 42 height 14
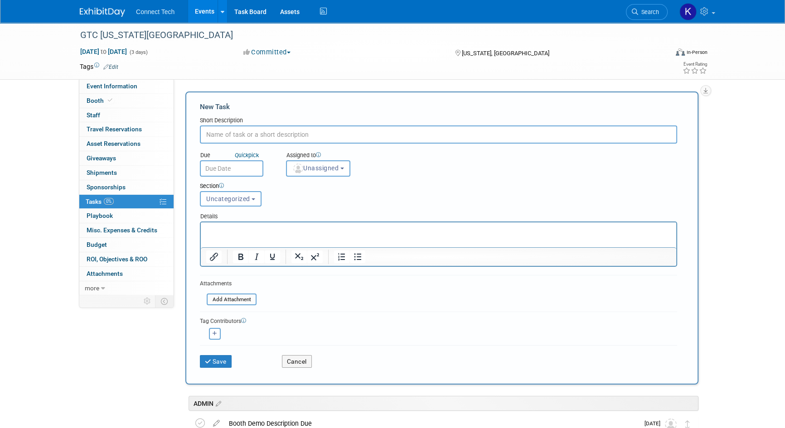
click at [227, 136] on input "text" at bounding box center [438, 134] width 477 height 18
type input "Advanced Warehouse Opens"
click at [223, 160] on input "text" at bounding box center [231, 168] width 63 height 16
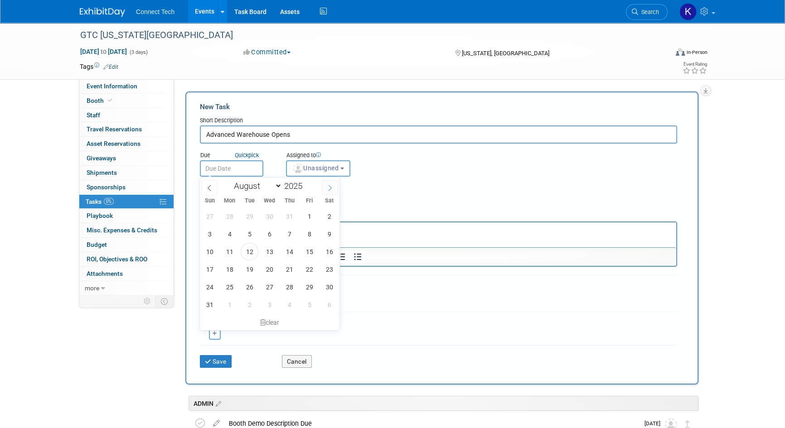
click at [324, 183] on span at bounding box center [330, 187] width 16 height 15
select select "8"
click at [269, 254] on span "17" at bounding box center [270, 252] width 18 height 18
type input "Sep 17, 2025"
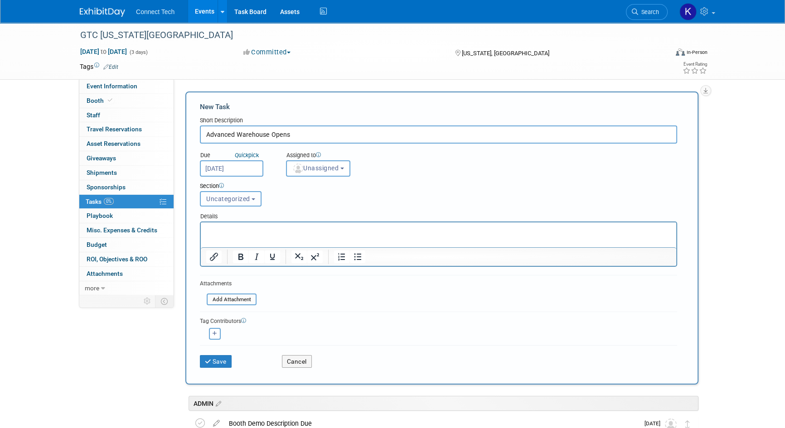
click at [252, 194] on button "Uncategorized" at bounding box center [231, 198] width 62 height 15
click at [216, 261] on label "SHIPPING" at bounding box center [230, 264] width 50 height 12
click at [202, 261] on input "SHIPPING" at bounding box center [199, 264] width 6 height 6
select select "11273018"
click at [285, 203] on div "Section Uncategorized ADMIN ORDERING SHIPPING SHIPPING Uncategorized ADMIN ORDE…" at bounding box center [418, 193] width 450 height 32
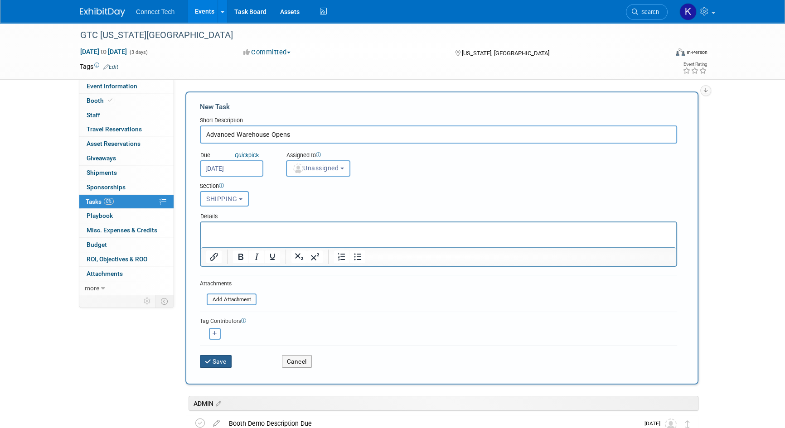
click at [218, 358] on button "Save" at bounding box center [216, 361] width 32 height 13
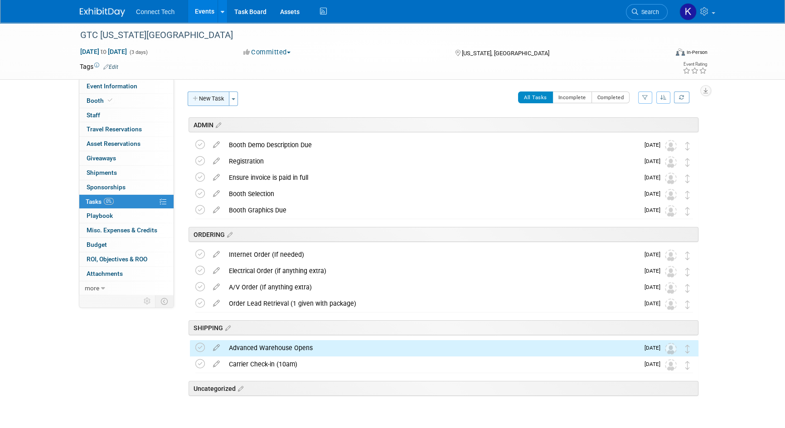
click at [217, 102] on button "New Task" at bounding box center [209, 99] width 42 height 14
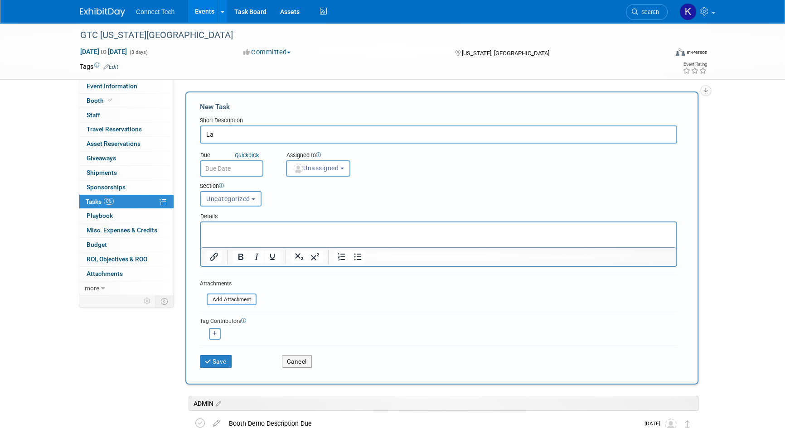
type input "L"
type input "Advanced Warehouse Closes"
click at [231, 166] on input "text" at bounding box center [231, 168] width 63 height 16
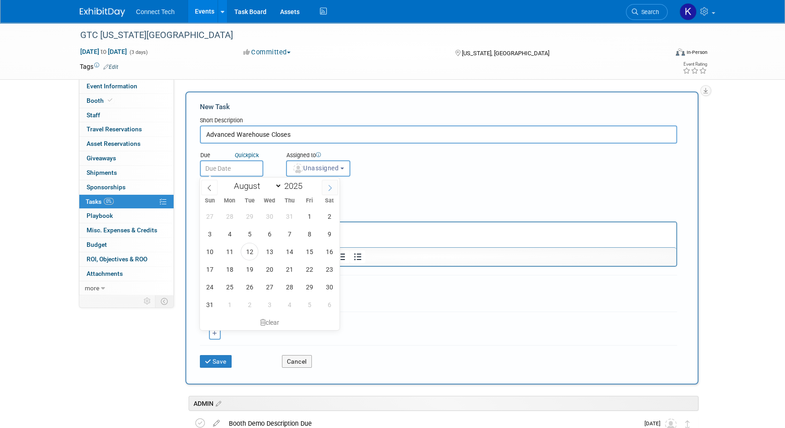
click at [335, 186] on span at bounding box center [330, 187] width 16 height 15
select select "9"
click at [309, 252] on span "17" at bounding box center [309, 252] width 18 height 18
type input "Oct 17, 2025"
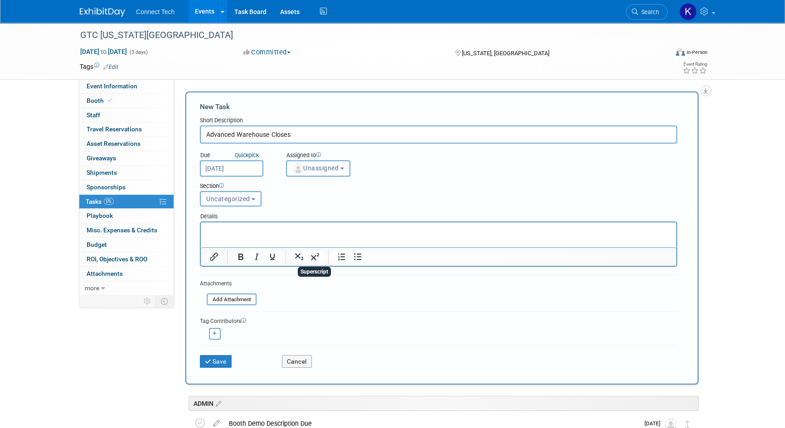
click at [219, 199] on span "Uncategorized" at bounding box center [228, 198] width 44 height 7
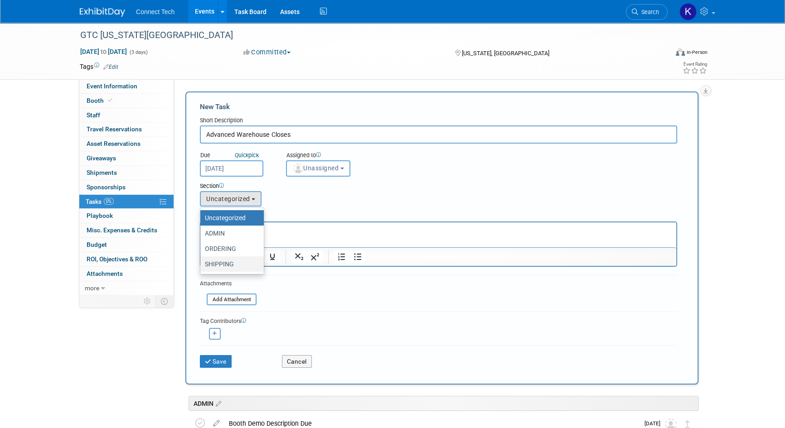
click at [225, 263] on label "SHIPPING" at bounding box center [230, 264] width 50 height 12
click at [202, 263] on input "SHIPPING" at bounding box center [199, 264] width 6 height 6
select select "11273018"
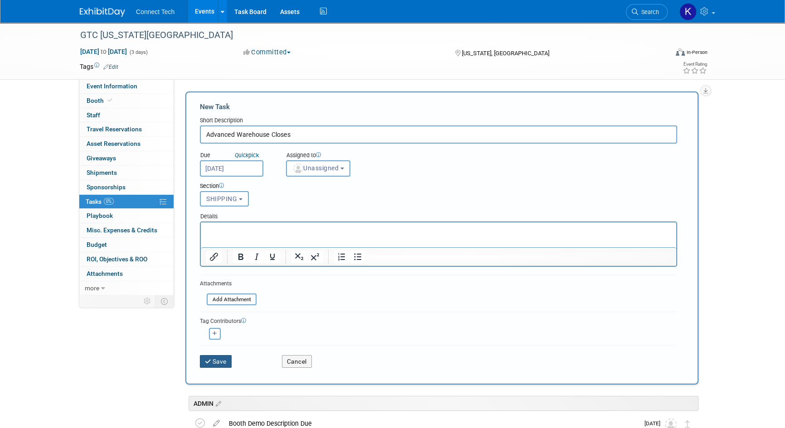
click at [223, 358] on button "Save" at bounding box center [216, 361] width 32 height 13
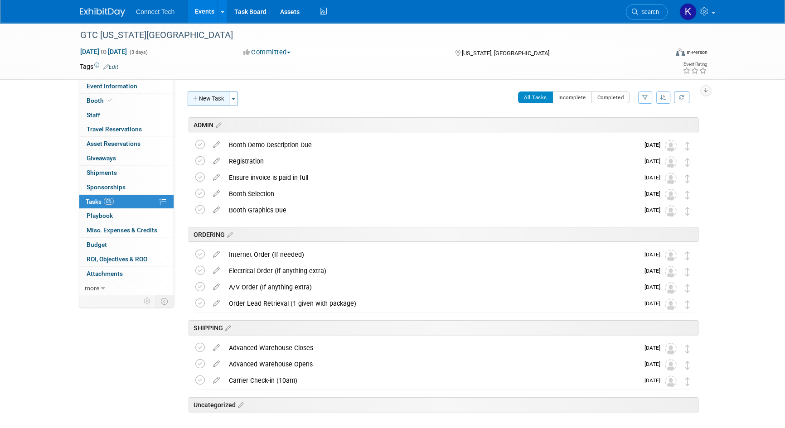
click at [210, 98] on button "New Task" at bounding box center [209, 99] width 42 height 14
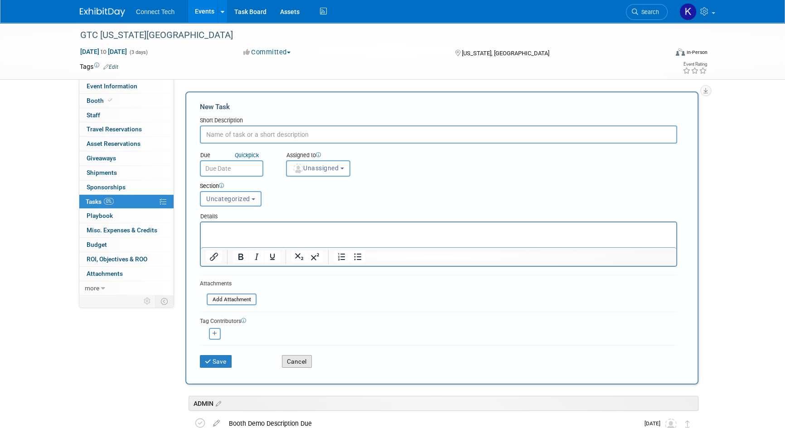
click at [301, 365] on button "Cancel" at bounding box center [297, 361] width 30 height 13
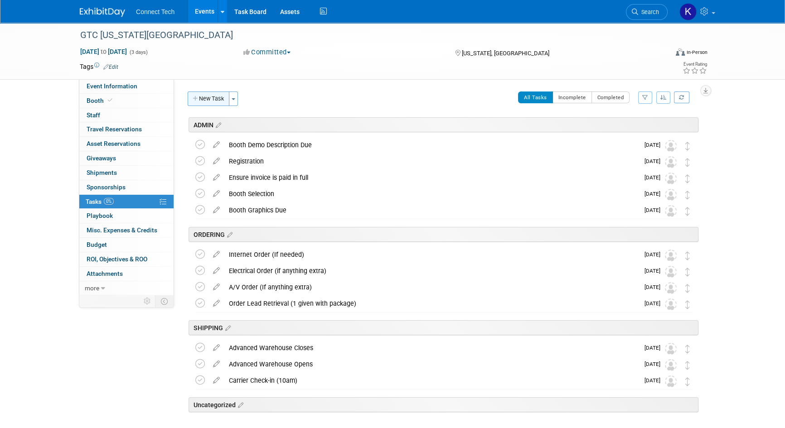
click at [218, 99] on button "New Task" at bounding box center [209, 99] width 42 height 14
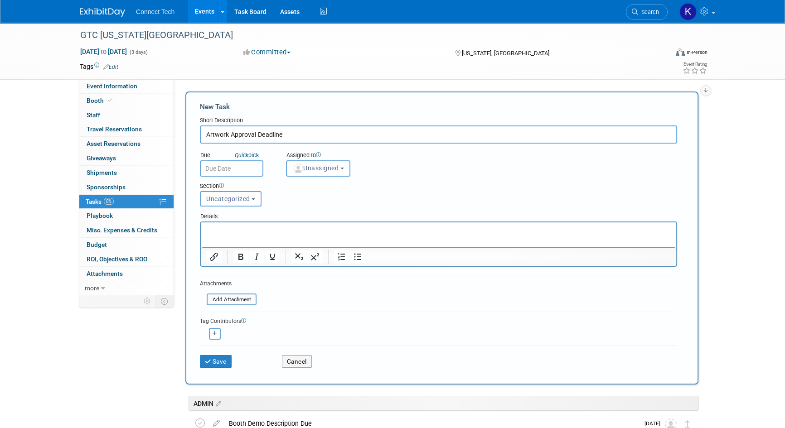
type input "Artwork Approval Deadline"
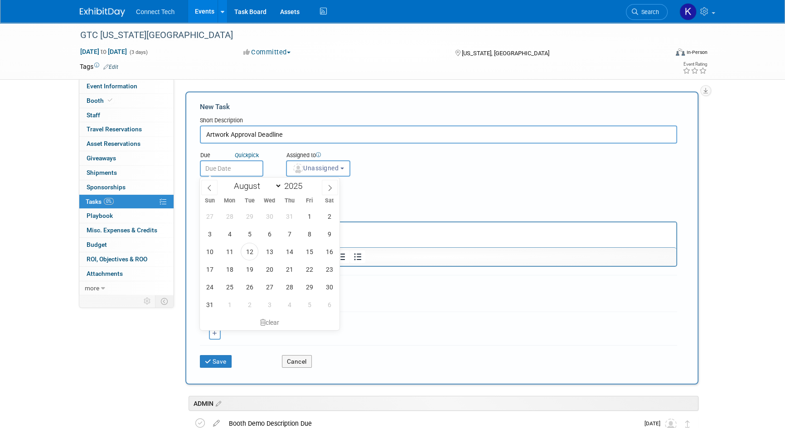
click at [239, 167] on input "text" at bounding box center [231, 168] width 63 height 16
click at [338, 186] on span at bounding box center [330, 187] width 16 height 15
click at [334, 186] on span at bounding box center [330, 187] width 16 height 15
select select "9"
click at [271, 211] on span "1" at bounding box center [270, 216] width 18 height 18
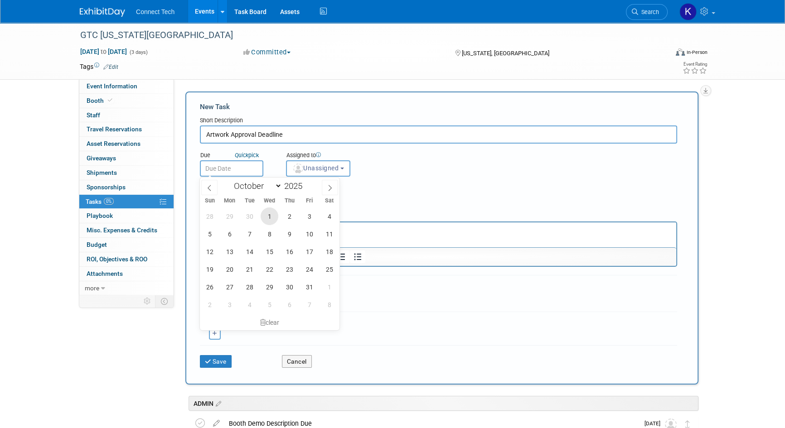
type input "Oct 1, 2025"
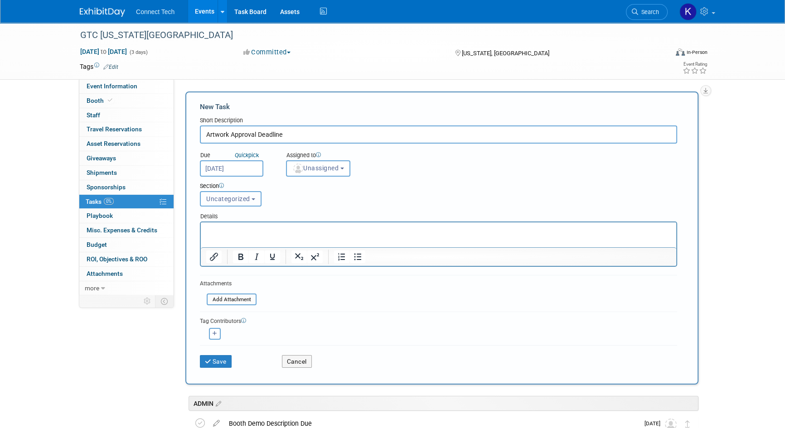
click at [240, 202] on button "Uncategorized" at bounding box center [231, 198] width 62 height 15
click at [226, 248] on label "ORDERING" at bounding box center [230, 249] width 50 height 12
click at [202, 248] on input "ORDERING" at bounding box center [199, 249] width 6 height 6
select select "11273016"
click at [222, 362] on button "Save" at bounding box center [216, 361] width 32 height 13
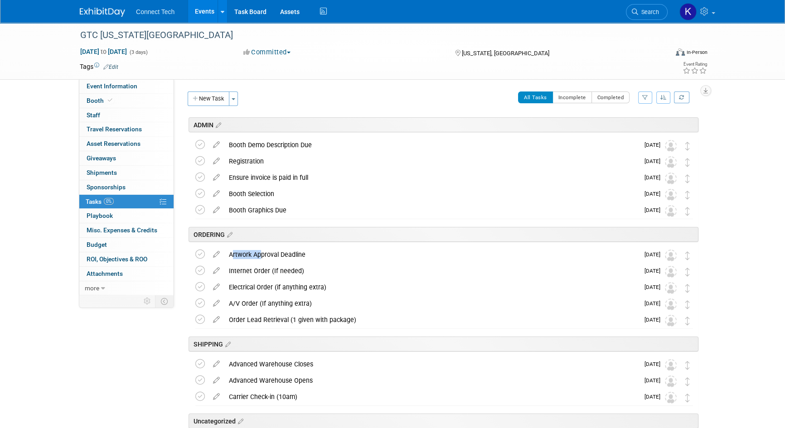
drag, startPoint x: 257, startPoint y: 254, endPoint x: 317, endPoint y: 222, distance: 68.3
click at [317, 222] on div "GTC Washington DC Washington, DC Oct 27, 2025 to Oct 29, 2025 (Going) Booth Dem…" at bounding box center [441, 285] width 513 height 297
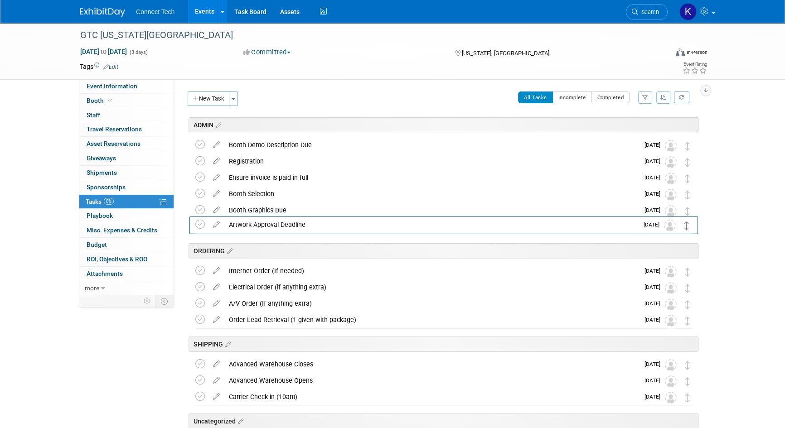
drag, startPoint x: 688, startPoint y: 255, endPoint x: 687, endPoint y: 225, distance: 29.9
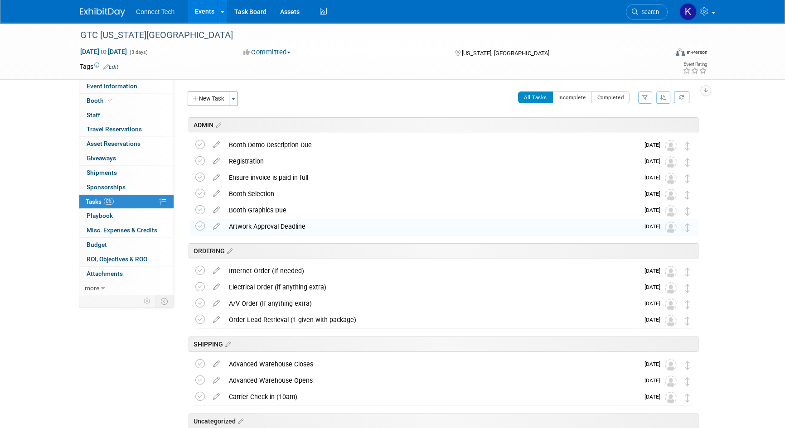
click at [732, 237] on div "GTC Washington DC Oct 27, 2025 to Oct 29, 2025 (3 days) Oct 27, 2025 to Oct 29,…" at bounding box center [392, 256] width 785 height 466
click at [217, 100] on button "New Task" at bounding box center [209, 99] width 42 height 14
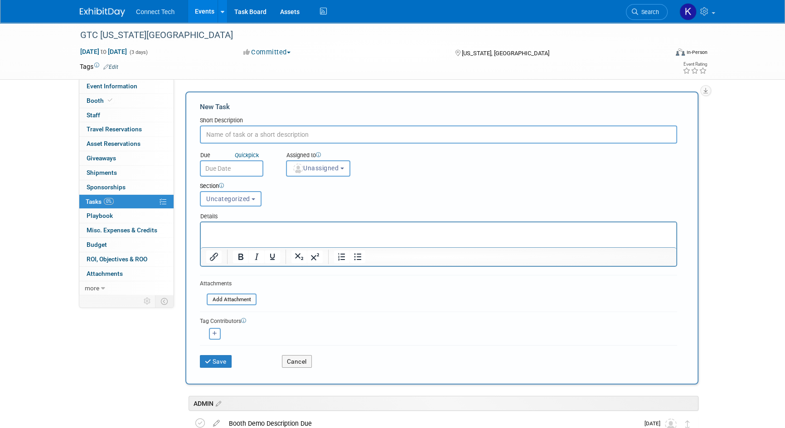
click at [231, 136] on input "text" at bounding box center [438, 134] width 477 height 18
paste input ".T3 Service Orders Advance Discount Deadline"
click at [210, 136] on input ".T3 Service Orders Advance Discount Deadline" at bounding box center [438, 134] width 477 height 18
type input "T3 Service Orders Advance Discount Deadline"
click at [221, 164] on input "text" at bounding box center [231, 168] width 63 height 16
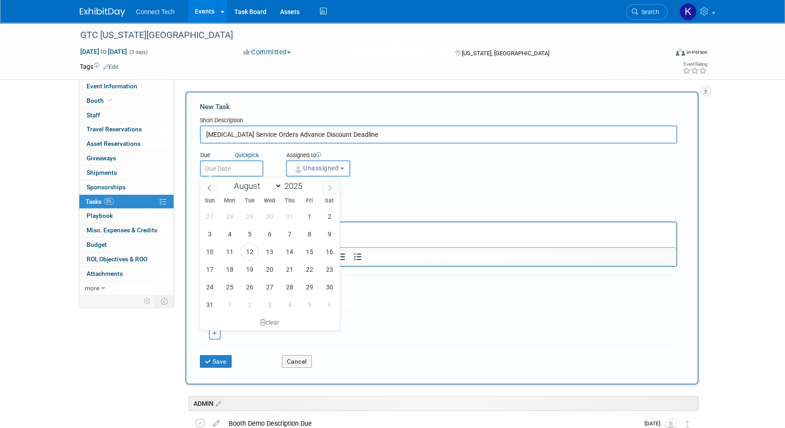
click at [332, 187] on icon at bounding box center [330, 188] width 6 height 6
select select "9"
click at [275, 214] on span "1" at bounding box center [270, 216] width 18 height 18
type input "Oct 1, 2025"
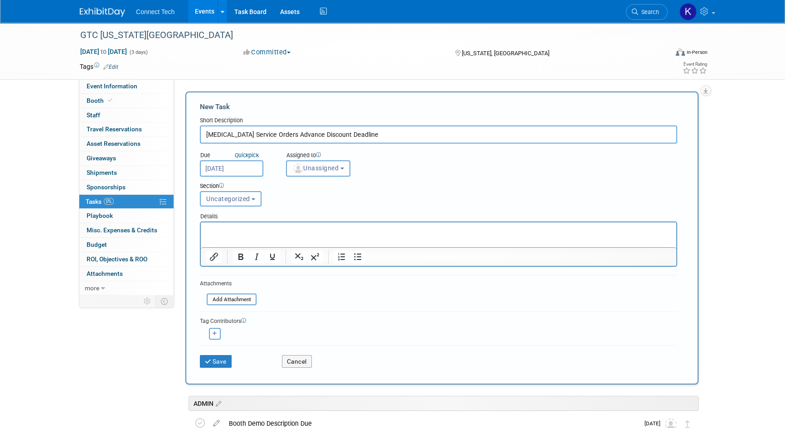
click at [242, 203] on button "Uncategorized" at bounding box center [231, 198] width 62 height 15
click at [223, 249] on label "ORDERING" at bounding box center [230, 249] width 50 height 12
click at [202, 249] on input "ORDERING" at bounding box center [199, 249] width 6 height 6
select select "11273016"
click at [222, 358] on button "Save" at bounding box center [216, 361] width 32 height 13
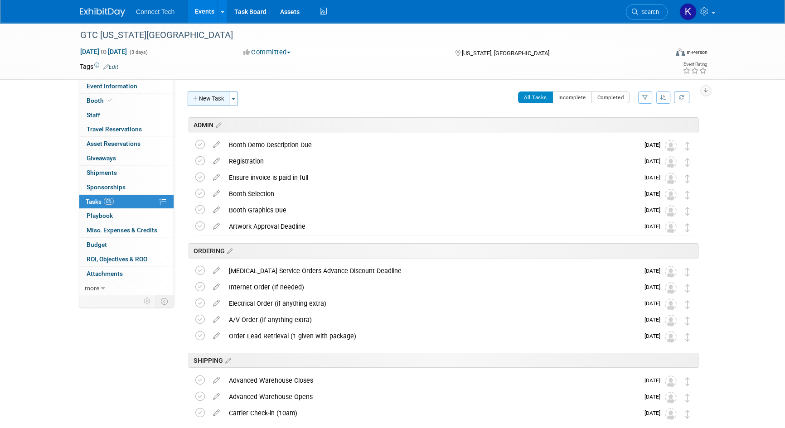
click at [201, 94] on button "New Task" at bounding box center [209, 99] width 42 height 14
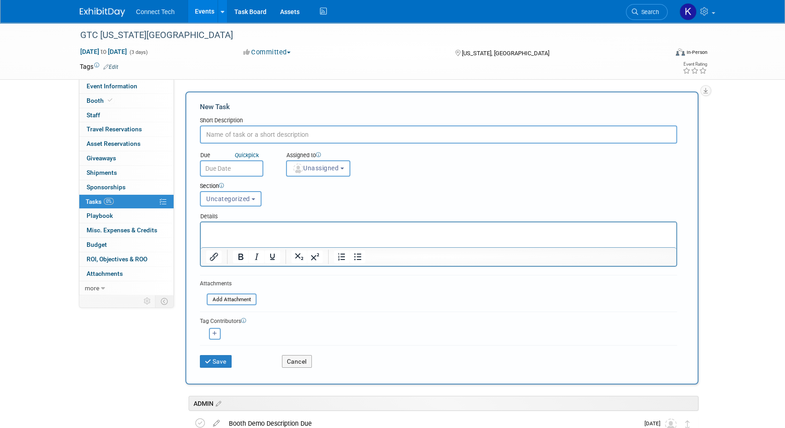
click at [238, 133] on input "text" at bounding box center [438, 134] width 477 height 18
paste input ".Furniture & Accessories Advance Discount Deadline"
click at [206, 135] on input ".Furniture & Accessories Advance Discount Deadline" at bounding box center [438, 134] width 477 height 18
type input "Furniture & Accessories Advance Discount Deadline"
click at [219, 171] on input "text" at bounding box center [231, 168] width 63 height 16
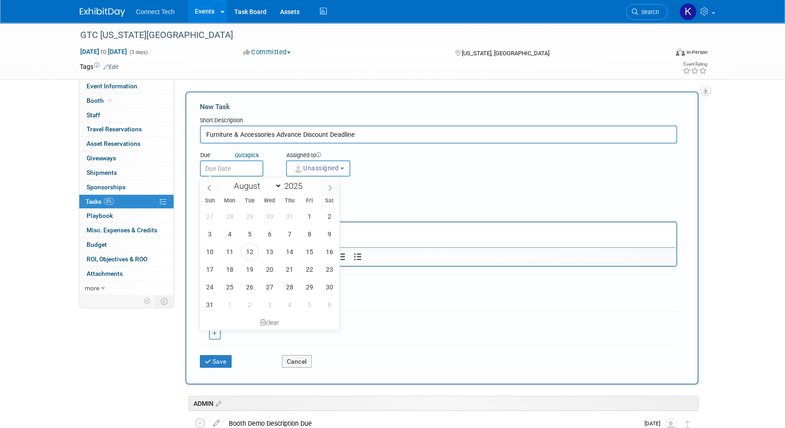
click at [327, 190] on icon at bounding box center [330, 188] width 6 height 6
select select "9"
click at [274, 215] on span "1" at bounding box center [270, 216] width 18 height 18
type input "Oct 1, 2025"
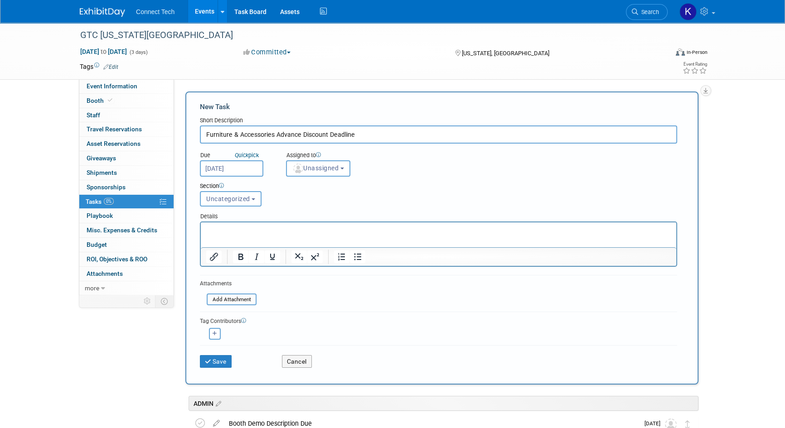
click at [238, 207] on div "Section Uncategorized ADMIN ORDERING SHIPPING Uncategorized Uncategorized ADMIN…" at bounding box center [418, 193] width 450 height 32
click at [237, 200] on span "Uncategorized" at bounding box center [228, 198] width 44 height 7
click at [228, 259] on label "SHIPPING" at bounding box center [230, 264] width 50 height 12
click at [202, 261] on input "SHIPPING" at bounding box center [199, 264] width 6 height 6
select select "11273018"
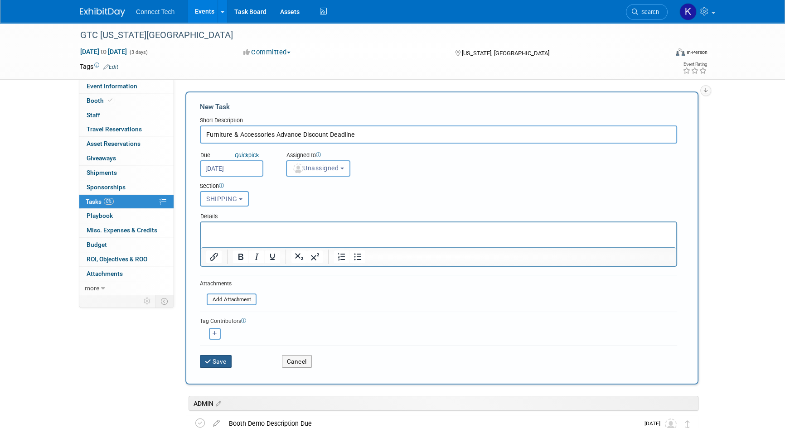
click at [220, 363] on button "Save" at bounding box center [216, 361] width 32 height 13
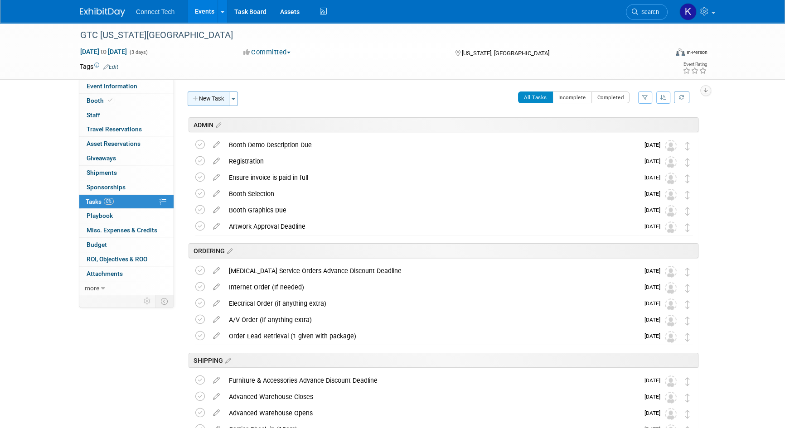
click at [217, 103] on button "New Task" at bounding box center [209, 99] width 42 height 14
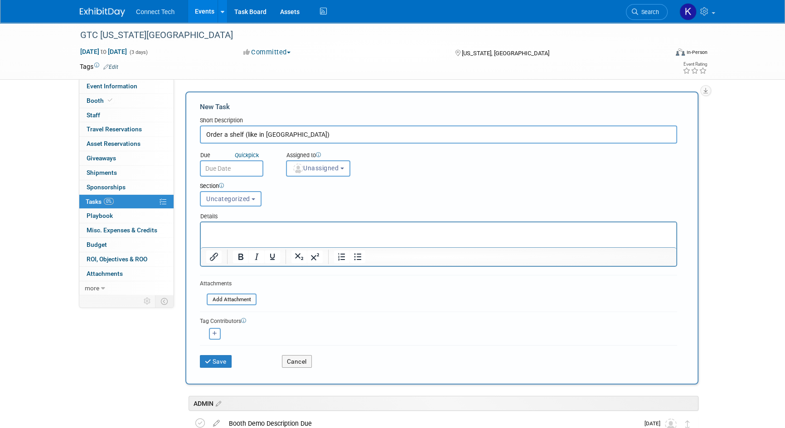
type input "Order a shelf (like in Paris)"
click at [228, 171] on input "text" at bounding box center [231, 168] width 63 height 16
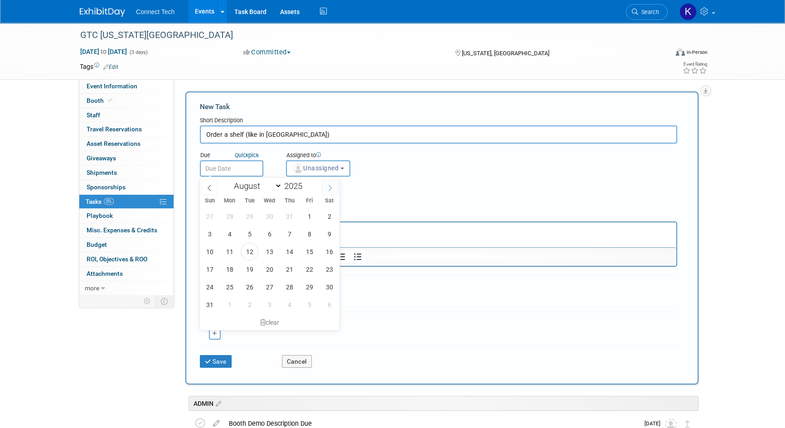
click at [328, 185] on icon at bounding box center [330, 188] width 6 height 6
select select "9"
click at [268, 220] on span "1" at bounding box center [270, 216] width 18 height 18
type input "Oct 1, 2025"
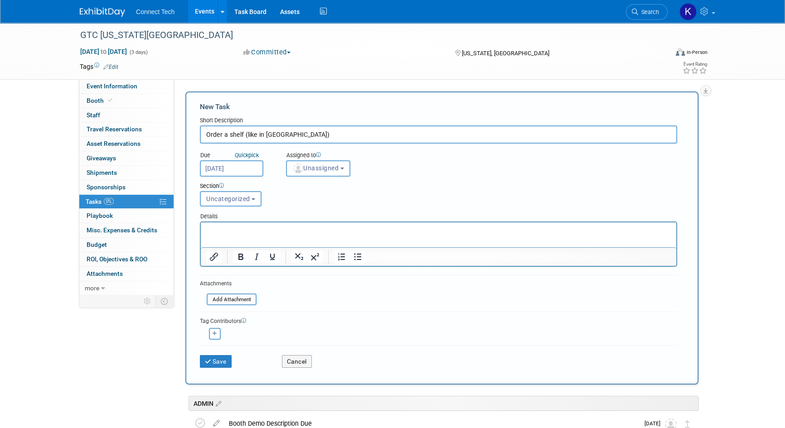
click at [277, 131] on input "Order a shelf (like in Paris)" at bounding box center [438, 134] width 477 height 18
type input "Order a shelf (like in Paris or IDEF)"
click at [244, 169] on input "Oct 1, 2025" at bounding box center [231, 168] width 63 height 16
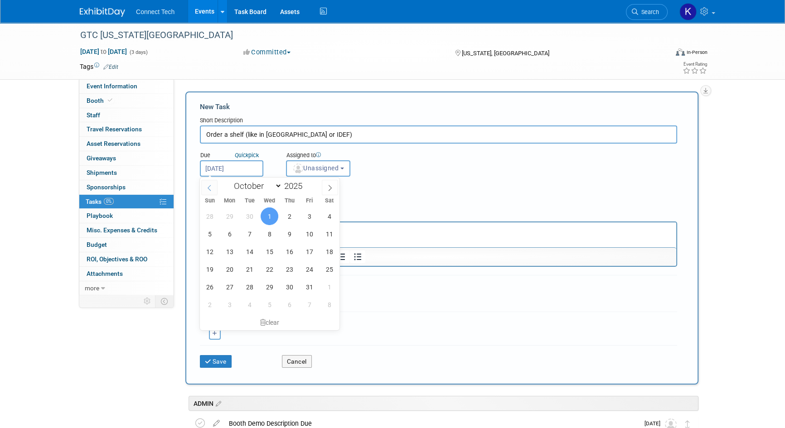
click at [212, 186] on icon at bounding box center [209, 188] width 6 height 6
select select "8"
click at [307, 270] on span "26" at bounding box center [309, 270] width 18 height 18
type input "Sep 26, 2025"
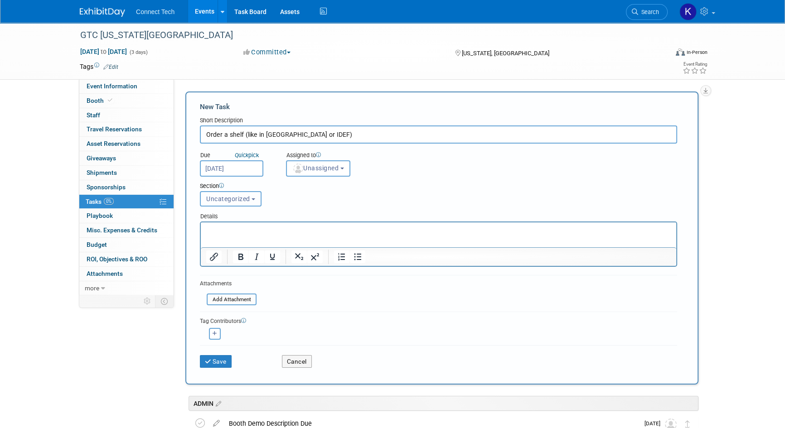
click at [217, 197] on span "Uncategorized" at bounding box center [228, 198] width 44 height 7
click at [217, 246] on label "ORDERING" at bounding box center [230, 249] width 50 height 12
click at [202, 246] on input "ORDERING" at bounding box center [199, 249] width 6 height 6
select select "11273016"
click at [241, 231] on p "Rich Text Area. Press ALT-0 for help." at bounding box center [438, 230] width 465 height 9
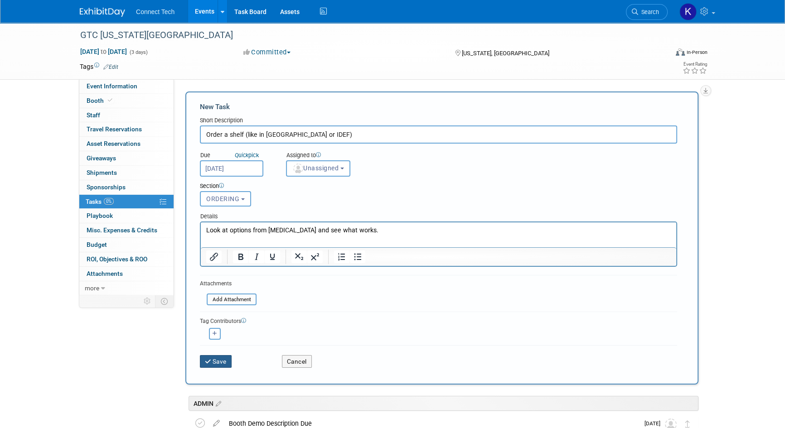
click at [224, 363] on button "Save" at bounding box center [216, 361] width 32 height 13
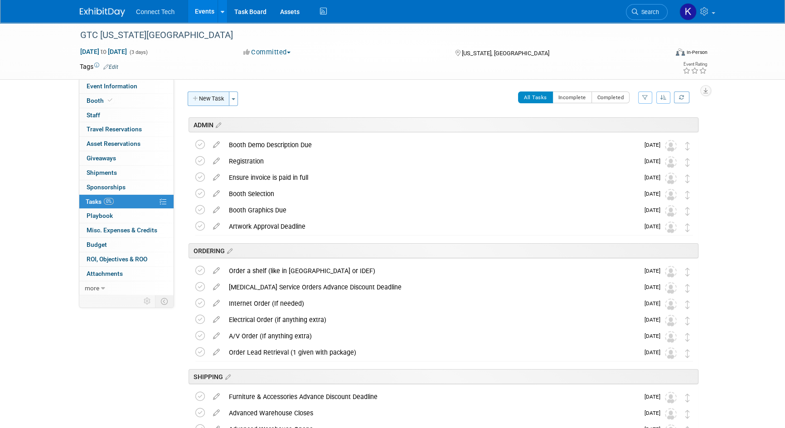
click at [210, 100] on button "New Task" at bounding box center [209, 99] width 42 height 14
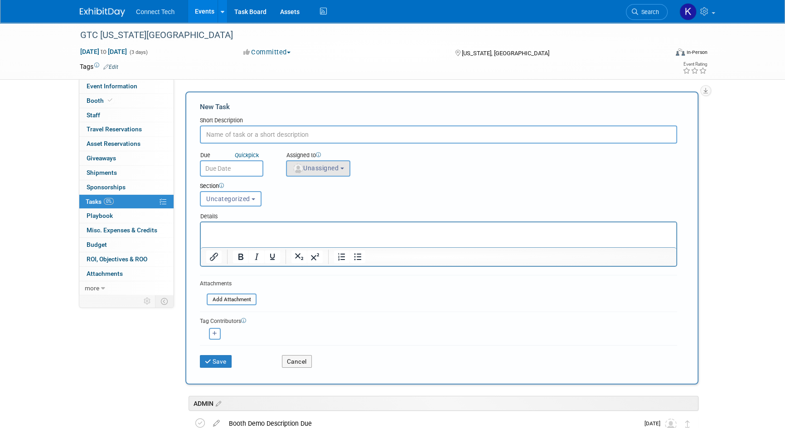
paste input "Direct Shipments to Show Site May Begin Arriving After 8:00 am"
click at [205, 132] on input "Direct Shipments to Show Site May Begin Arriving After 8:00 am" at bounding box center [438, 134] width 477 height 18
type input "Direct Shipments to Show Site May Begin Arriving After 8:00 am"
click at [227, 172] on input "text" at bounding box center [231, 168] width 63 height 16
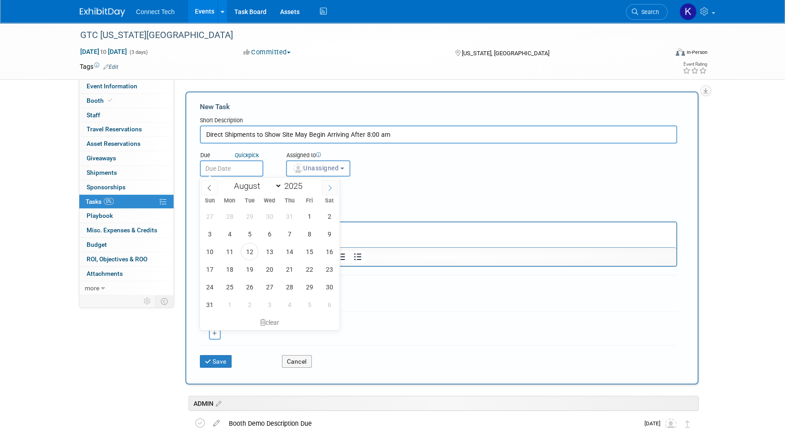
click at [331, 187] on icon at bounding box center [329, 188] width 3 height 6
click at [209, 188] on icon at bounding box center [209, 188] width 6 height 6
select select "9"
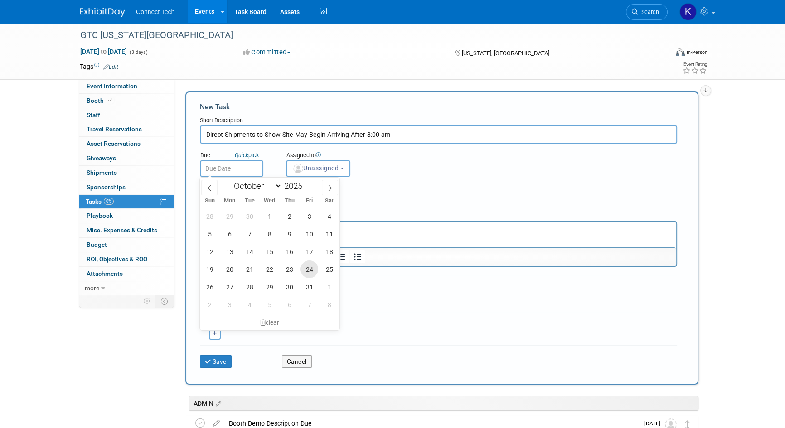
click at [312, 270] on span "24" at bounding box center [309, 270] width 18 height 18
type input "Oct 24, 2025"
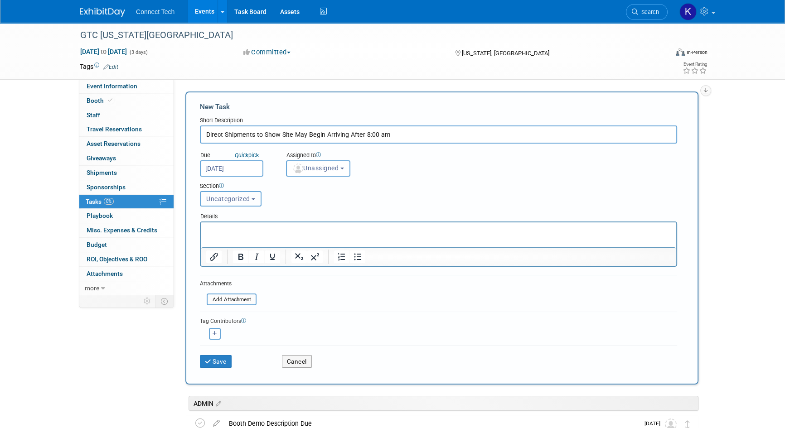
click at [234, 199] on span "Uncategorized" at bounding box center [228, 198] width 44 height 7
click at [223, 262] on label "SHIPPING" at bounding box center [230, 264] width 50 height 12
click at [202, 262] on input "SHIPPING" at bounding box center [199, 264] width 6 height 6
select select "11273018"
click at [213, 361] on button "Save" at bounding box center [216, 361] width 32 height 13
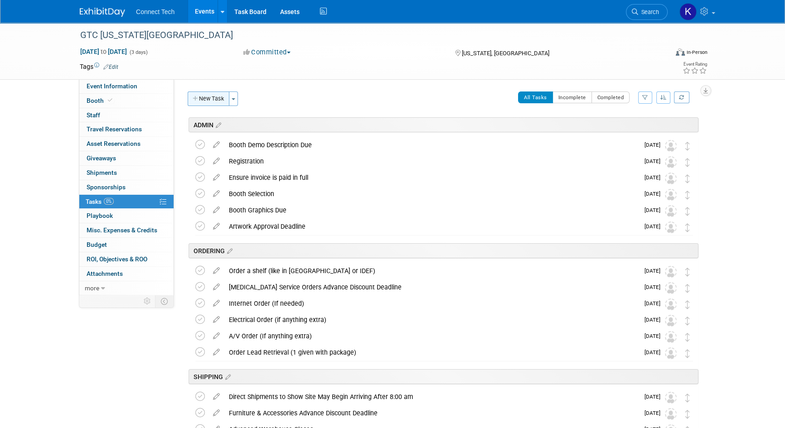
click at [207, 94] on button "New Task" at bounding box center [209, 99] width 42 height 14
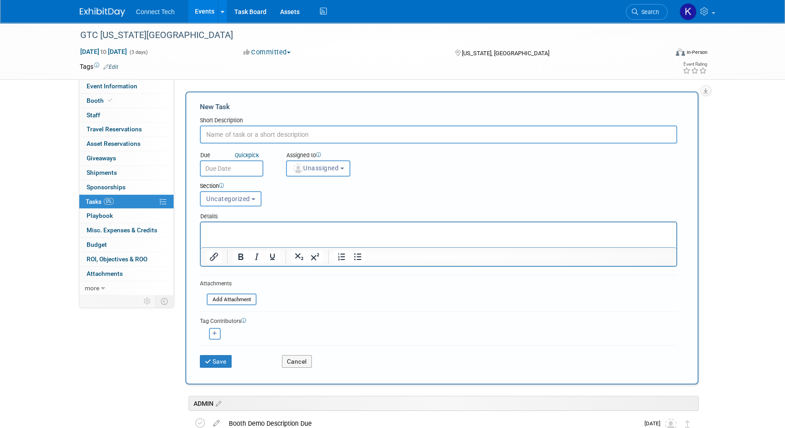
click at [226, 126] on input "text" at bounding box center [438, 134] width 477 height 18
paste input ".All Exhibits Must Be Set by 10:00 am"
type input ".All Exhibits Must Be Set by 10:00 am"
click at [231, 165] on input "text" at bounding box center [231, 168] width 63 height 16
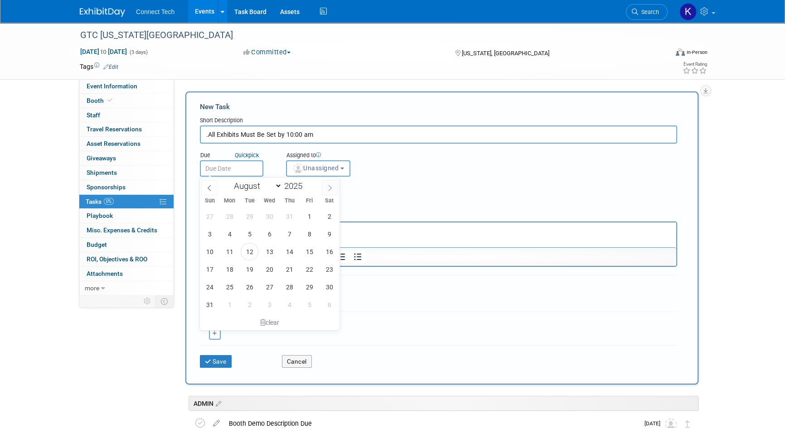
click at [328, 186] on icon at bounding box center [330, 188] width 6 height 6
select select "9"
click at [248, 285] on span "28" at bounding box center [250, 287] width 18 height 18
type input "Oct 28, 2025"
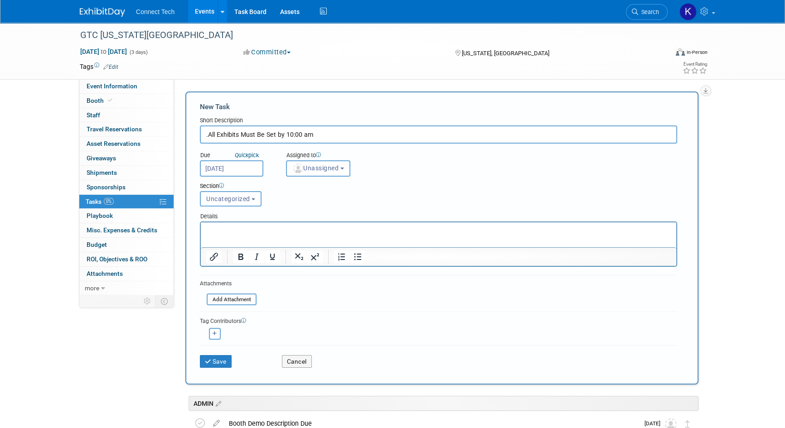
click at [208, 135] on input ".All Exhibits Must Be Set by 10:00 am" at bounding box center [438, 134] width 477 height 18
type input "All Exhibits Must Be Set by 10:00 am"
click at [226, 358] on button "Save" at bounding box center [216, 361] width 32 height 13
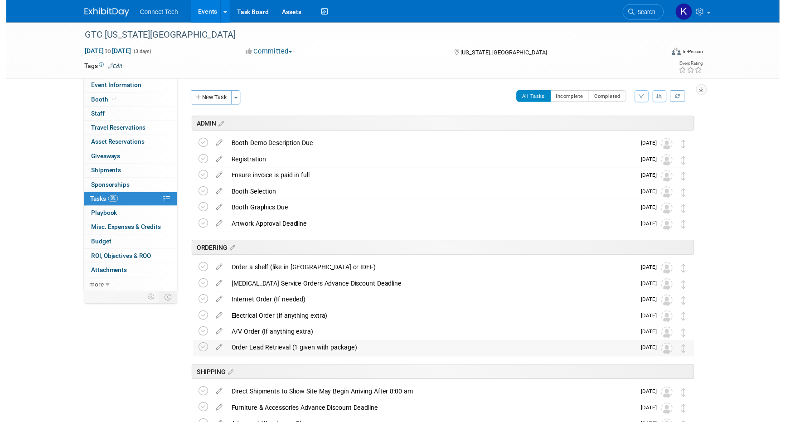
scroll to position [142, 0]
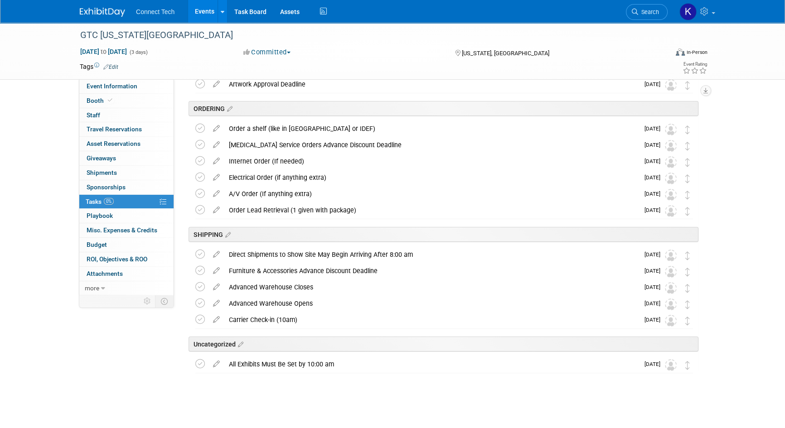
click at [306, 366] on div "All Exhibits Must Be Set by 10:00 am" at bounding box center [431, 364] width 415 height 15
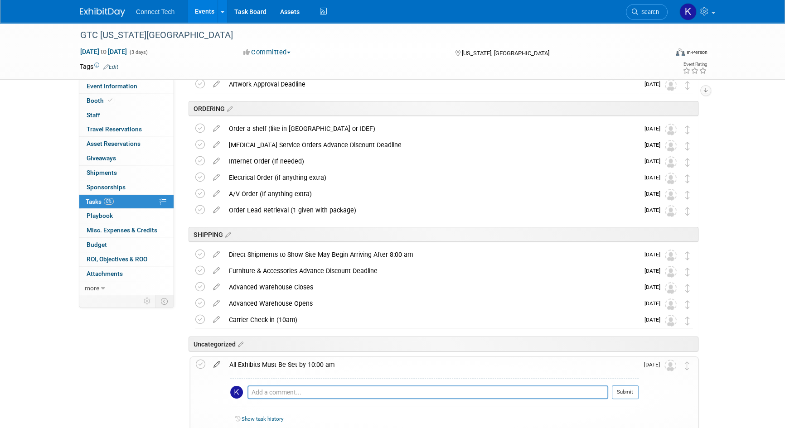
click at [216, 365] on icon at bounding box center [217, 362] width 16 height 11
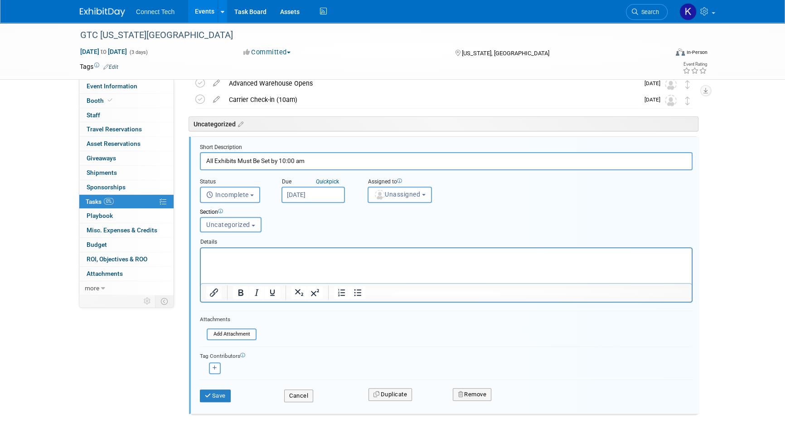
scroll to position [366, 0]
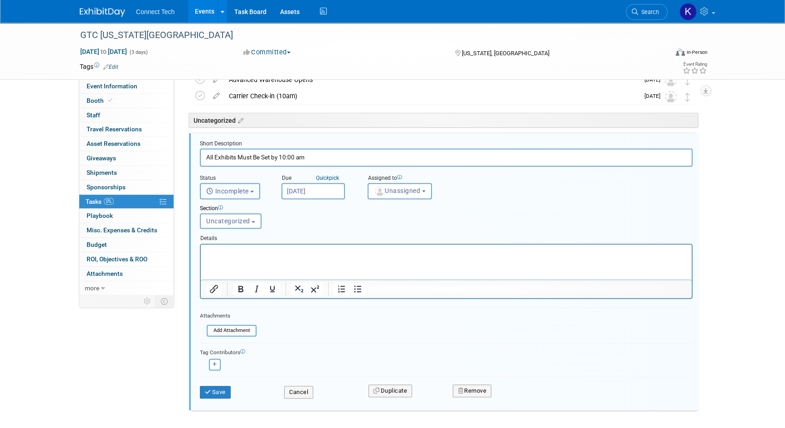
click at [242, 191] on span "Incomplete" at bounding box center [227, 191] width 43 height 7
click at [241, 225] on button "Uncategorized" at bounding box center [231, 220] width 62 height 15
click at [230, 253] on label "ADMIN" at bounding box center [230, 256] width 50 height 12
click at [202, 253] on input "ADMIN" at bounding box center [199, 256] width 6 height 6
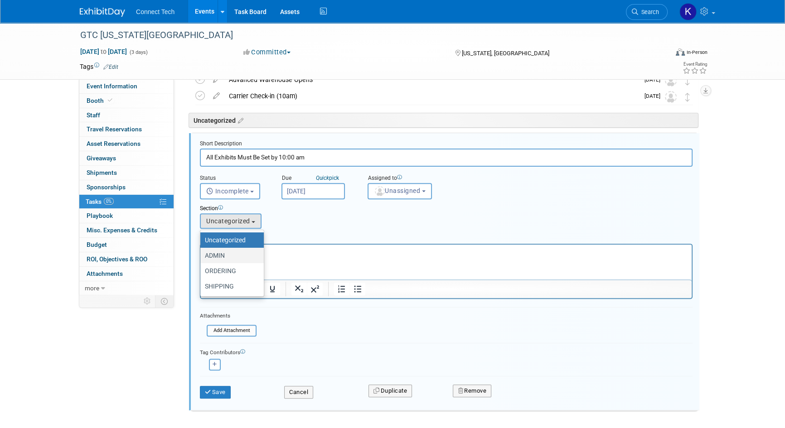
select select "11273017"
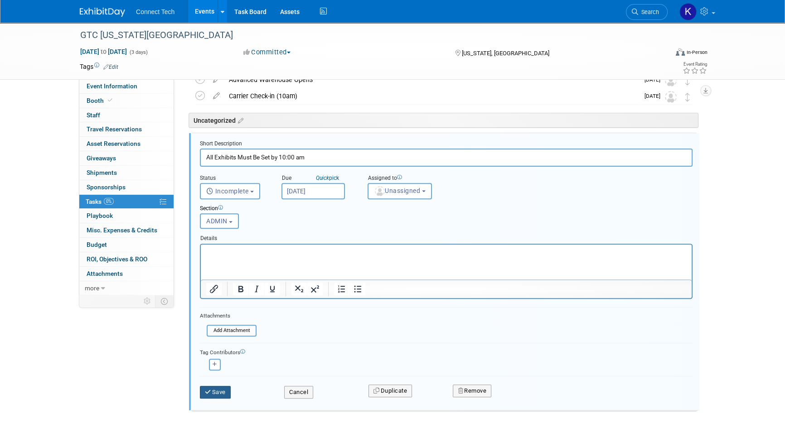
click at [219, 392] on button "Save" at bounding box center [215, 392] width 31 height 13
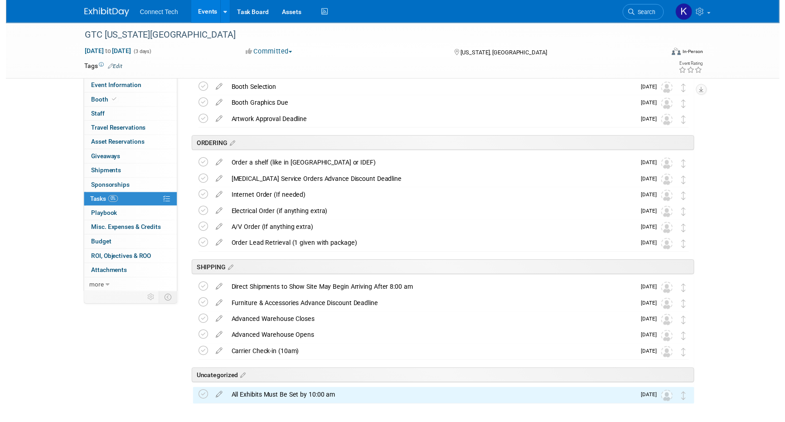
scroll to position [142, 0]
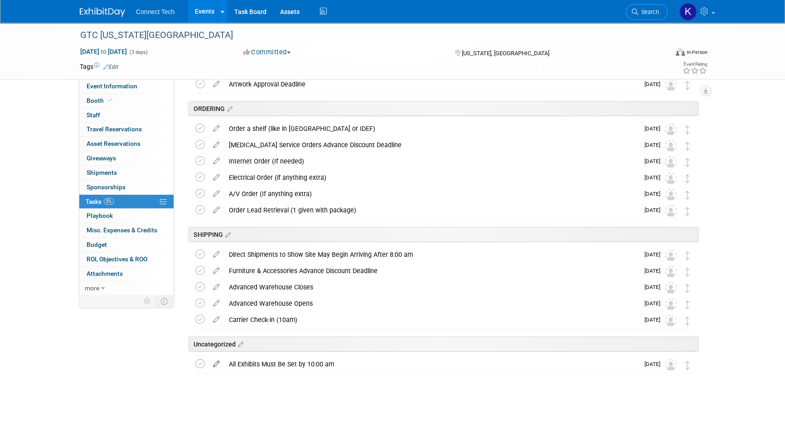
click at [215, 364] on icon at bounding box center [216, 362] width 16 height 11
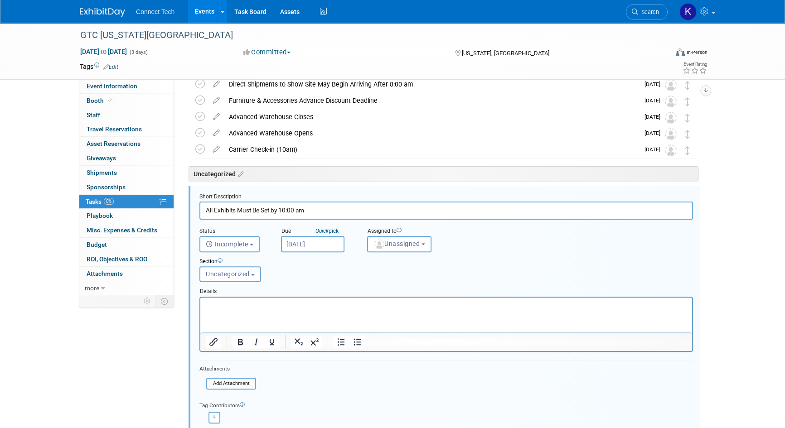
scroll to position [366, 0]
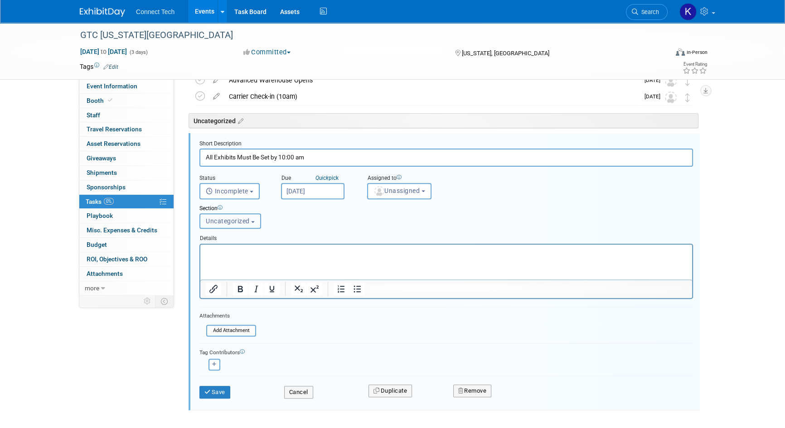
click at [227, 217] on span "Uncategorized" at bounding box center [228, 220] width 44 height 7
click at [217, 254] on label "ADMIN" at bounding box center [229, 256] width 50 height 12
click at [201, 254] on input "ADMIN" at bounding box center [198, 256] width 6 height 6
select select "11273017"
click at [219, 386] on button "Save" at bounding box center [214, 392] width 31 height 13
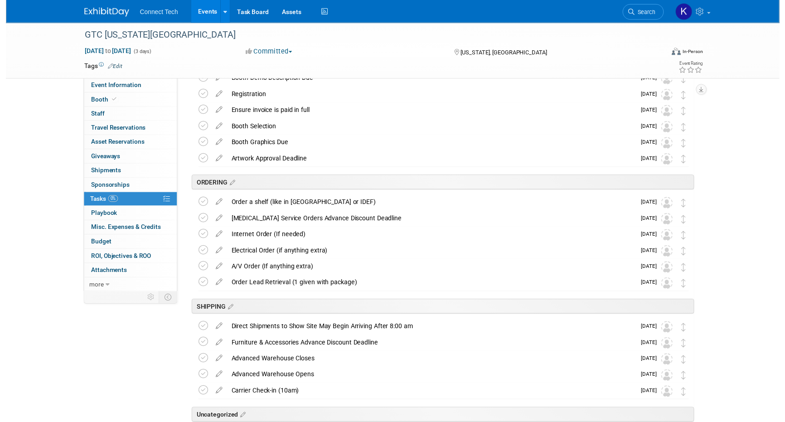
scroll to position [142, 0]
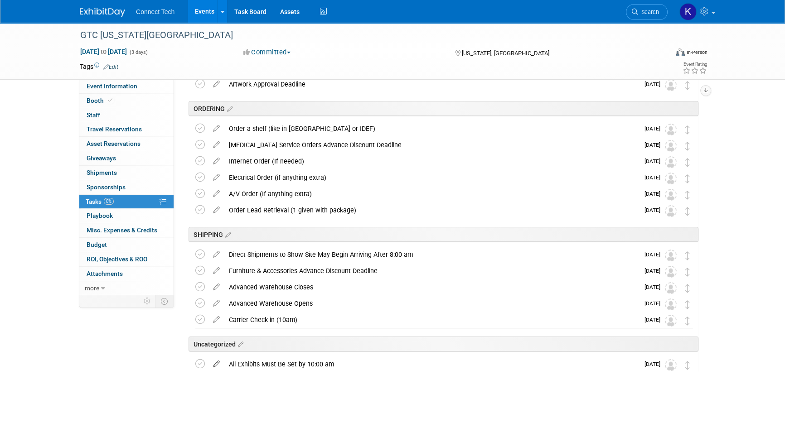
click at [217, 362] on icon at bounding box center [216, 362] width 16 height 11
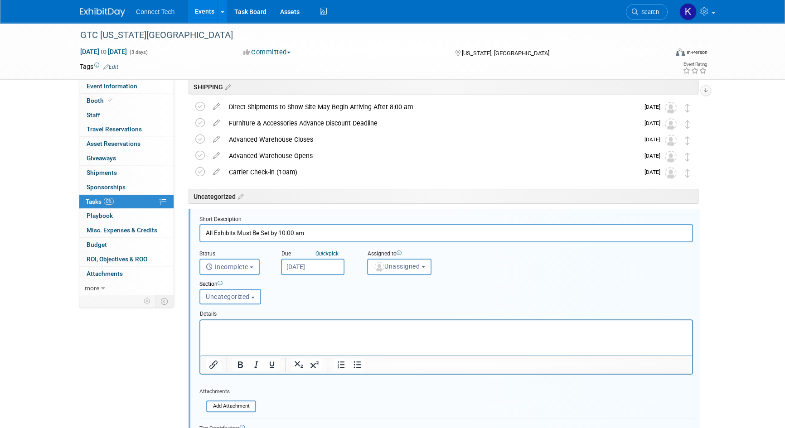
scroll to position [366, 0]
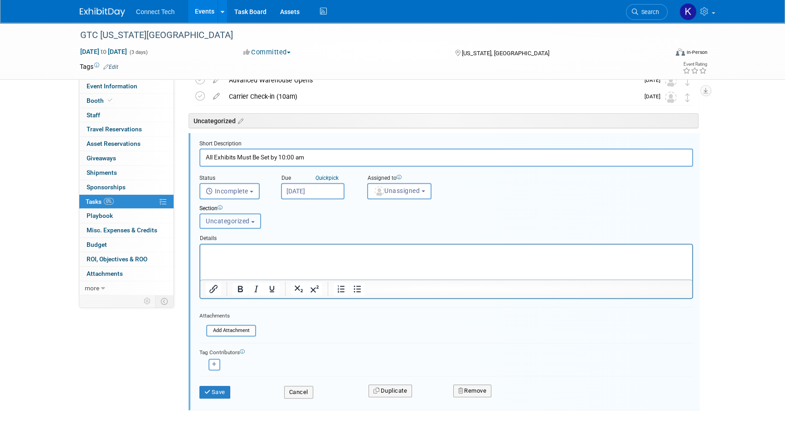
click at [236, 220] on span "Uncategorized" at bounding box center [228, 220] width 44 height 7
click at [229, 256] on label "ADMIN" at bounding box center [229, 256] width 50 height 12
click at [201, 256] on input "ADMIN" at bounding box center [198, 256] width 6 height 6
select select "11273017"
click at [212, 387] on button "Save" at bounding box center [214, 392] width 31 height 13
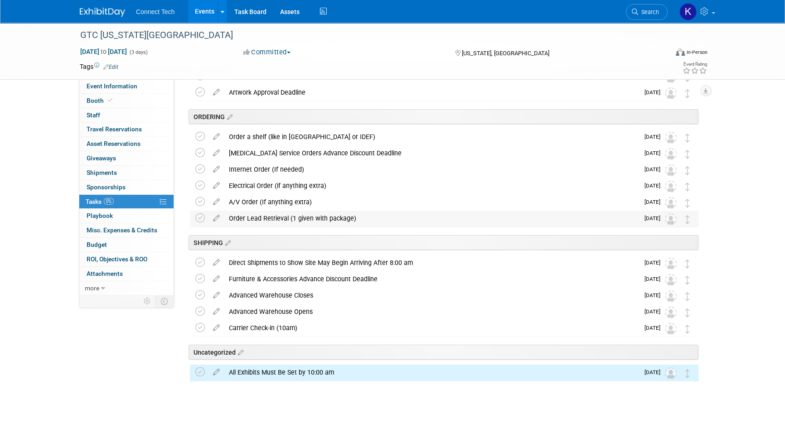
scroll to position [142, 0]
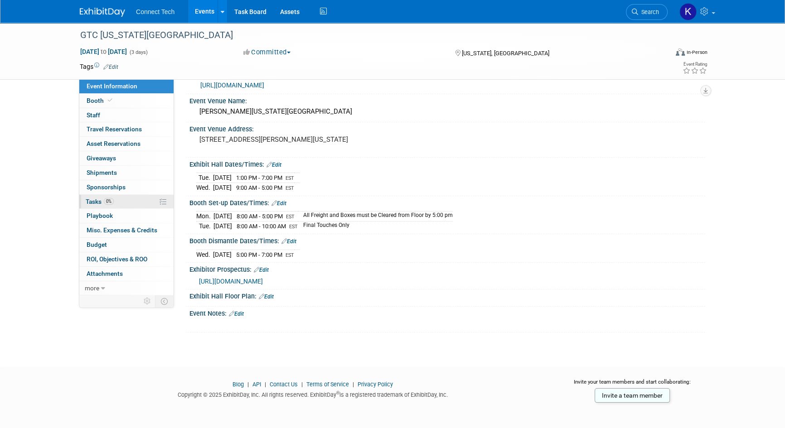
click at [128, 202] on link "0% Tasks 0%" at bounding box center [126, 202] width 94 height 14
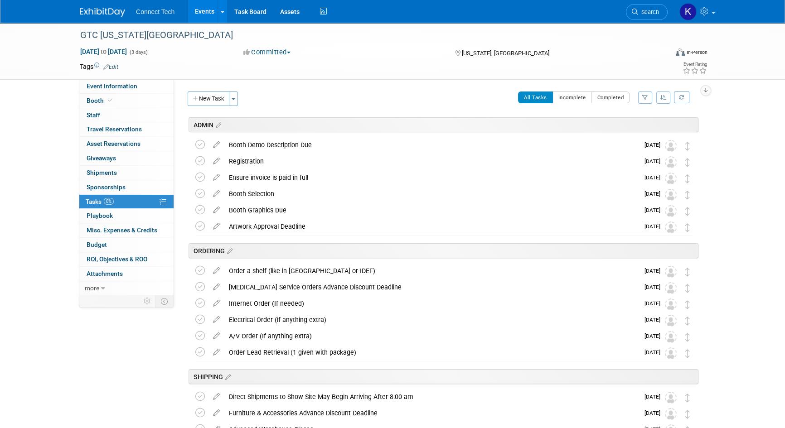
scroll to position [142, 0]
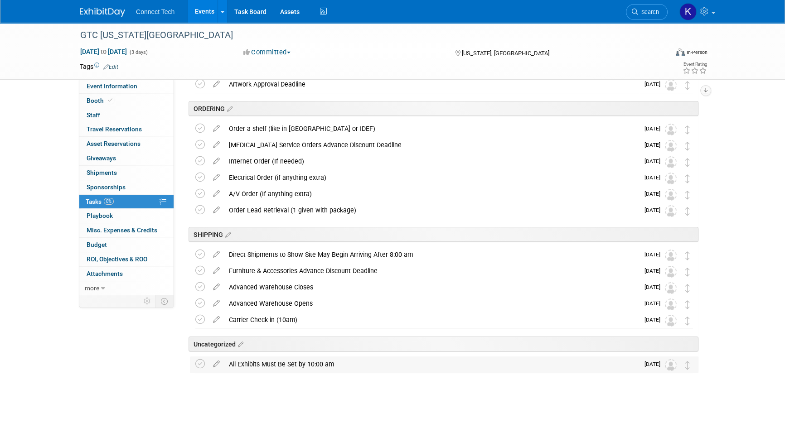
click at [267, 367] on div "All Exhibits Must Be Set by 10:00 am" at bounding box center [431, 364] width 415 height 15
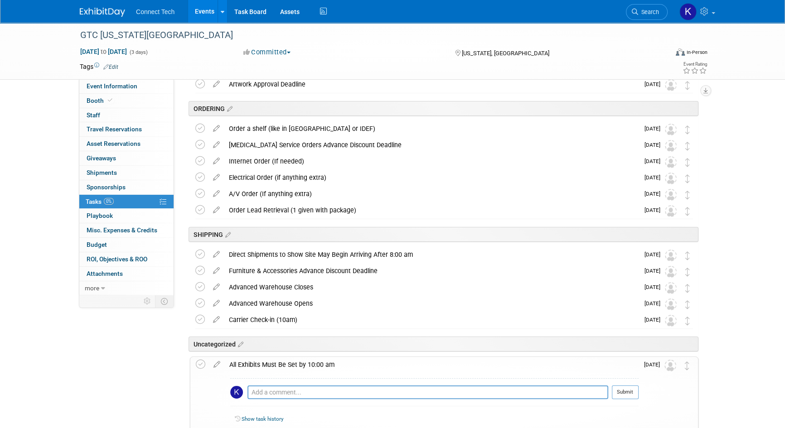
click at [267, 367] on div "All Exhibits Must Be Set by 10:00 am" at bounding box center [432, 364] width 414 height 15
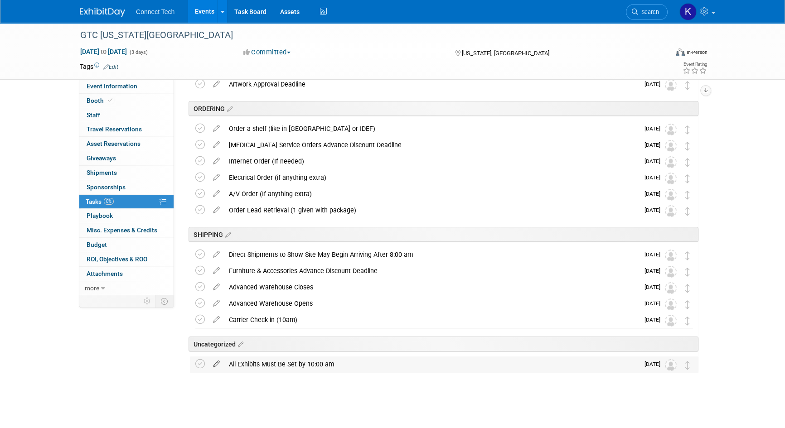
click at [217, 363] on icon at bounding box center [216, 362] width 16 height 11
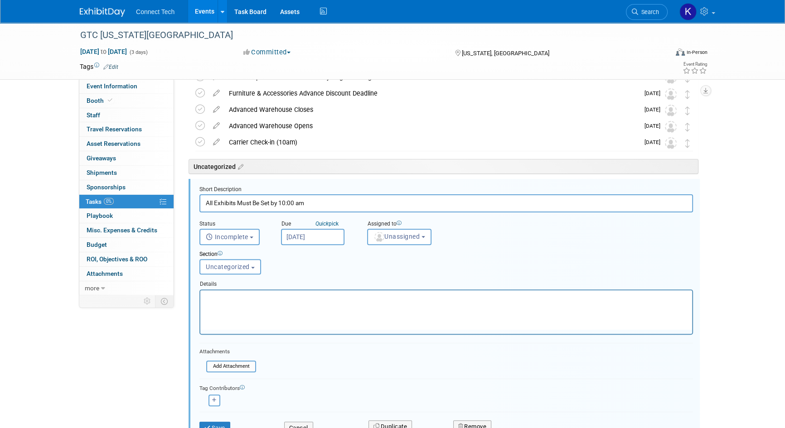
scroll to position [0, 0]
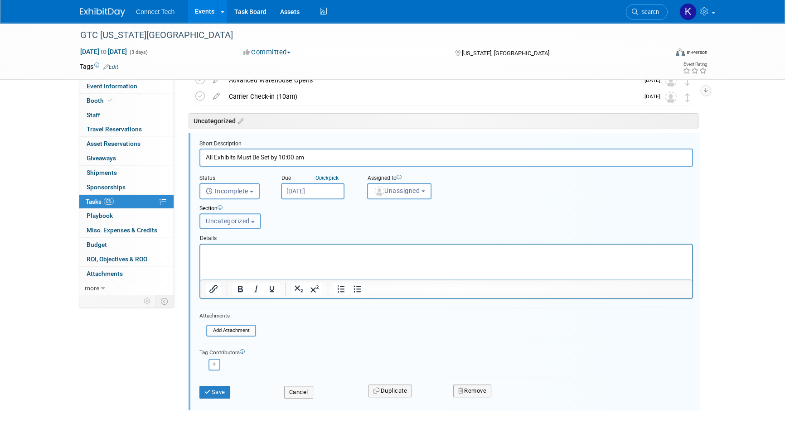
click at [240, 226] on button "Uncategorized" at bounding box center [230, 220] width 62 height 15
click at [226, 254] on label "ADMIN" at bounding box center [229, 256] width 50 height 12
click at [201, 254] on input "ADMIN" at bounding box center [198, 256] width 6 height 6
select select "11273017"
click at [233, 197] on button "Incomplete" at bounding box center [229, 191] width 60 height 16
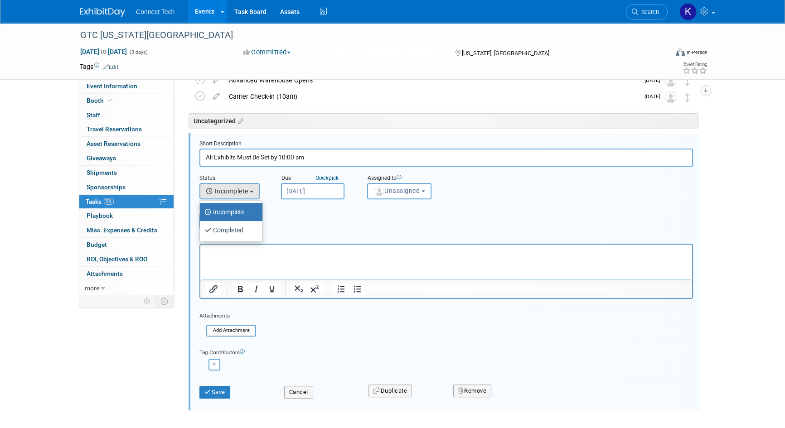
click at [312, 222] on div "Section Uncategorized ADMIN ORDERING SHIPPING ADMIN Uncategorized ADMIN ORDERIN…" at bounding box center [425, 214] width 465 height 31
click at [222, 394] on button "Save" at bounding box center [214, 392] width 31 height 13
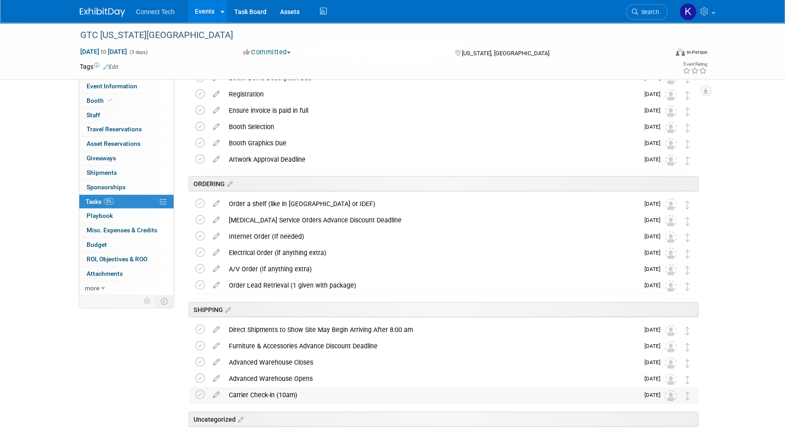
scroll to position [142, 0]
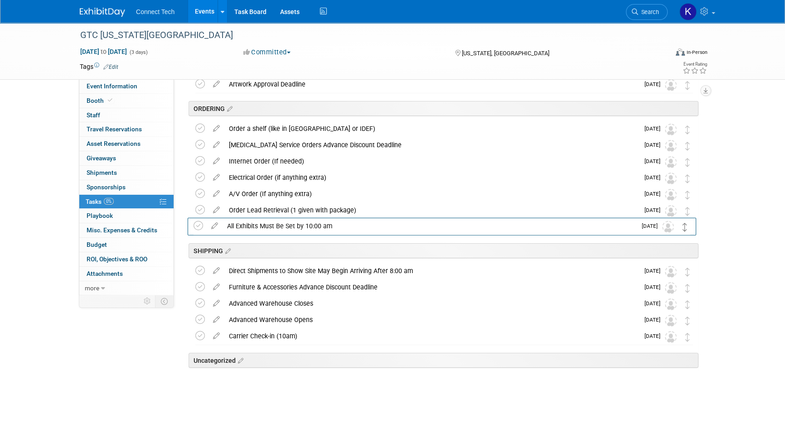
drag, startPoint x: 687, startPoint y: 365, endPoint x: 684, endPoint y: 226, distance: 138.7
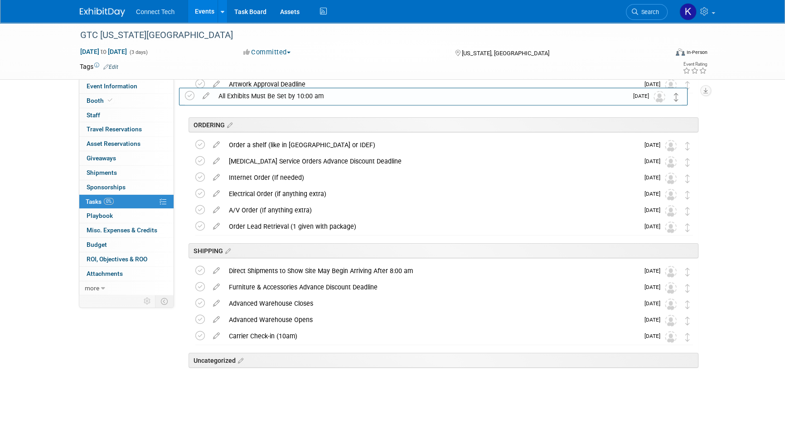
drag, startPoint x: 688, startPoint y: 226, endPoint x: 680, endPoint y: 97, distance: 128.9
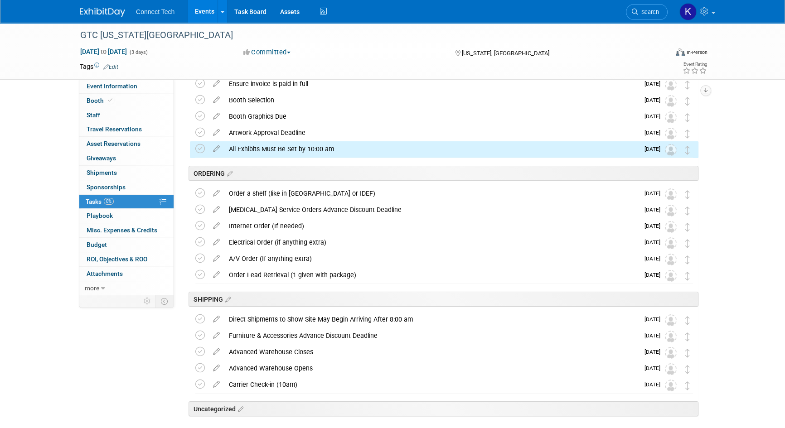
scroll to position [0, 0]
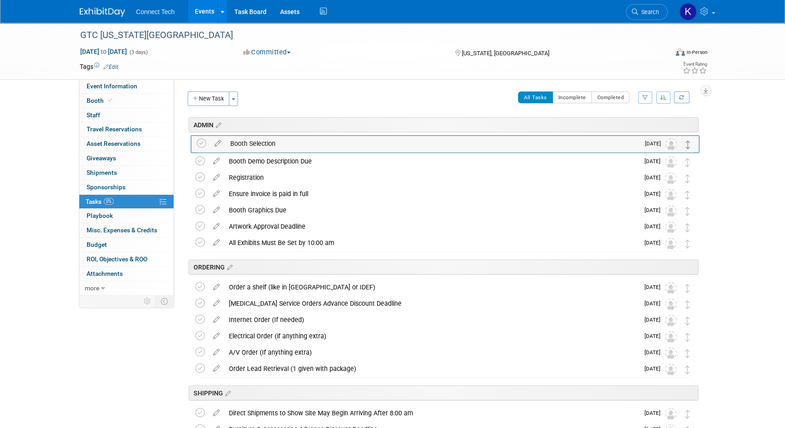
drag, startPoint x: 687, startPoint y: 193, endPoint x: 688, endPoint y: 143, distance: 50.7
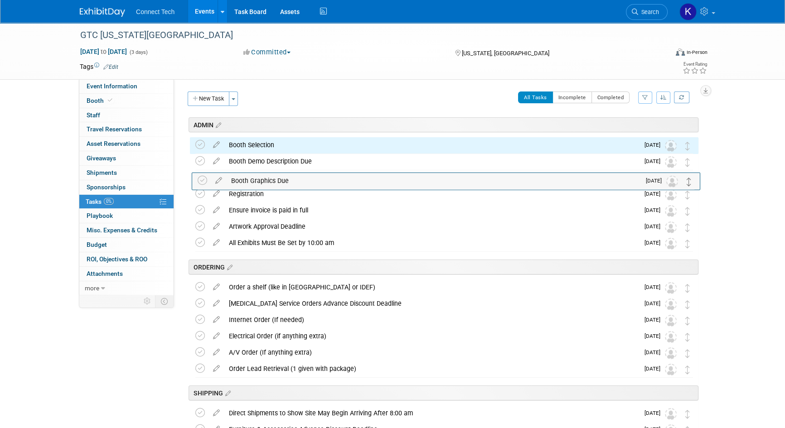
drag, startPoint x: 688, startPoint y: 211, endPoint x: 688, endPoint y: 176, distance: 34.9
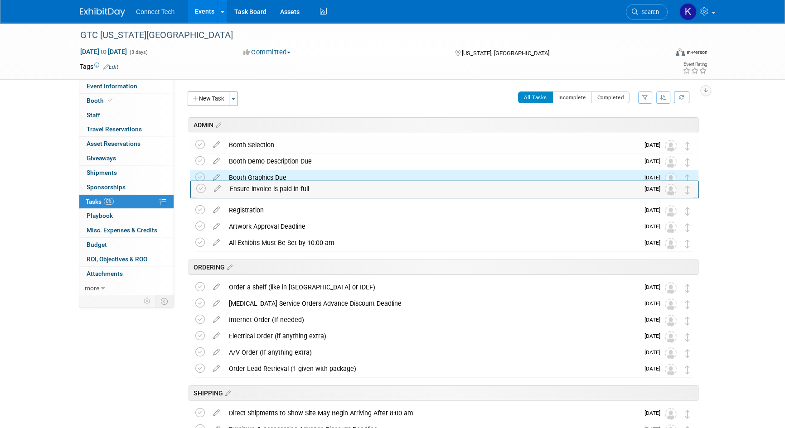
drag, startPoint x: 689, startPoint y: 210, endPoint x: 689, endPoint y: 188, distance: 21.3
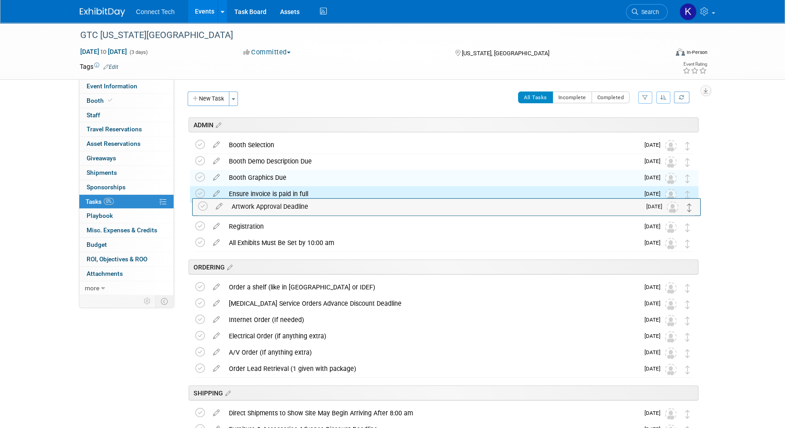
drag, startPoint x: 687, startPoint y: 229, endPoint x: 689, endPoint y: 207, distance: 21.4
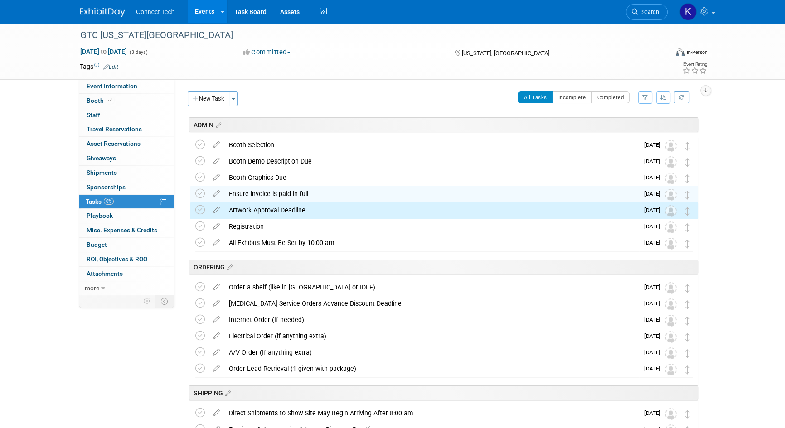
click at [717, 249] on div "GTC Washington DC Oct 27, 2025 to Oct 29, 2025 (3 days) Oct 27, 2025 to Oct 29,…" at bounding box center [392, 297] width 785 height 548
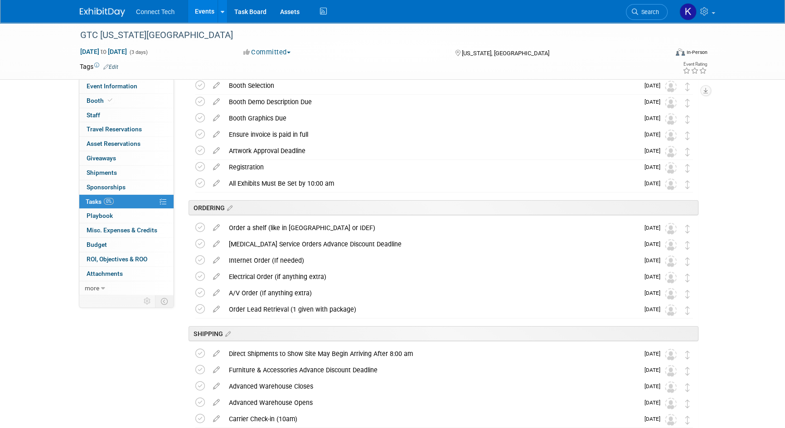
scroll to position [82, 0]
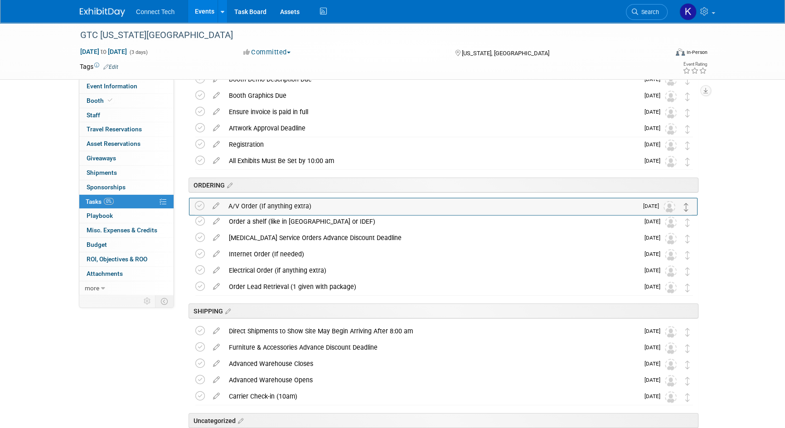
drag, startPoint x: 688, startPoint y: 269, endPoint x: 687, endPoint y: 204, distance: 64.8
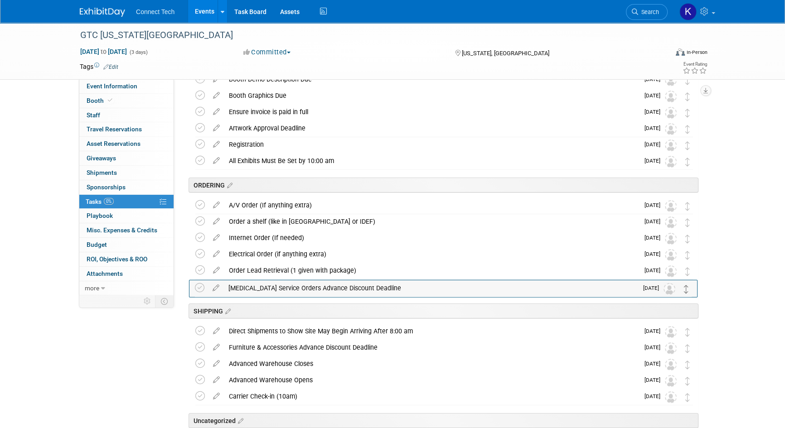
drag, startPoint x: 686, startPoint y: 240, endPoint x: 685, endPoint y: 289, distance: 49.9
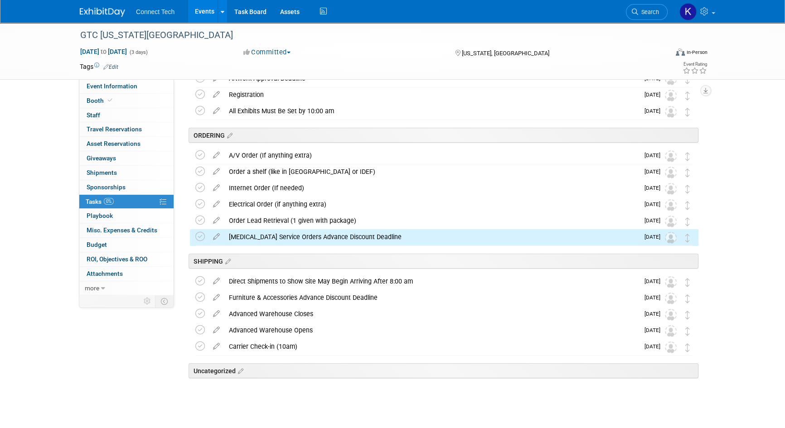
scroll to position [142, 0]
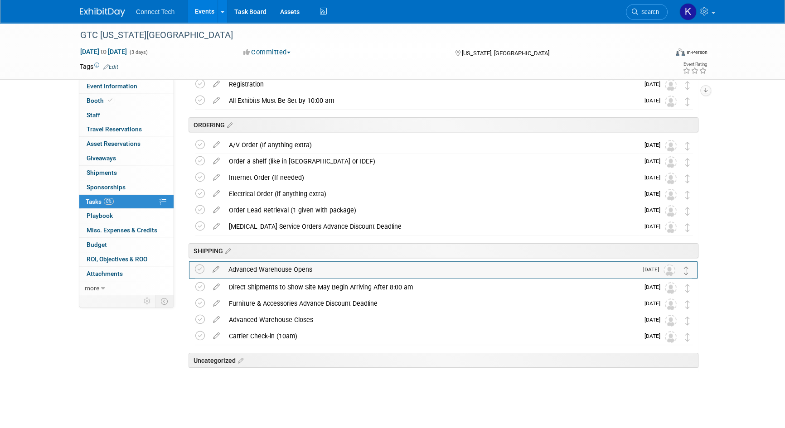
drag, startPoint x: 687, startPoint y: 320, endPoint x: 686, endPoint y: 270, distance: 50.7
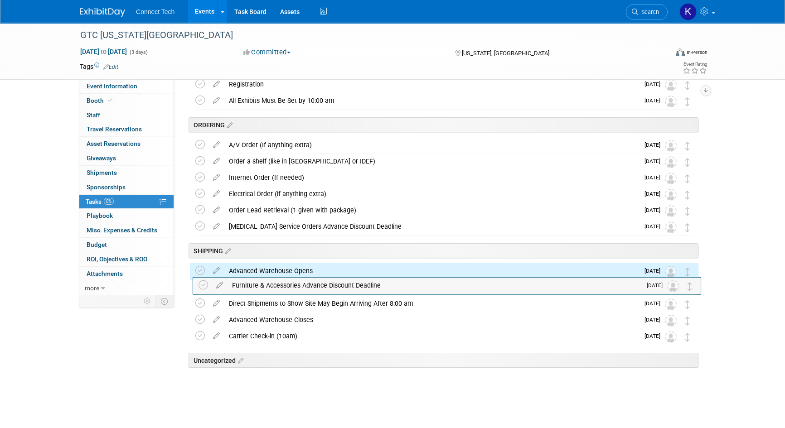
drag, startPoint x: 683, startPoint y: 303, endPoint x: 685, endPoint y: 284, distance: 18.7
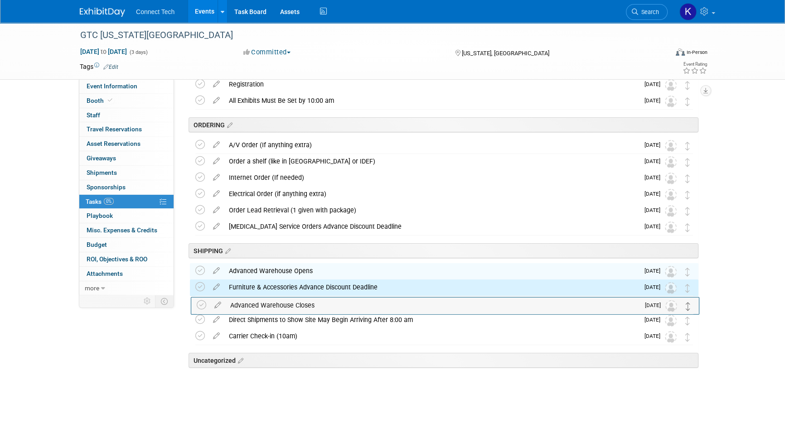
drag, startPoint x: 685, startPoint y: 318, endPoint x: 687, endPoint y: 303, distance: 14.6
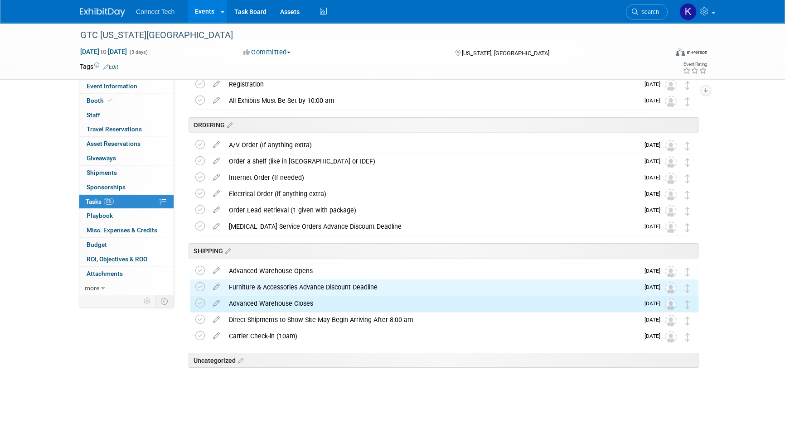
click at [723, 322] on div "GTC Washington DC Oct 27, 2025 to Oct 29, 2025 (3 days) Oct 27, 2025 to Oct 29,…" at bounding box center [392, 154] width 785 height 548
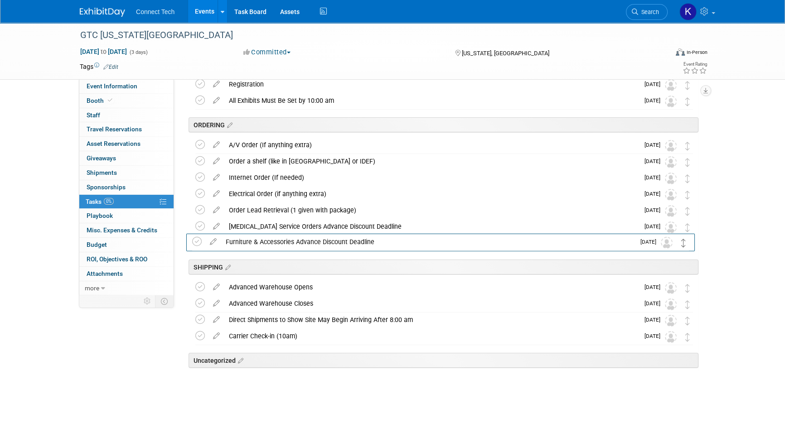
drag, startPoint x: 688, startPoint y: 287, endPoint x: 684, endPoint y: 241, distance: 45.9
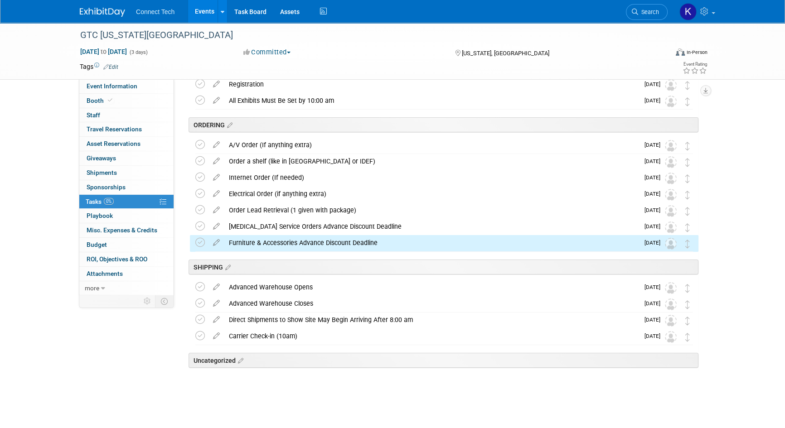
click at [733, 262] on div "GTC Washington DC Oct 27, 2025 to Oct 29, 2025 (3 days) Oct 27, 2025 to Oct 29,…" at bounding box center [392, 154] width 785 height 548
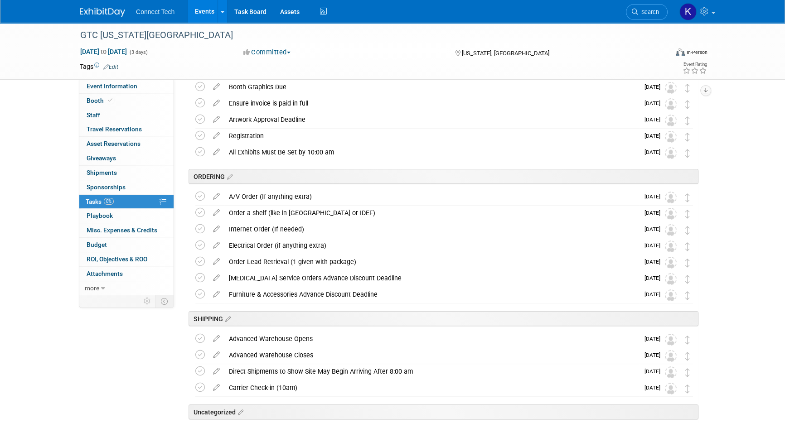
scroll to position [19, 0]
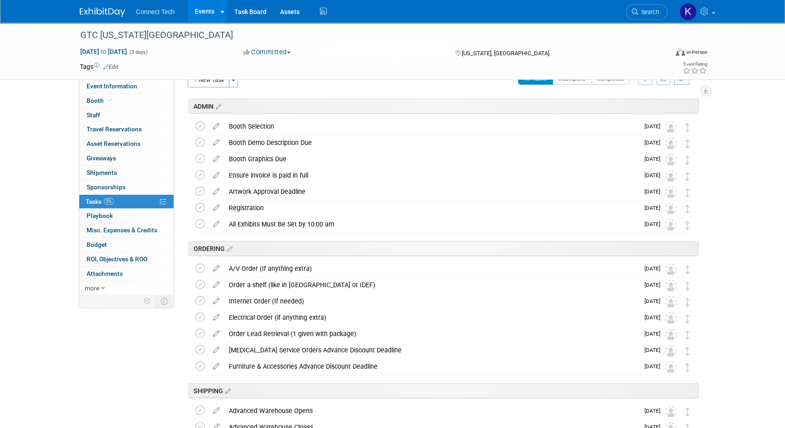
drag, startPoint x: 126, startPoint y: 382, endPoint x: 108, endPoint y: 377, distance: 19.4
click at [126, 382] on div "Event Information Event Info Booth Booth 0 Staff 0 Staff 0 Travel Reservations …" at bounding box center [392, 269] width 639 height 530
click at [108, 106] on link "Booth" at bounding box center [126, 101] width 94 height 14
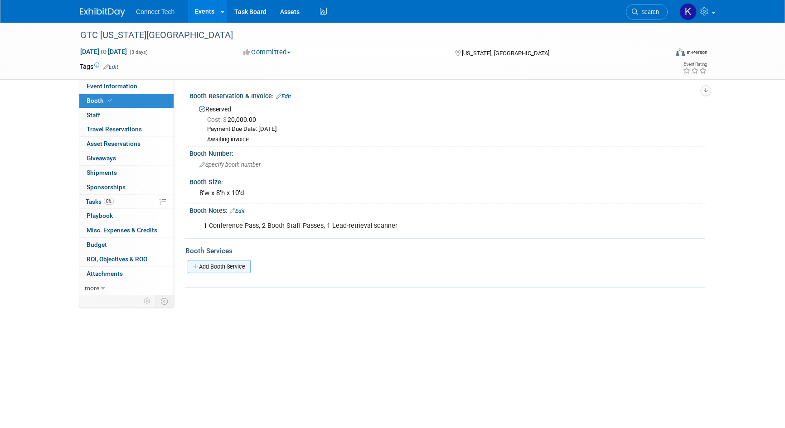
click at [218, 267] on link "Add Booth Service" at bounding box center [219, 266] width 63 height 13
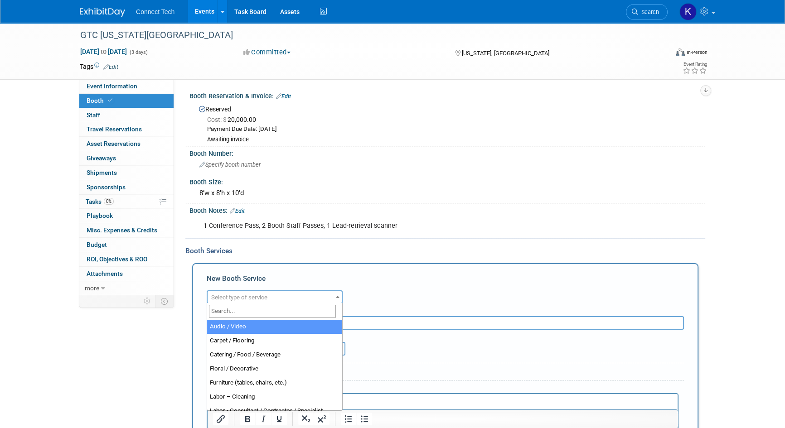
click at [307, 300] on span "Select type of service" at bounding box center [274, 297] width 134 height 13
select select "2"
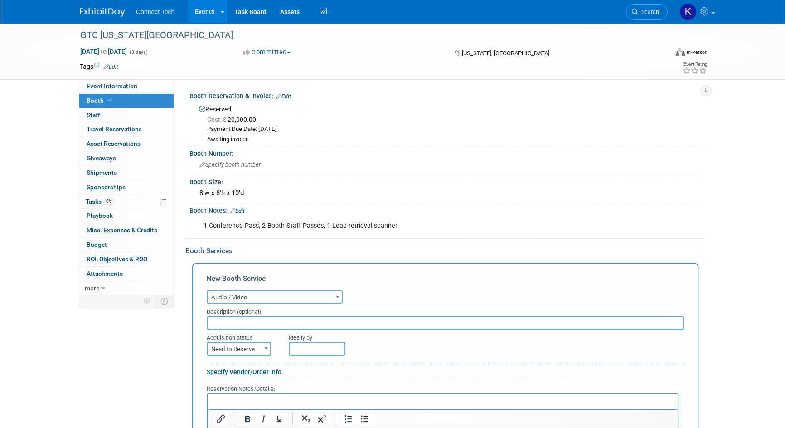
click at [283, 323] on input "text" at bounding box center [445, 323] width 477 height 14
type input "If ordering anything extra"
click at [232, 347] on span "Need to Reserve" at bounding box center [238, 349] width 63 height 13
click at [735, 338] on div "GTC Washington DC Oct 27, 2025 to Oct 29, 2025 (3 days) Oct 27, 2025 to Oct 29,…" at bounding box center [392, 287] width 785 height 528
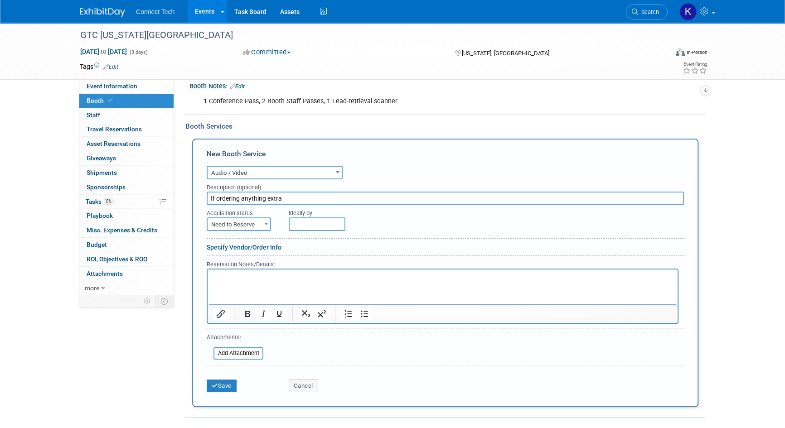
scroll to position [131, 0]
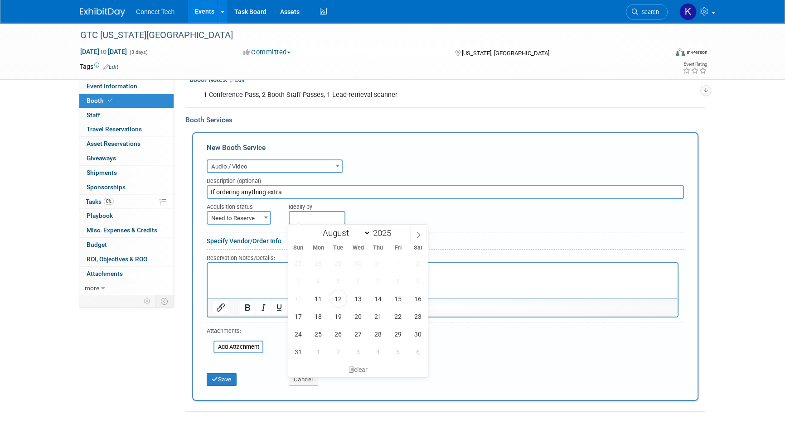
click at [327, 216] on input "text" at bounding box center [317, 218] width 57 height 14
click at [416, 233] on icon at bounding box center [418, 235] width 6 height 6
select select "8"
click at [400, 260] on span "5" at bounding box center [398, 264] width 18 height 18
type input "Sep 5, 2025"
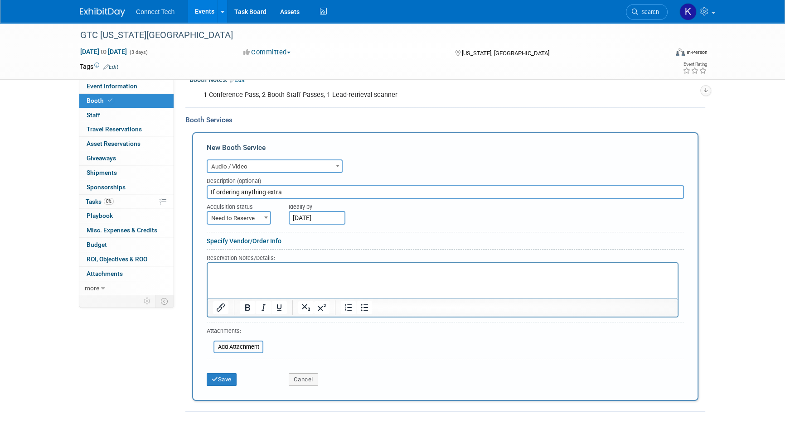
click at [244, 238] on link "Specify Vendor/Order Info" at bounding box center [244, 240] width 75 height 7
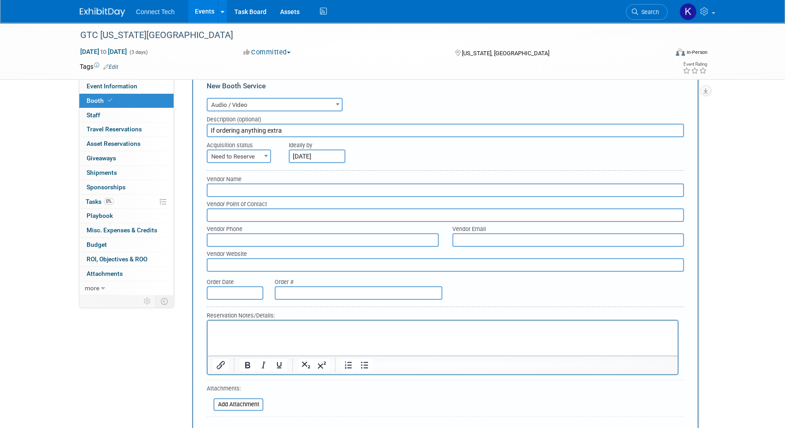
scroll to position [249, 0]
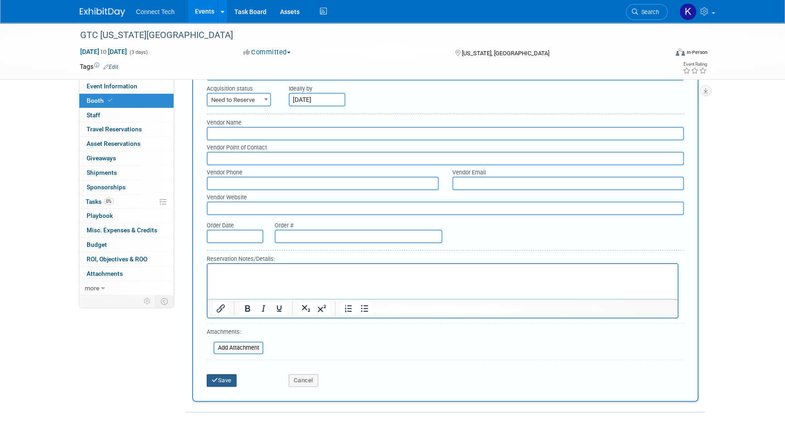
click at [219, 377] on button "Save" at bounding box center [222, 380] width 30 height 13
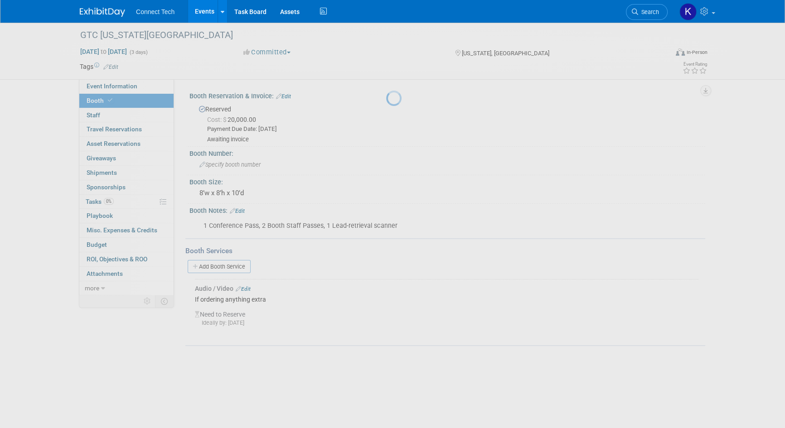
scroll to position [0, 0]
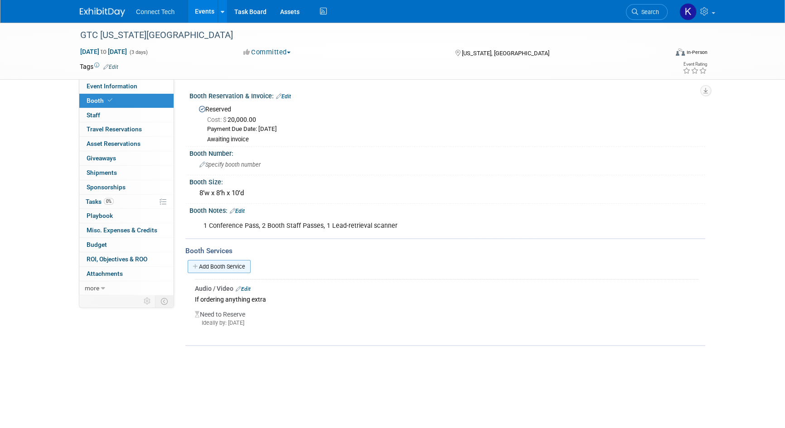
click at [228, 261] on link "Add Booth Service" at bounding box center [219, 266] width 63 height 13
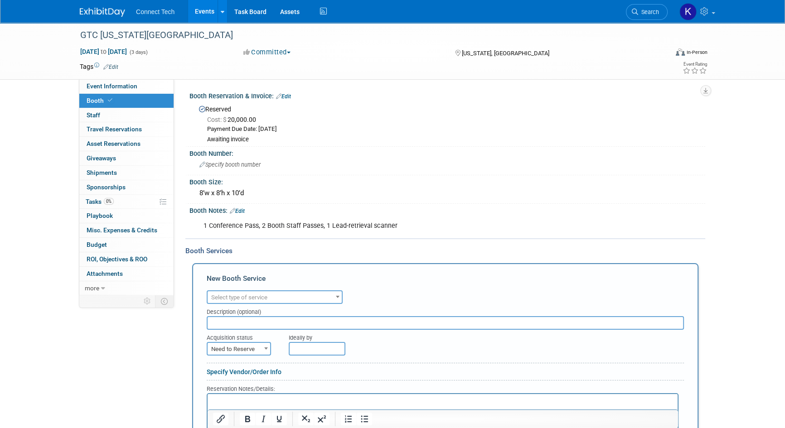
click at [251, 298] on span "Select type of service" at bounding box center [239, 297] width 56 height 7
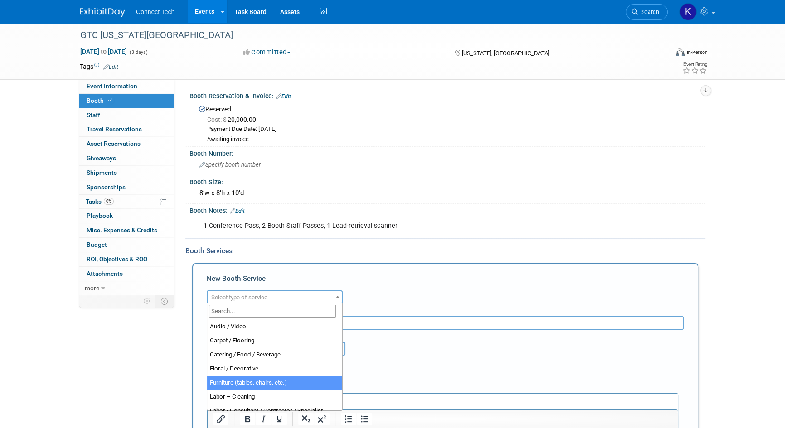
select select "6"
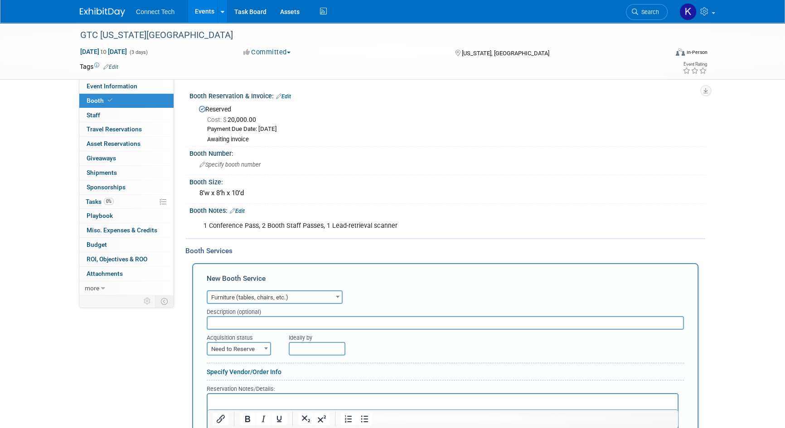
click at [243, 323] on input "text" at bounding box center [445, 323] width 477 height 14
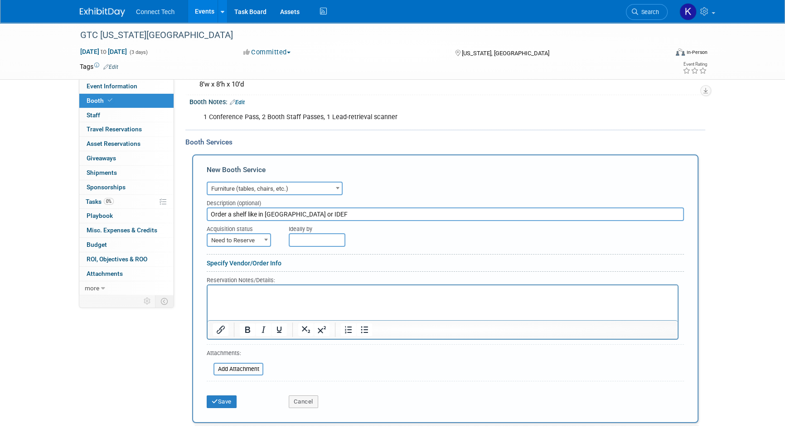
scroll to position [164, 0]
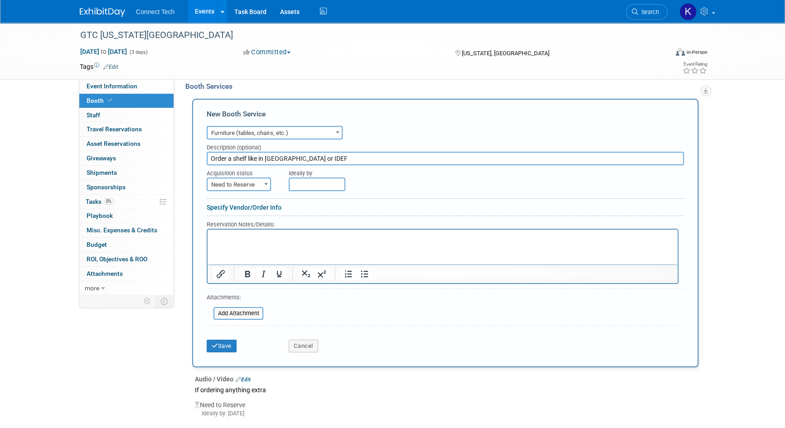
type input "Order a shelf like in Paris or IDEF"
click at [310, 189] on input "text" at bounding box center [317, 185] width 57 height 14
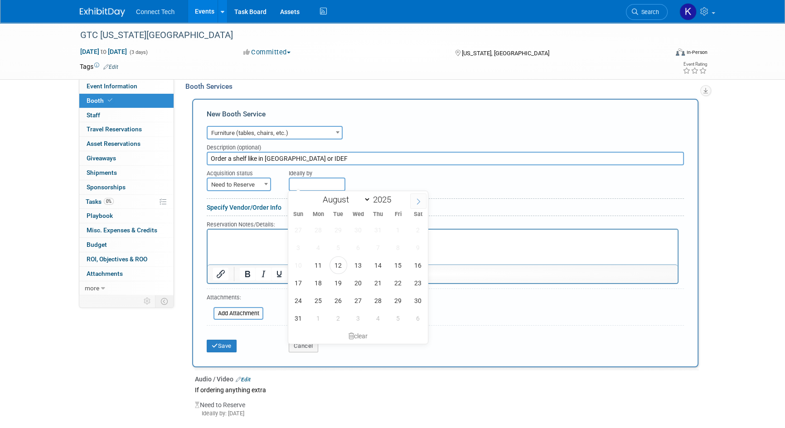
click at [410, 198] on span at bounding box center [418, 200] width 16 height 15
select select "8"
click at [396, 281] on span "26" at bounding box center [398, 283] width 18 height 18
type input "Sep 26, 2025"
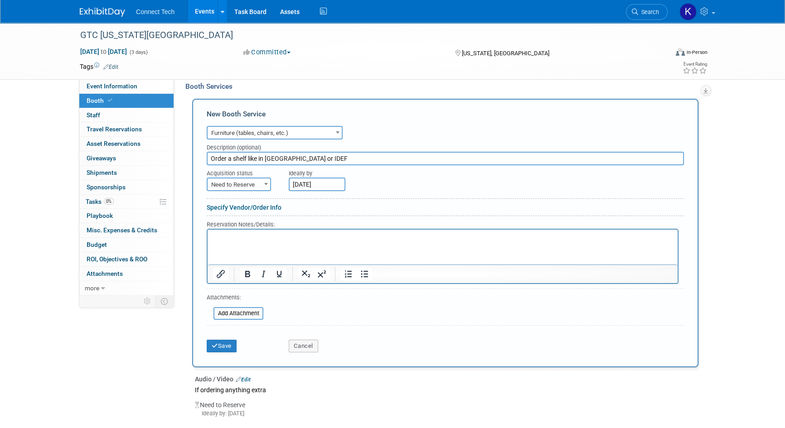
click at [263, 241] on html at bounding box center [442, 235] width 470 height 12
click at [214, 343] on icon "submit" at bounding box center [215, 346] width 6 height 6
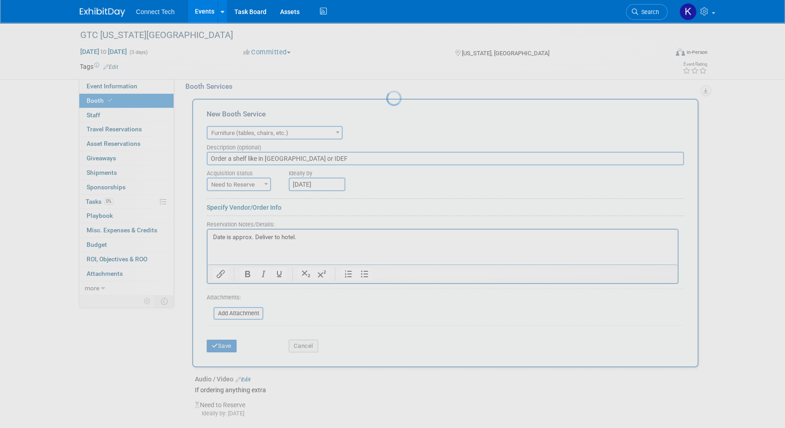
scroll to position [2, 0]
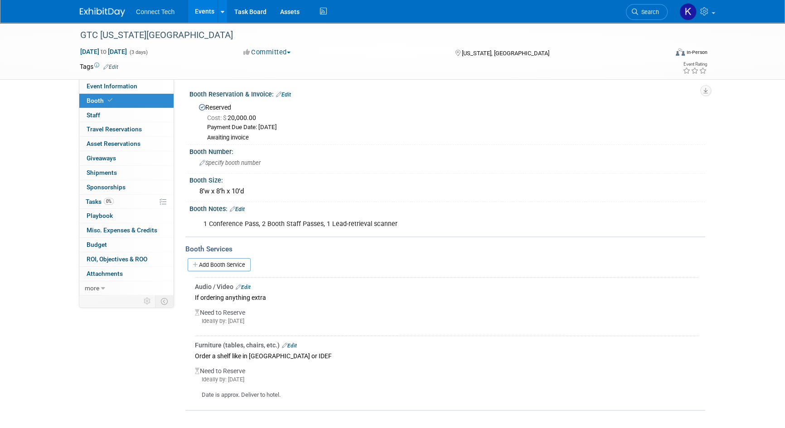
click at [290, 343] on link "Edit" at bounding box center [289, 346] width 15 height 6
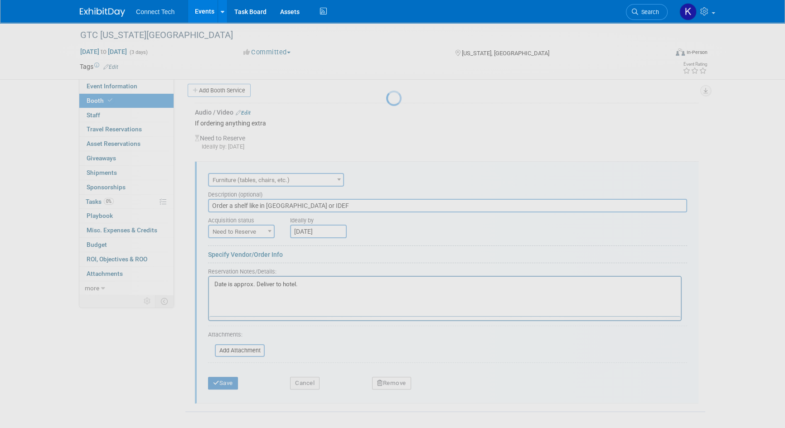
scroll to position [177, 0]
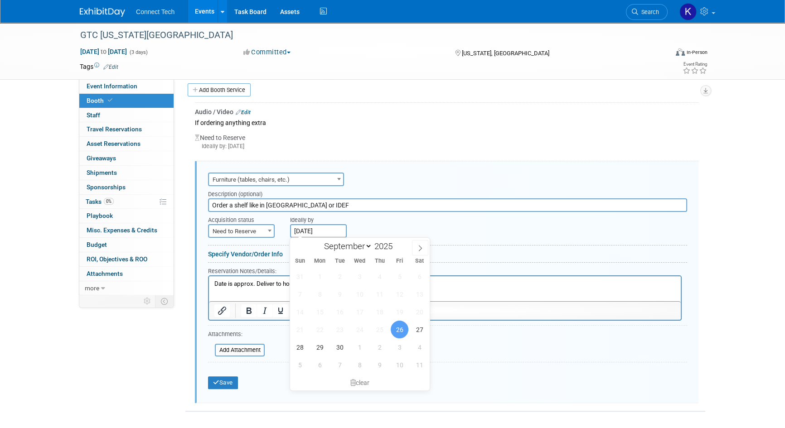
click at [304, 229] on input "Sep 26, 2025" at bounding box center [318, 231] width 57 height 14
click at [421, 248] on icon at bounding box center [420, 248] width 6 height 6
select select "9"
click at [400, 311] on span "17" at bounding box center [400, 312] width 18 height 18
type input "Oct 17, 2025"
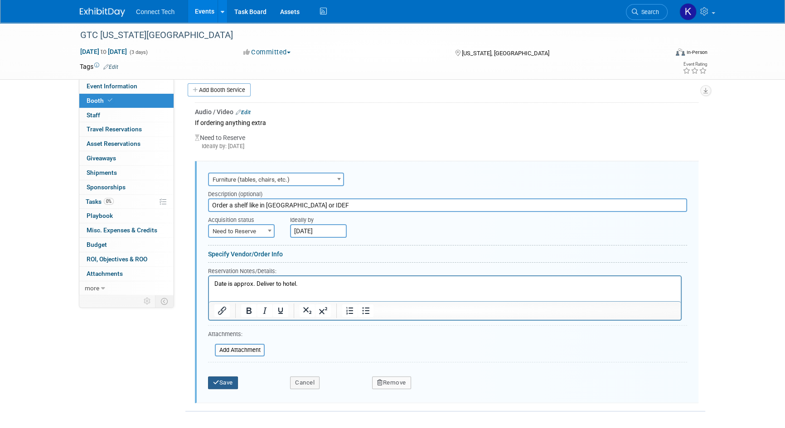
click at [214, 380] on icon "submit" at bounding box center [216, 383] width 6 height 6
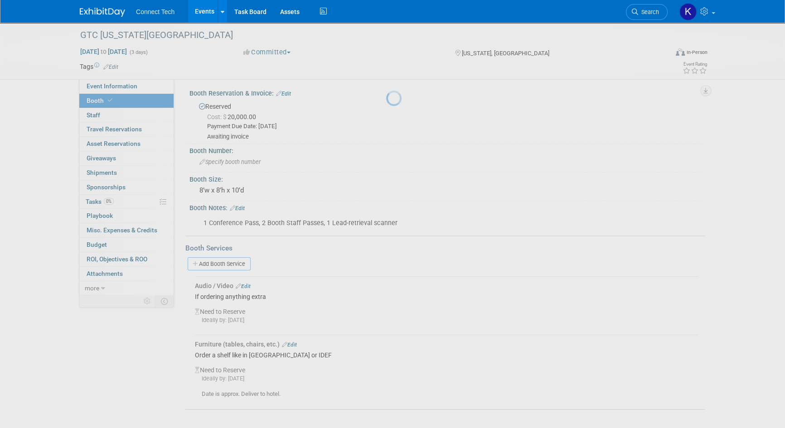
scroll to position [2, 0]
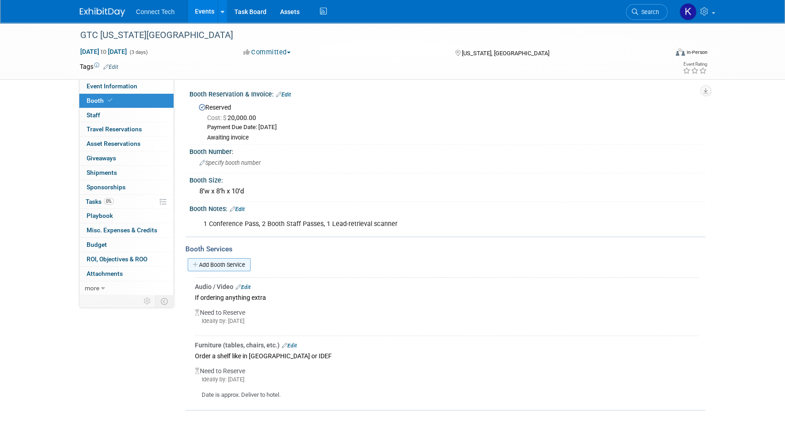
click at [222, 263] on link "Add Booth Service" at bounding box center [219, 264] width 63 height 13
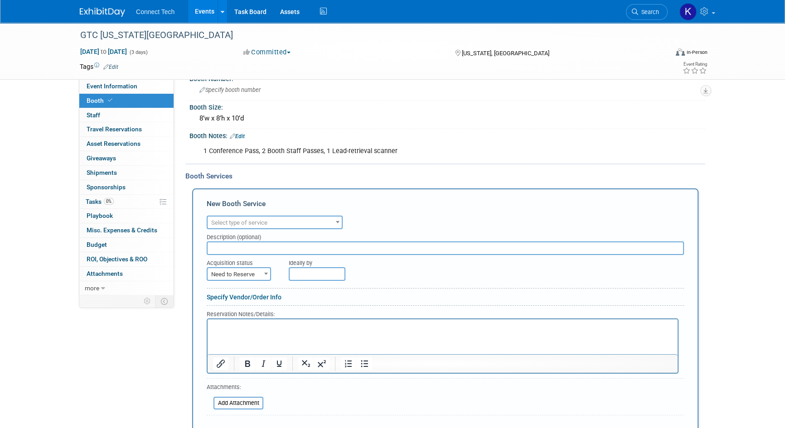
scroll to position [167, 0]
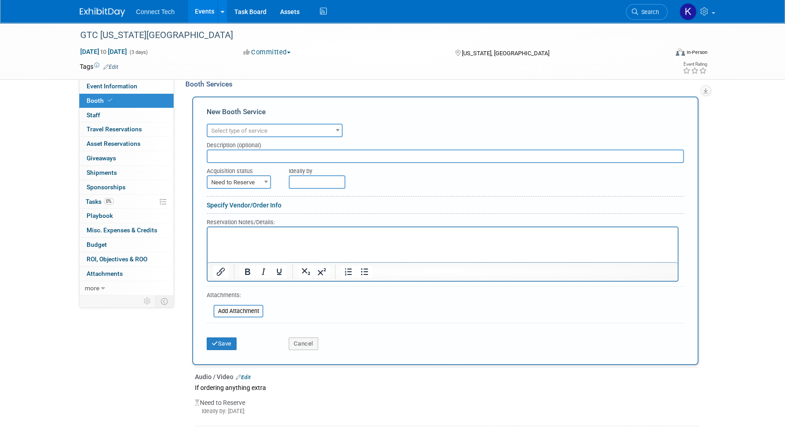
click at [312, 125] on span "Select type of service" at bounding box center [274, 131] width 134 height 13
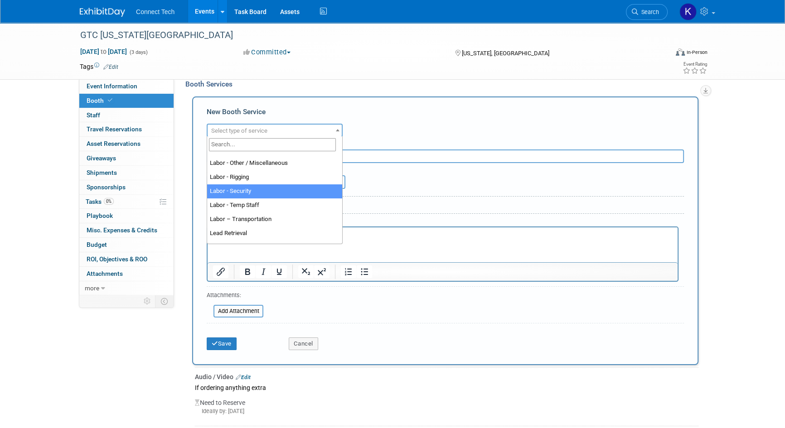
scroll to position [164, 0]
select select "7"
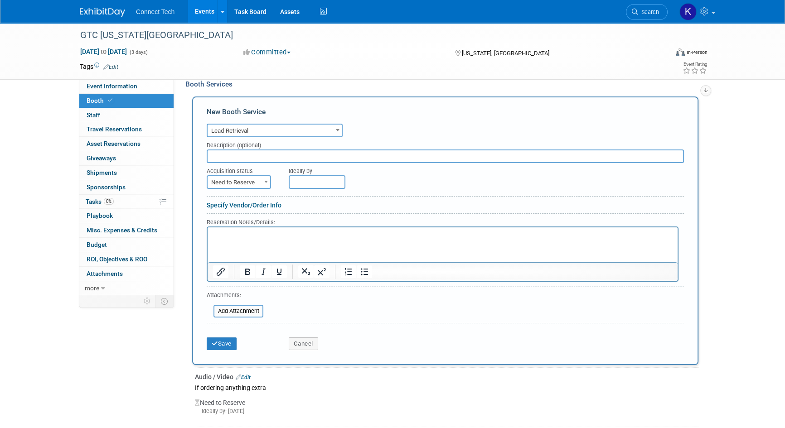
click at [256, 155] on input "text" at bounding box center [445, 157] width 477 height 14
type input "If getting more than 1"
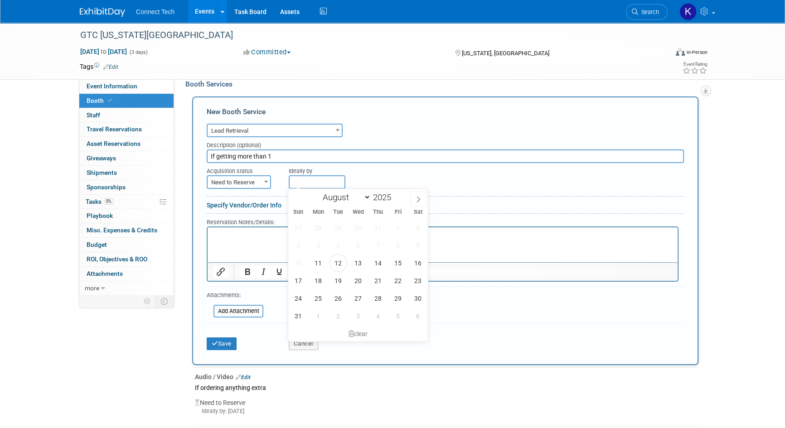
click at [319, 183] on input "text" at bounding box center [317, 182] width 57 height 14
click at [424, 194] on span at bounding box center [418, 198] width 16 height 15
select select "8"
click at [399, 283] on span "26" at bounding box center [398, 281] width 18 height 18
type input "Sep 26, 2025"
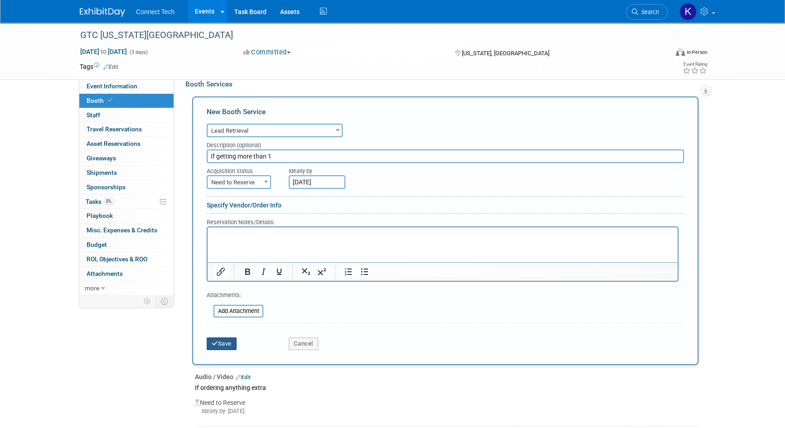
click at [214, 341] on icon "submit" at bounding box center [215, 344] width 6 height 6
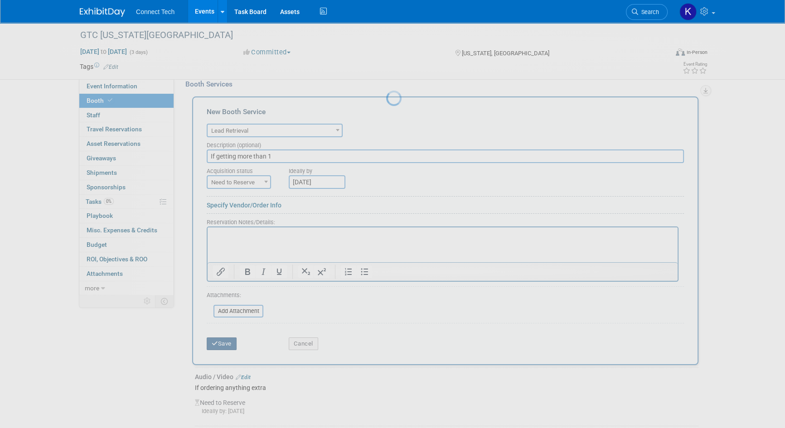
scroll to position [60, 0]
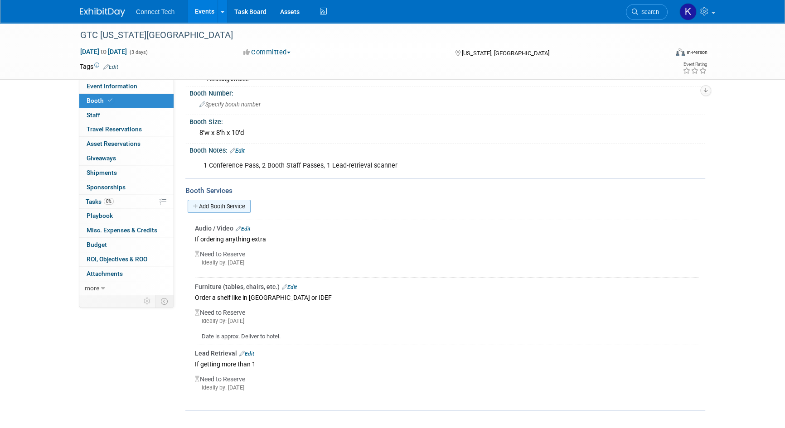
click at [223, 207] on link "Add Booth Service" at bounding box center [219, 206] width 63 height 13
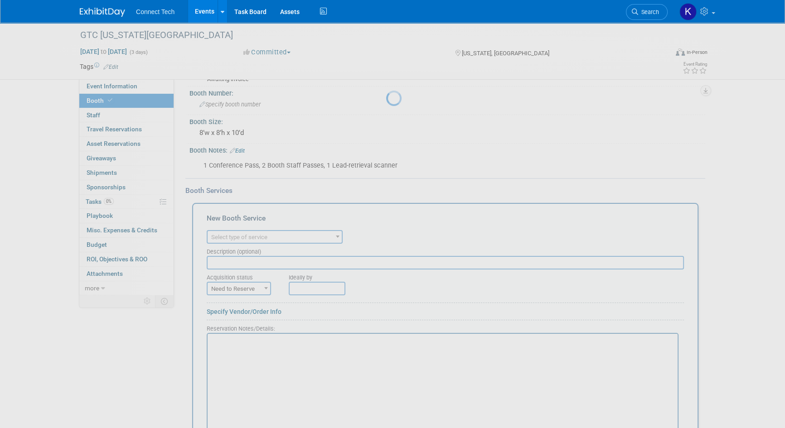
scroll to position [0, 0]
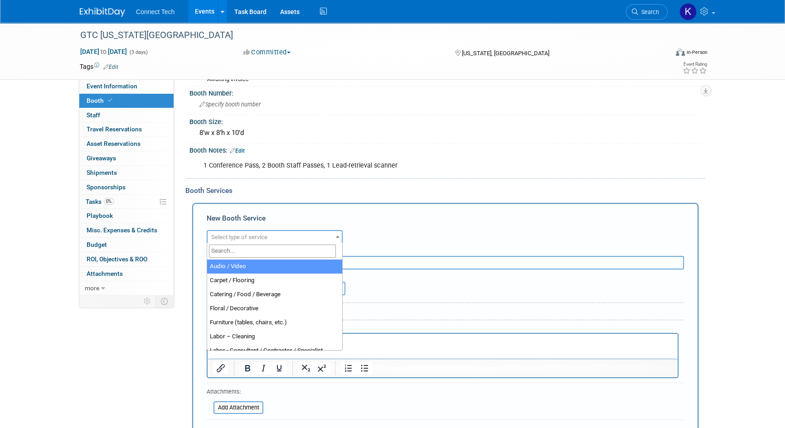
click at [254, 237] on span "Select type of service" at bounding box center [239, 237] width 56 height 7
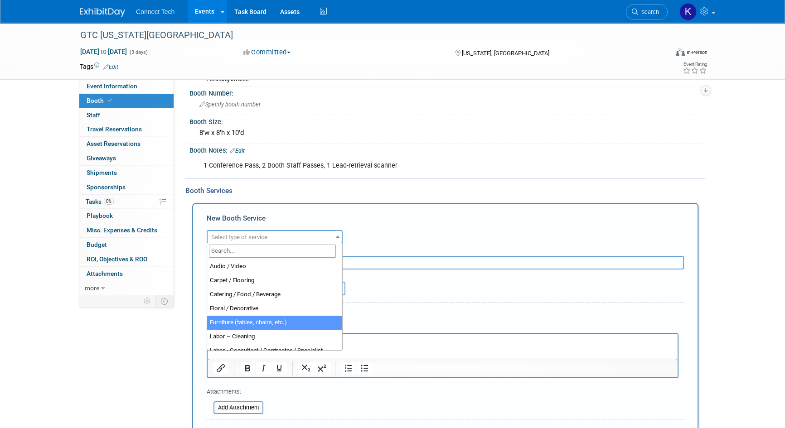
select select "6"
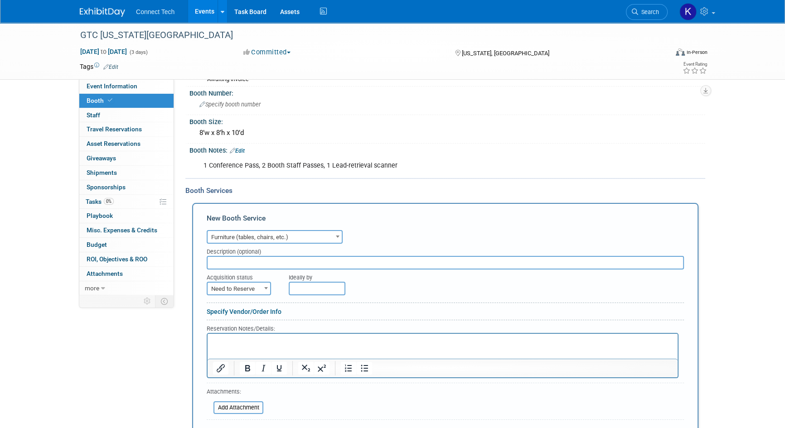
click at [246, 263] on input "text" at bounding box center [445, 263] width 477 height 14
type input "T3 Service Orders Advance Discount Deadline"
click at [312, 291] on input "text" at bounding box center [317, 289] width 57 height 14
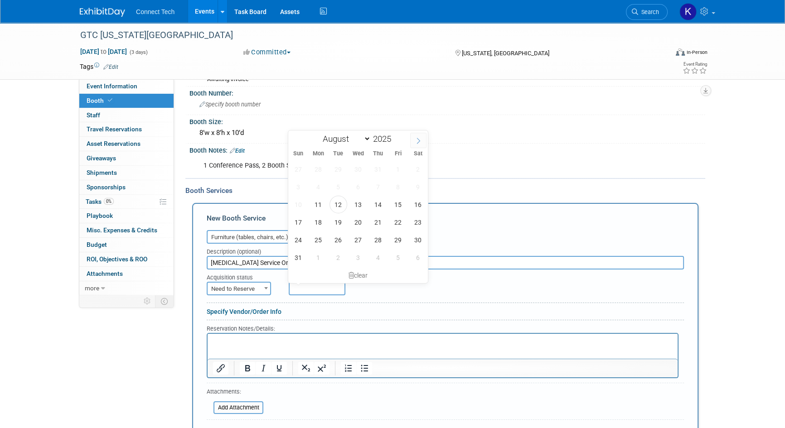
click at [418, 140] on icon at bounding box center [418, 141] width 6 height 6
select select "9"
click at [361, 166] on span "1" at bounding box center [358, 169] width 18 height 18
type input "Oct 1, 2025"
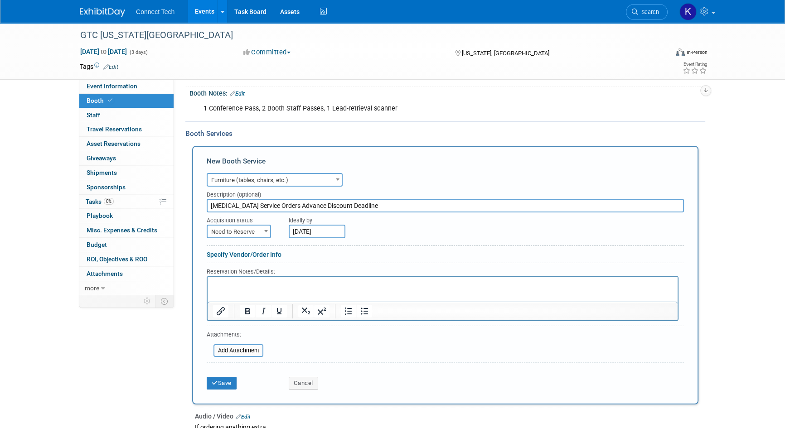
scroll to position [184, 0]
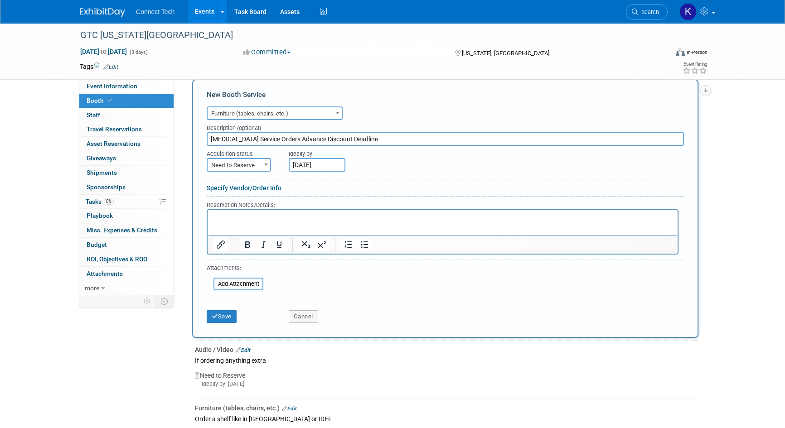
click at [254, 222] on html at bounding box center [442, 216] width 470 height 12
click at [222, 318] on button "Save" at bounding box center [222, 316] width 30 height 13
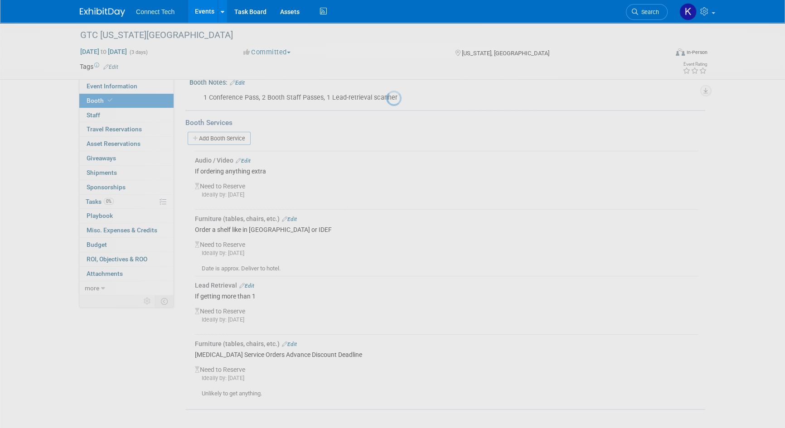
scroll to position [127, 0]
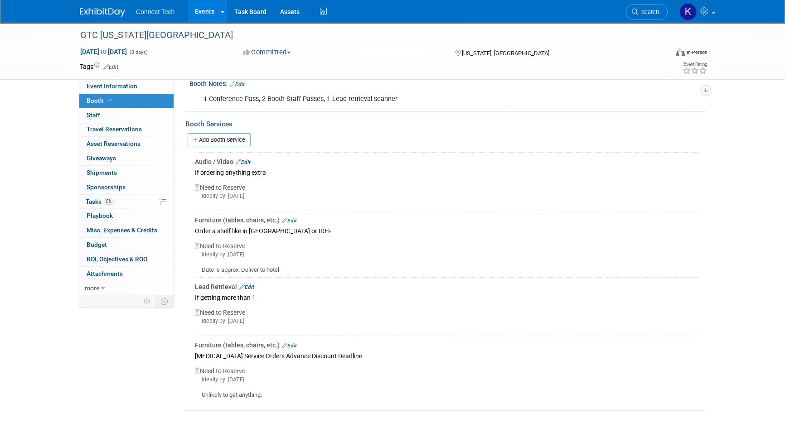
click at [290, 345] on link "Edit" at bounding box center [289, 346] width 15 height 6
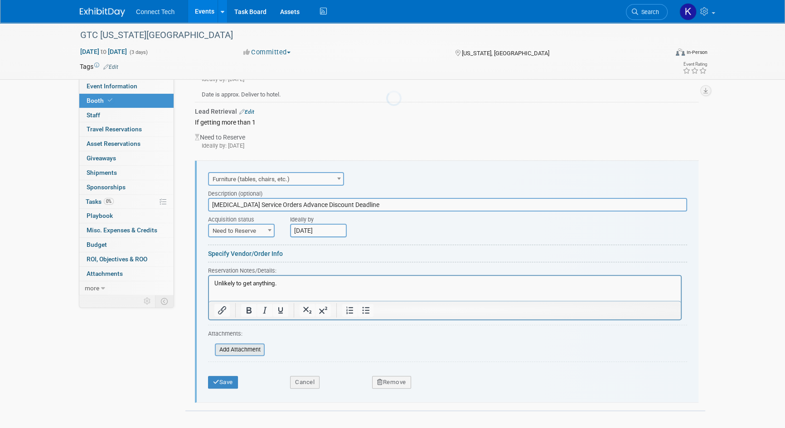
scroll to position [0, 0]
drag, startPoint x: 262, startPoint y: 203, endPoint x: 197, endPoint y: 202, distance: 65.2
click at [197, 202] on div "Audio / Video Carpet / Flooring Catering / Food / Beverage Floral / Decorative …" at bounding box center [446, 282] width 503 height 242
type input "T3 Furniture & Accessories Advance Discount Deadline"
click at [218, 376] on button "Save" at bounding box center [223, 382] width 30 height 13
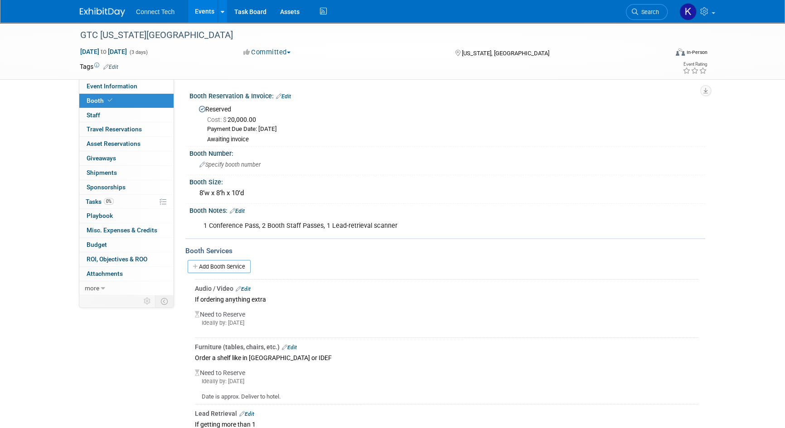
click at [471, 54] on span "[US_STATE], [GEOGRAPHIC_DATA]" at bounding box center [504, 53] width 87 height 7
click at [99, 86] on span "Event Information" at bounding box center [112, 85] width 51 height 7
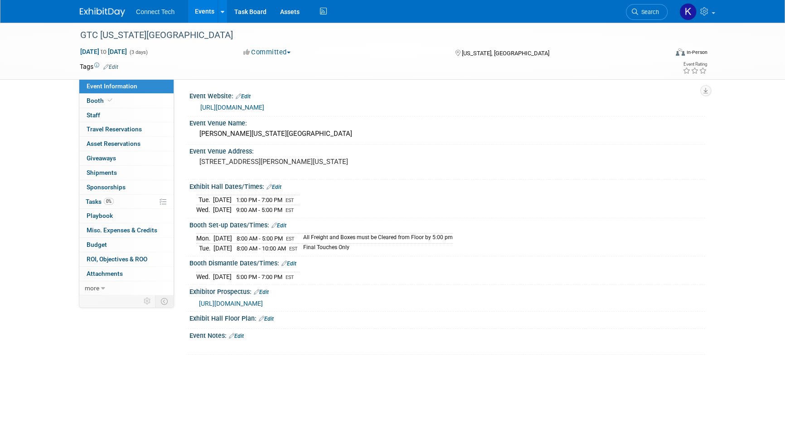
click at [240, 335] on link "Edit" at bounding box center [236, 336] width 15 height 6
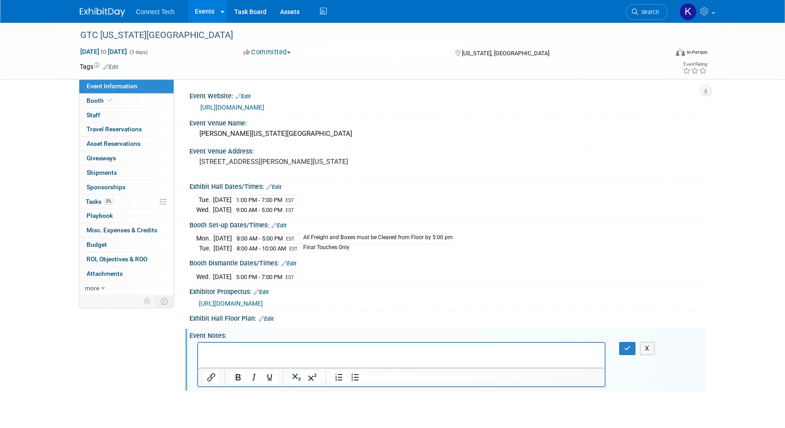
click at [234, 355] on html at bounding box center [401, 349] width 406 height 13
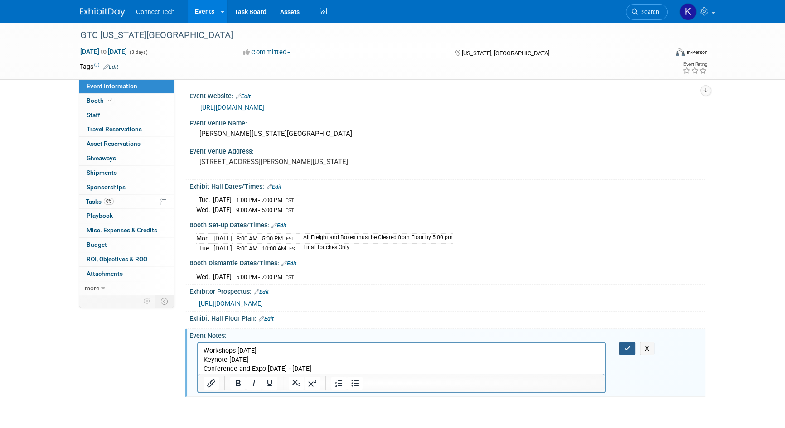
click at [632, 347] on button "button" at bounding box center [627, 348] width 17 height 13
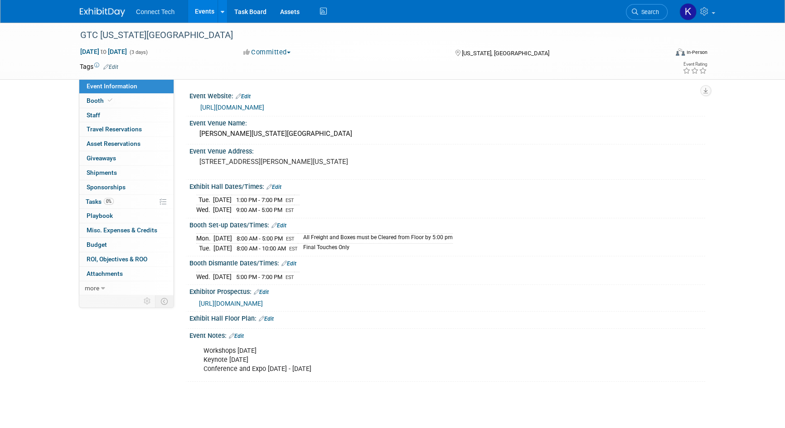
click at [760, 133] on div "GTC Washington DC Oct 27, 2025 to Oct 29, 2025 (3 days) Oct 27, 2025 to Oct 29,…" at bounding box center [392, 211] width 785 height 377
click at [202, 9] on link "Events" at bounding box center [204, 11] width 33 height 23
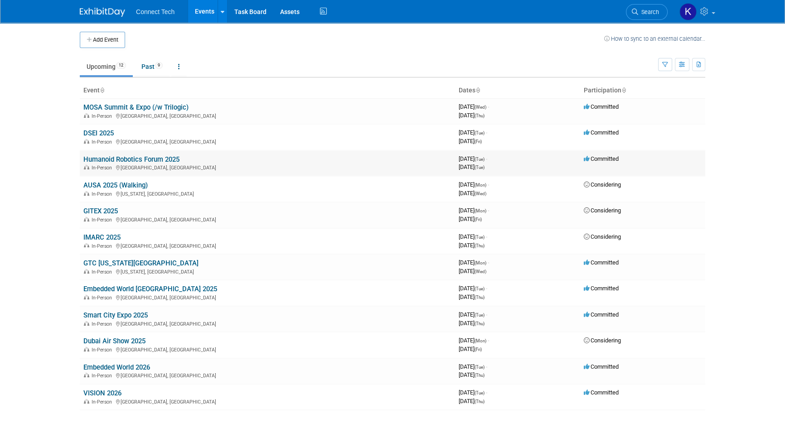
click at [121, 158] on link "Humanoid Robotics Forum 2025" at bounding box center [131, 159] width 96 height 8
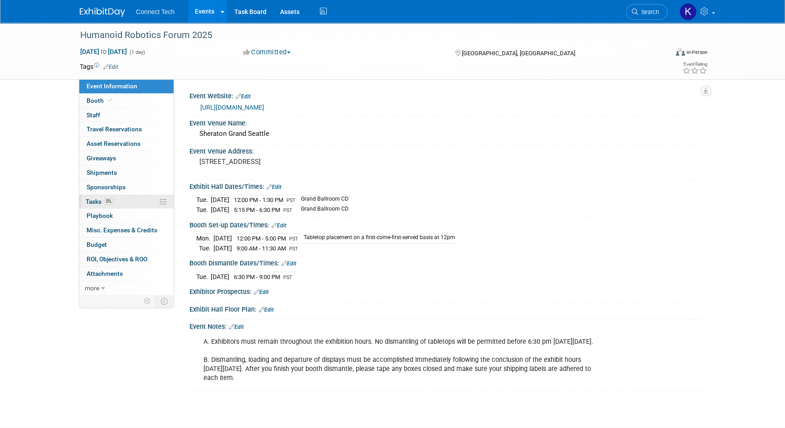
click at [120, 205] on link "0% Tasks 0%" at bounding box center [126, 202] width 94 height 14
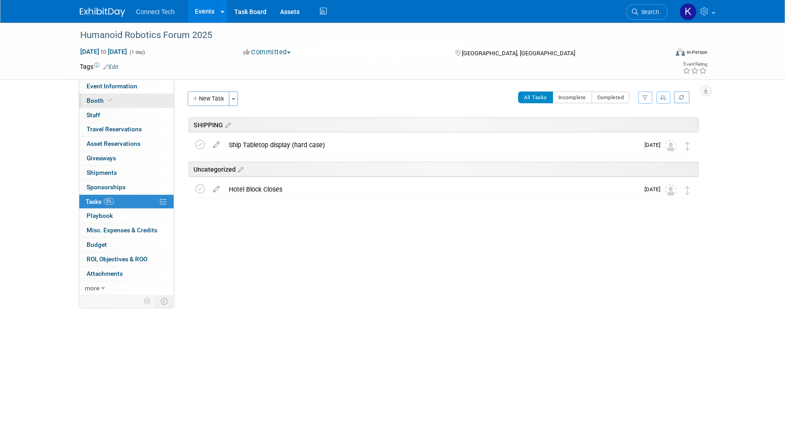
click at [115, 99] on link "Booth" at bounding box center [126, 101] width 94 height 14
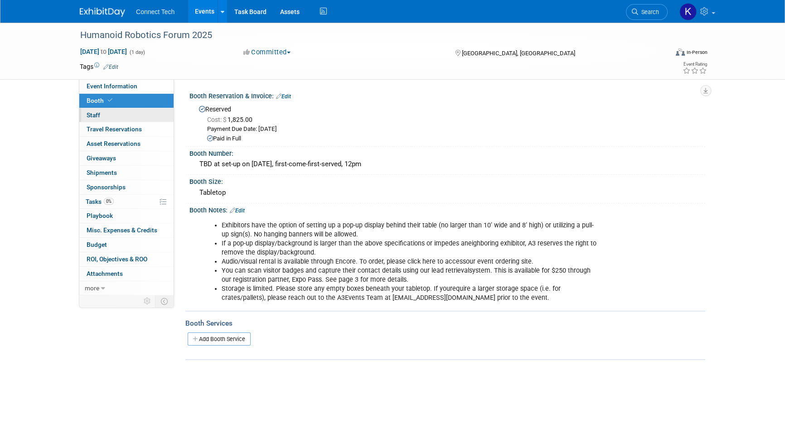
click at [127, 118] on link "0 Staff 0" at bounding box center [126, 115] width 94 height 14
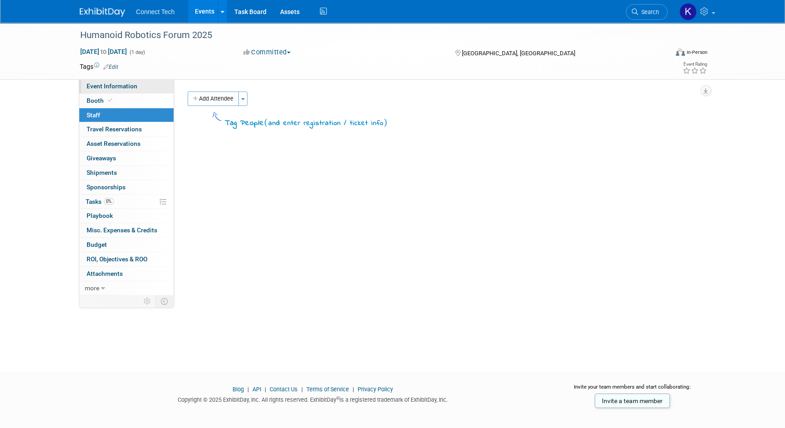
click at [124, 89] on span "Event Information" at bounding box center [112, 85] width 51 height 7
